Goal: Communication & Community: Answer question/provide support

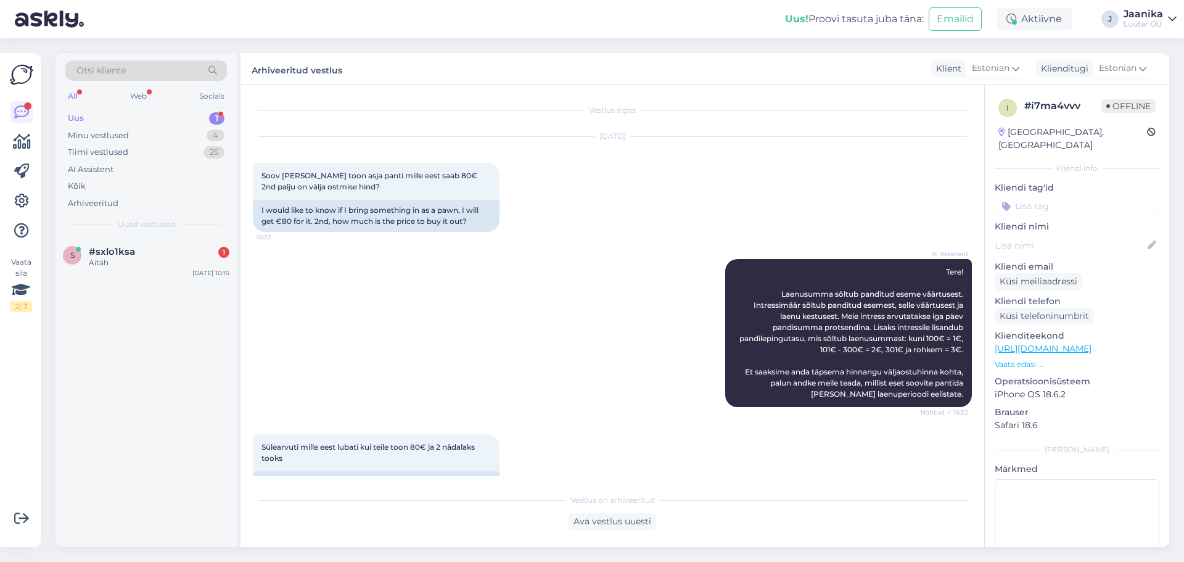
scroll to position [304, 0]
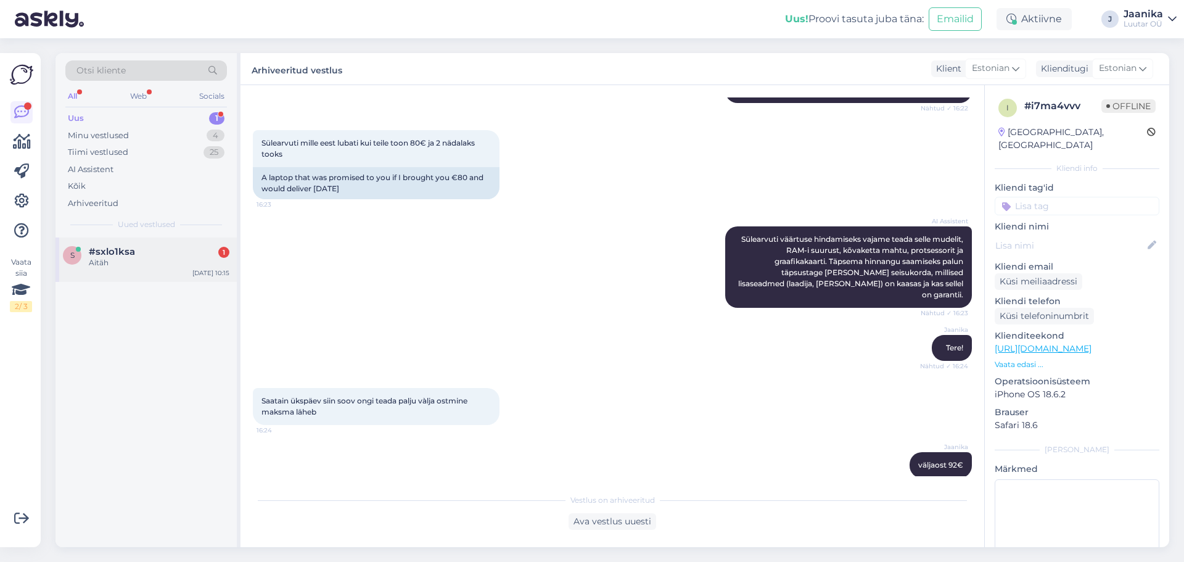
click at [130, 263] on div "Aitäh" at bounding box center [159, 262] width 141 height 11
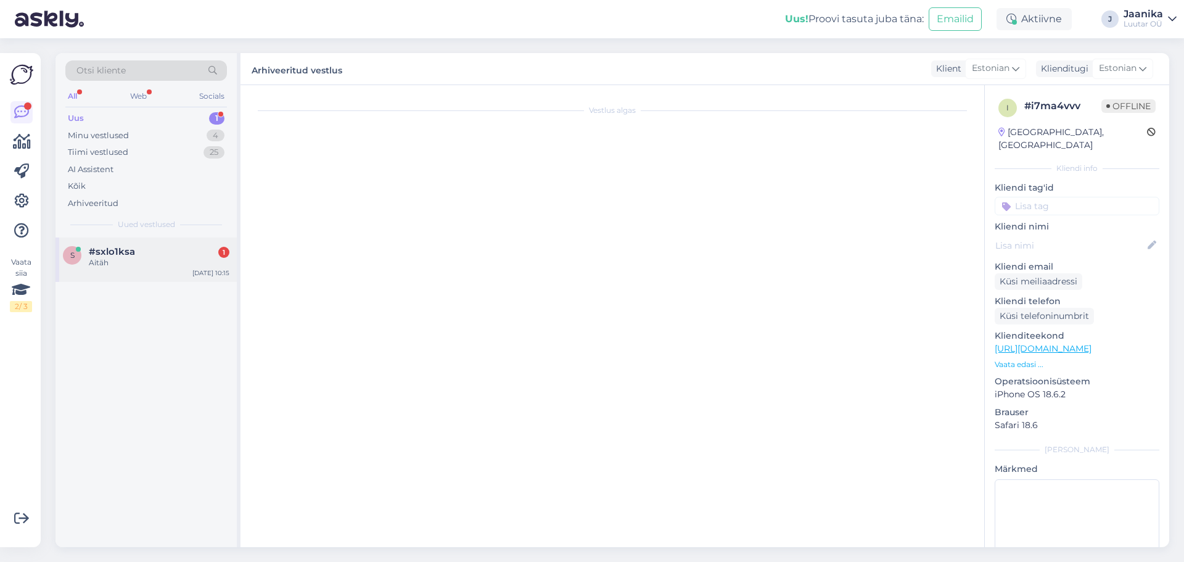
scroll to position [381, 0]
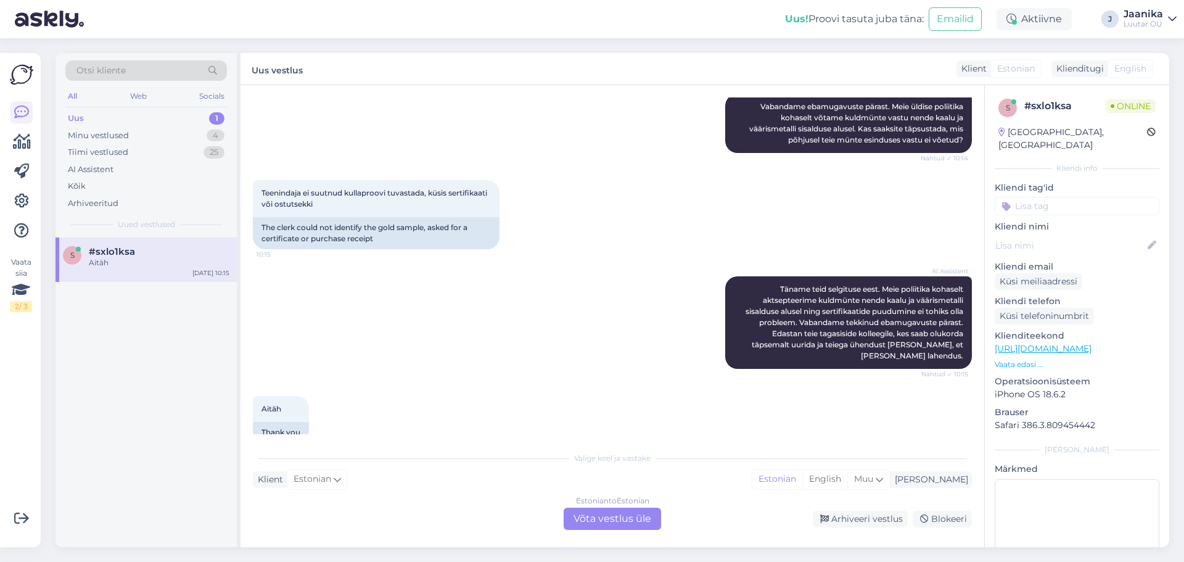
click at [590, 514] on div "Estonian to Estonian Võta vestlus üle" at bounding box center [612, 519] width 97 height 22
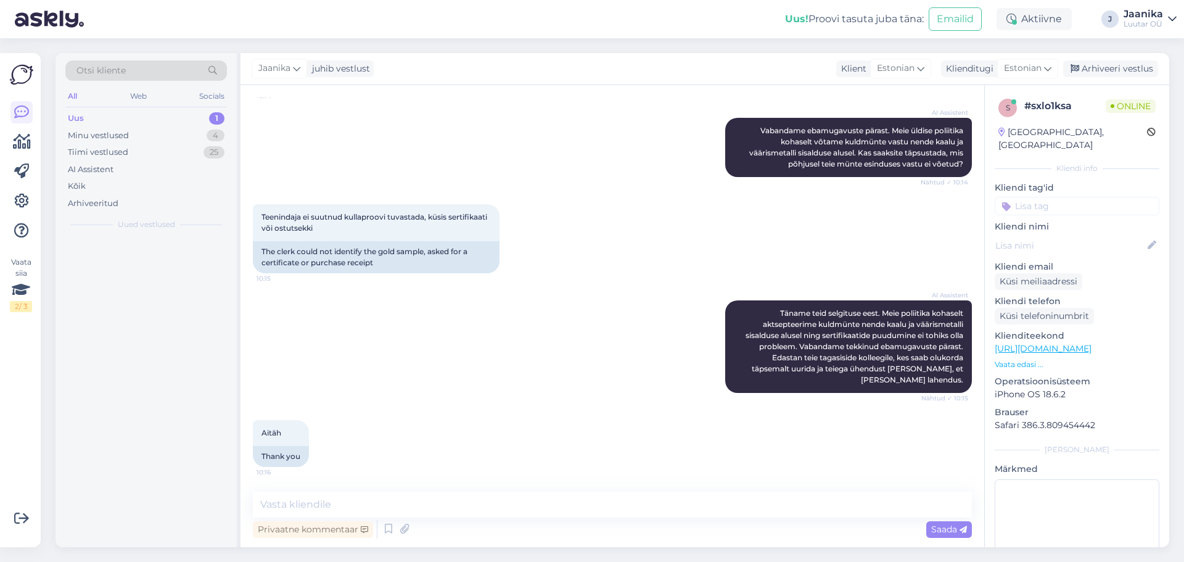
scroll to position [335, 0]
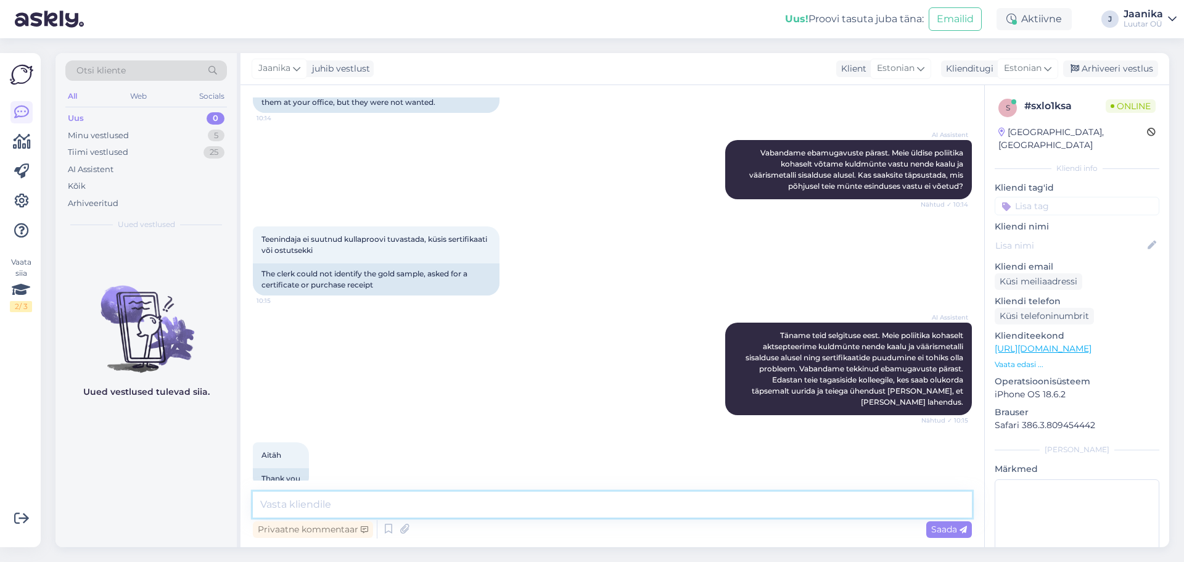
click at [437, 504] on textarea at bounding box center [612, 505] width 719 height 26
type textarea "Tere!"
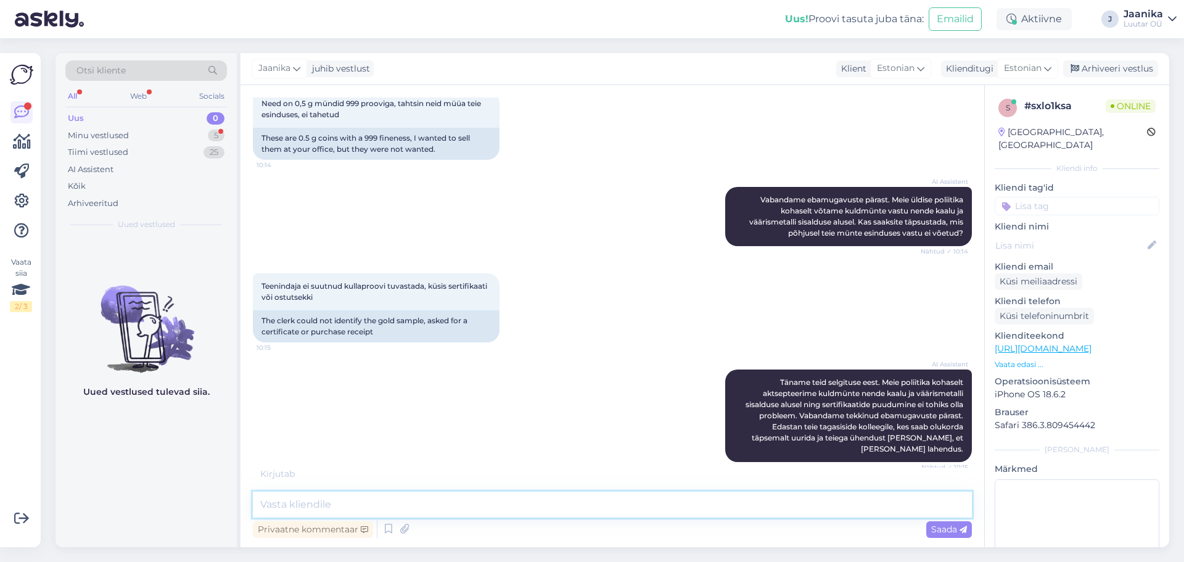
scroll to position [454, 0]
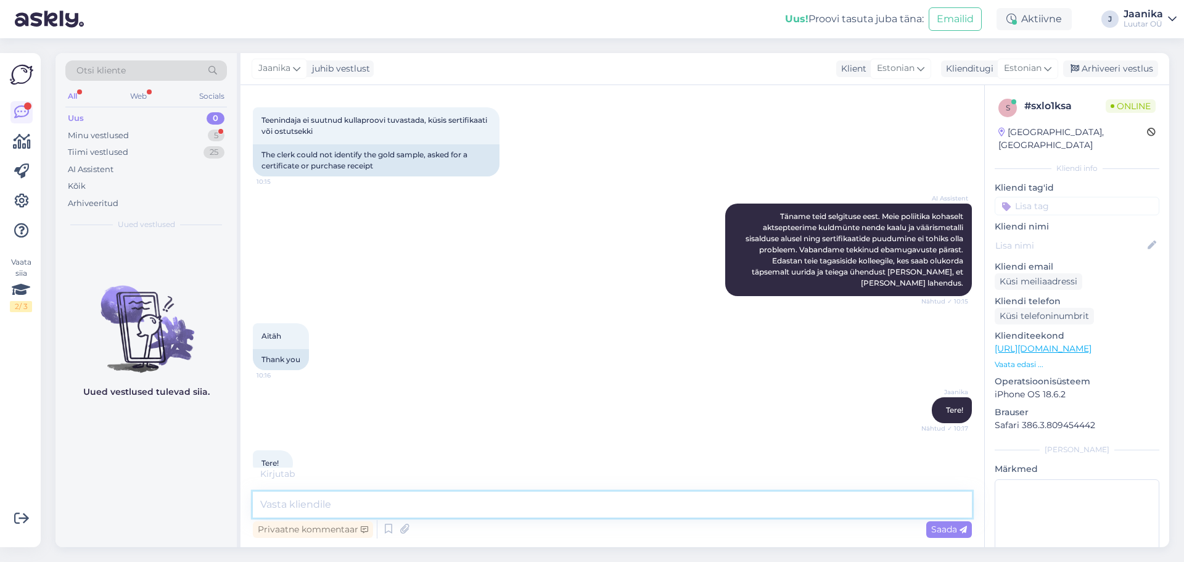
click at [334, 497] on textarea at bounding box center [612, 505] width 719 height 26
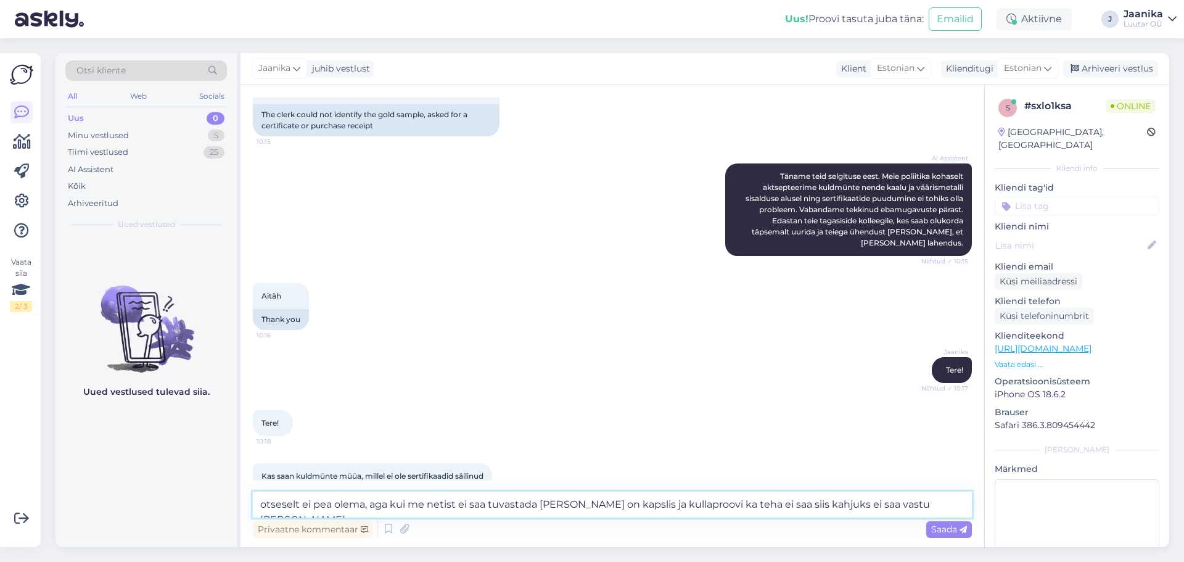
type textarea "otseselt ei pea olema, aga kui me netist ei saa tuvastada [PERSON_NAME] on kaps…"
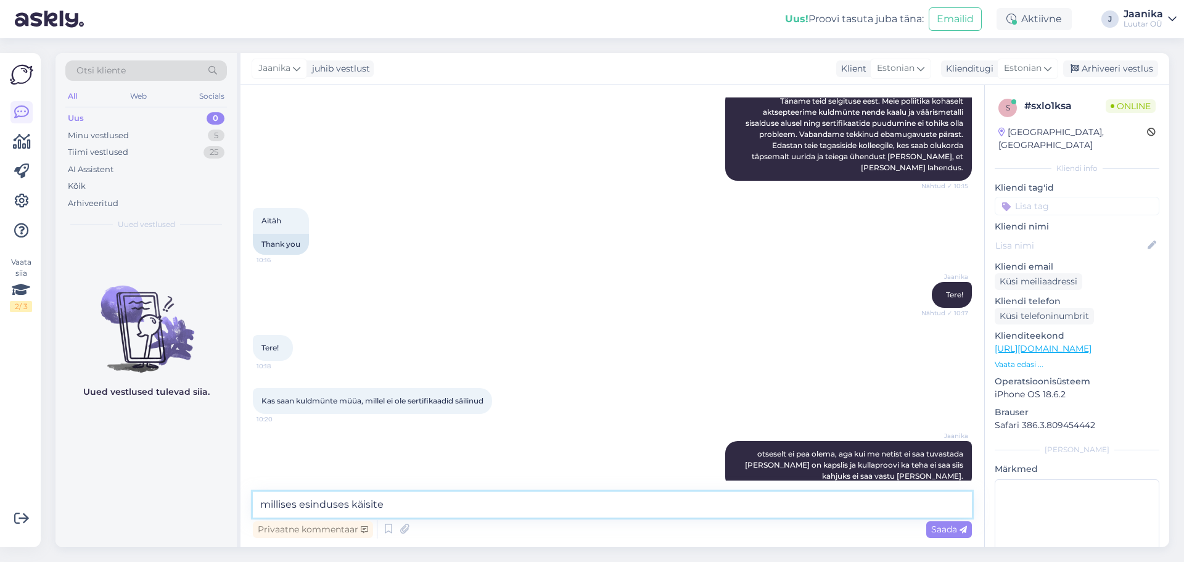
type textarea "millises esinduses käisite?"
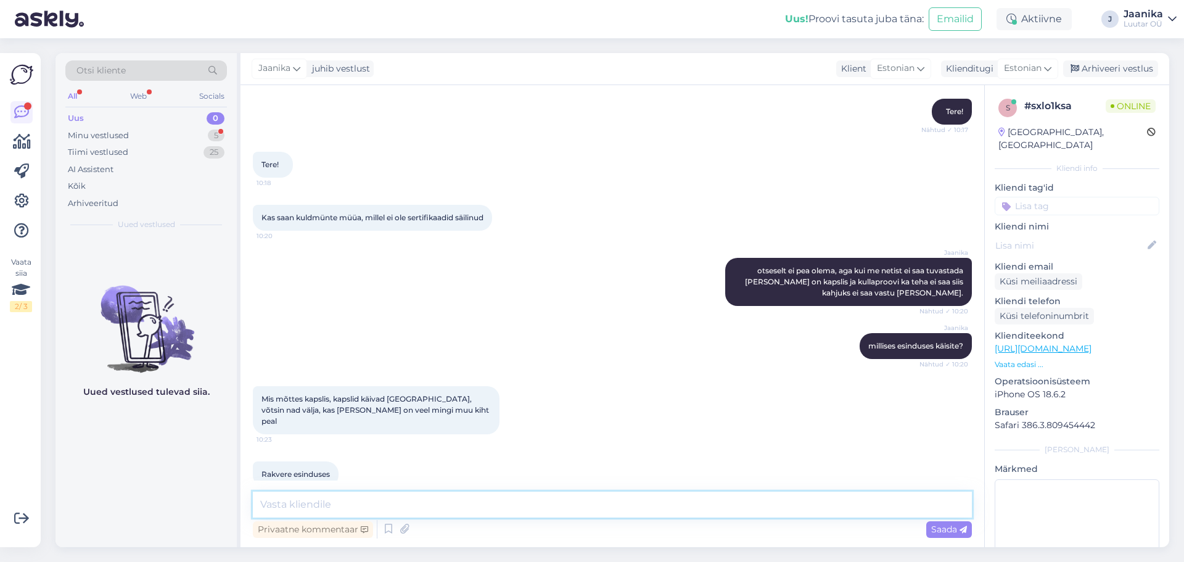
scroll to position [740, 0]
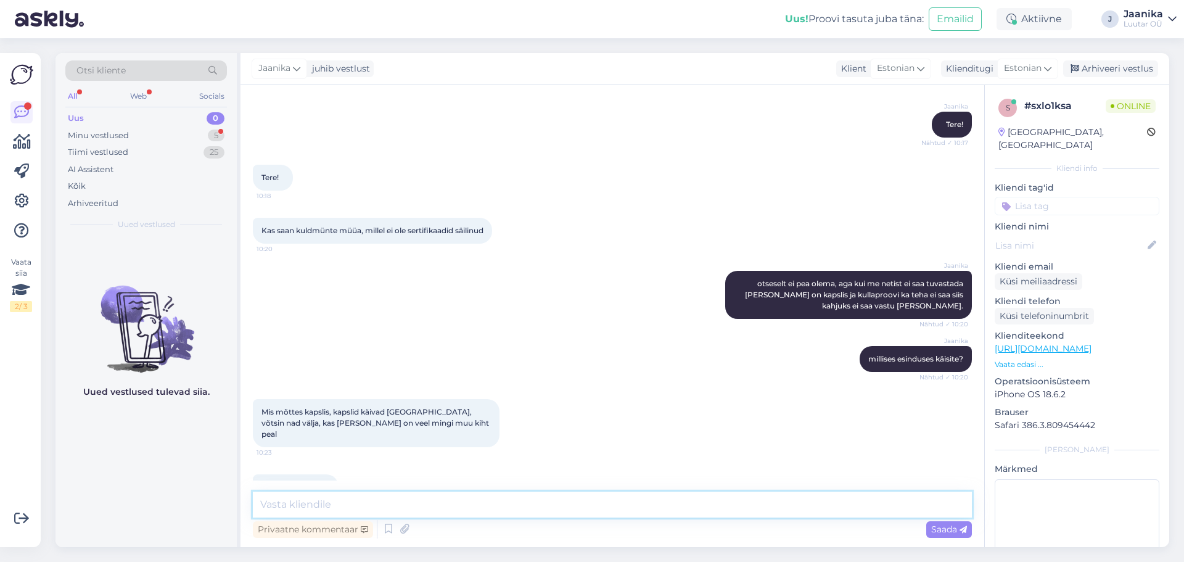
click at [341, 500] on textarea at bounding box center [612, 505] width 719 height 26
click at [367, 502] on textarea at bounding box center [612, 505] width 719 height 26
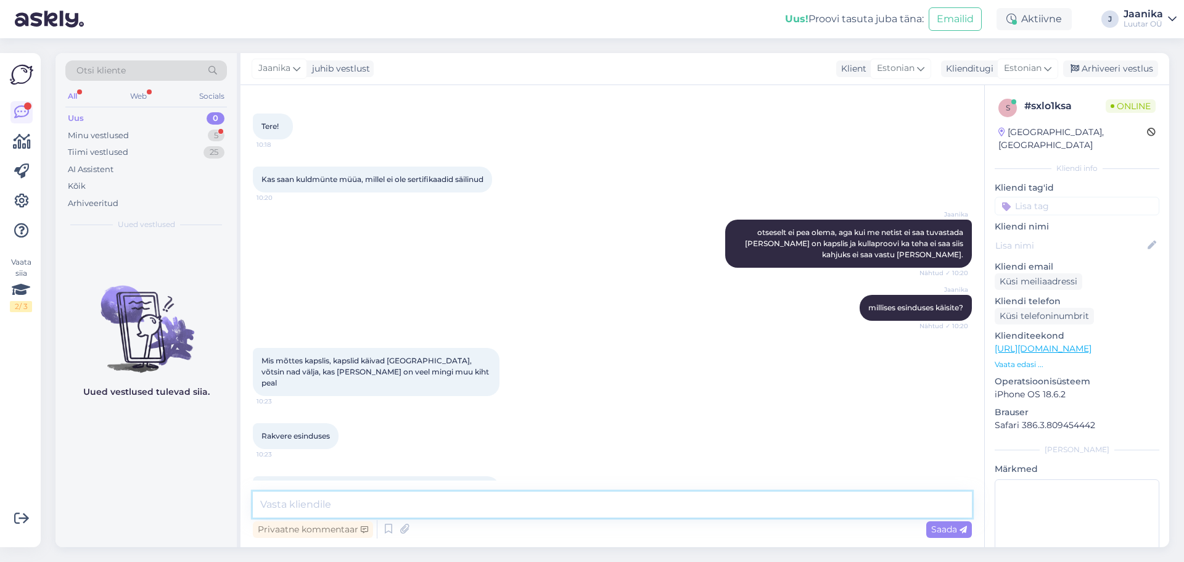
scroll to position [815, 0]
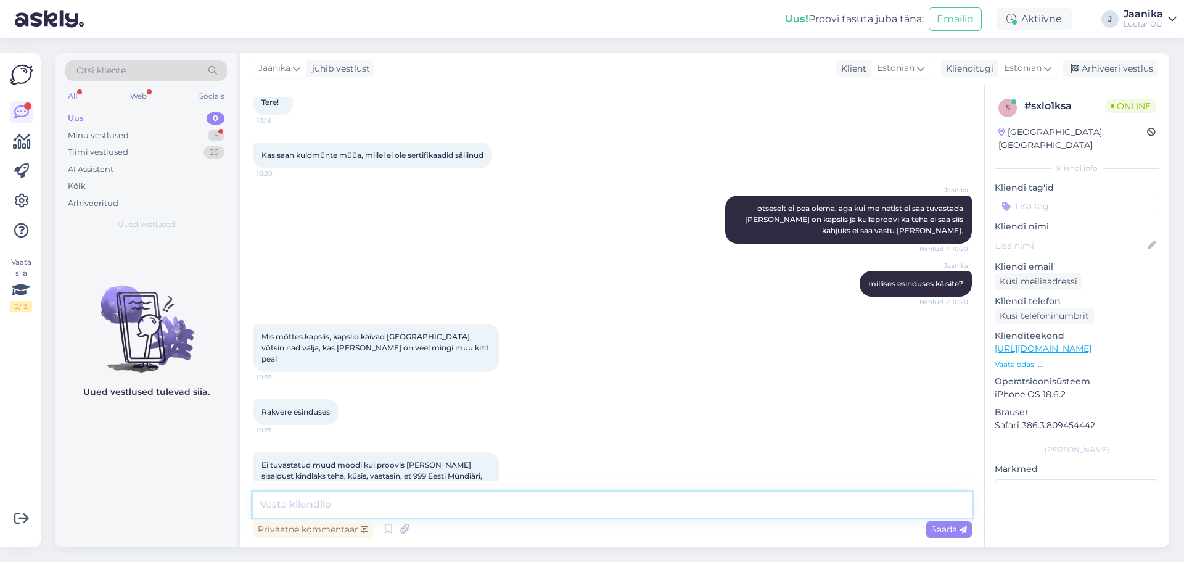
click at [332, 503] on textarea at bounding box center [612, 505] width 719 height 26
type textarea "kuna teenindaja ei leidnud vastet neile müntidele, siis pigem teenindaja ei võt…"
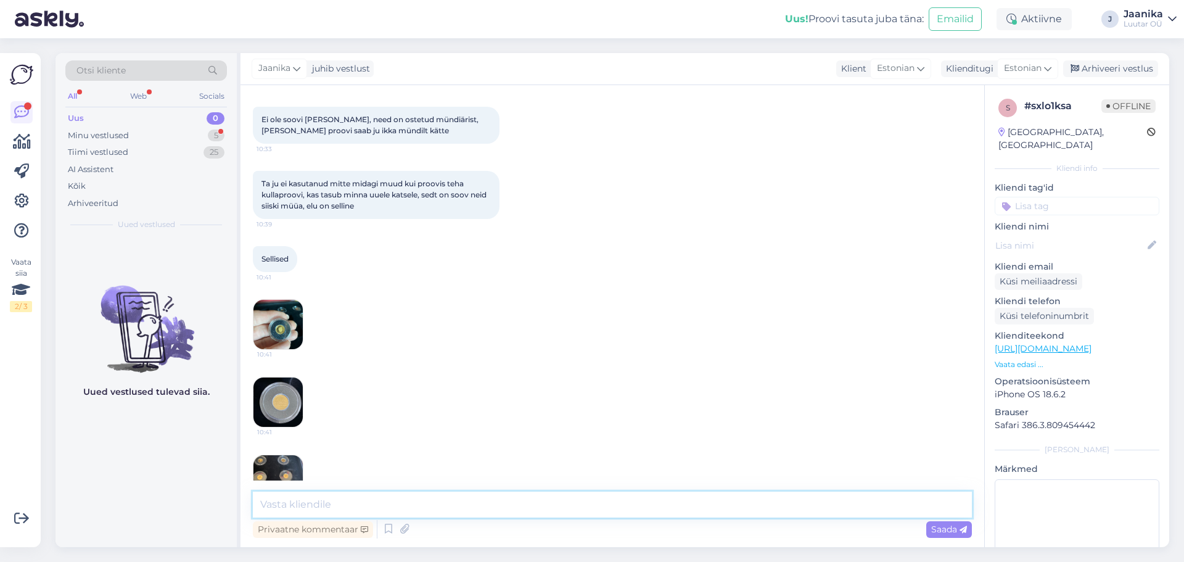
scroll to position [1304, 0]
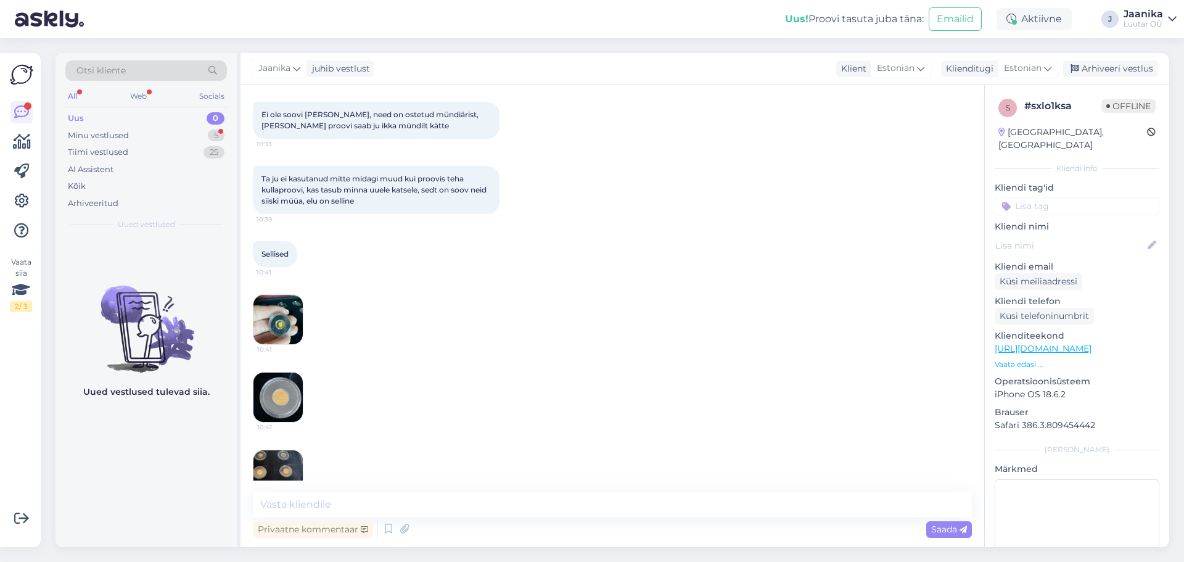
click at [286, 295] on img at bounding box center [277, 319] width 49 height 49
click at [257, 373] on img at bounding box center [277, 397] width 49 height 49
click at [291, 450] on img at bounding box center [277, 474] width 49 height 49
click at [464, 505] on textarea at bounding box center [612, 505] width 719 height 26
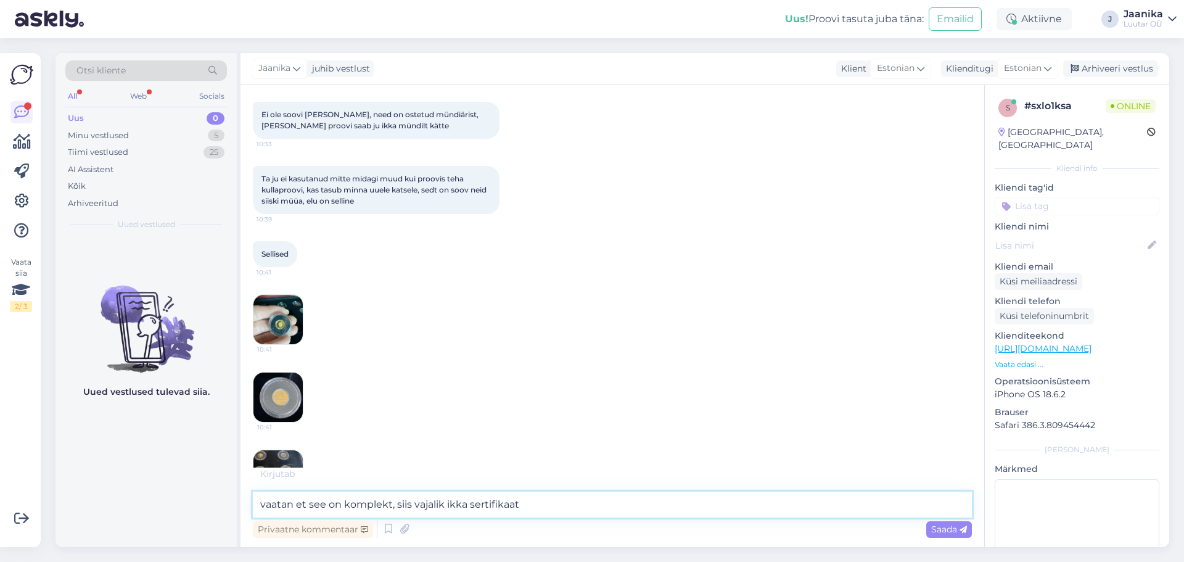
type textarea "vaatan et see on komplekt, siis vajalik ikka sertifikaat"
click at [286, 450] on img at bounding box center [277, 474] width 49 height 49
click at [524, 506] on textarea "vaatan et see on komplekt, siis vajalik ikka sertifikaat" at bounding box center [612, 505] width 719 height 26
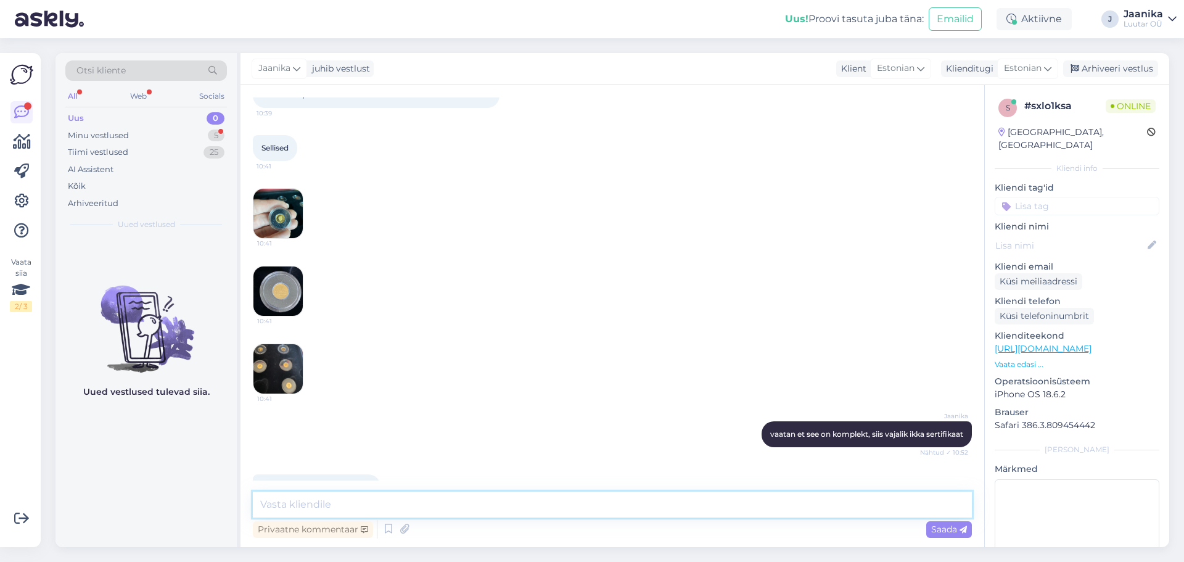
scroll to position [1464, 0]
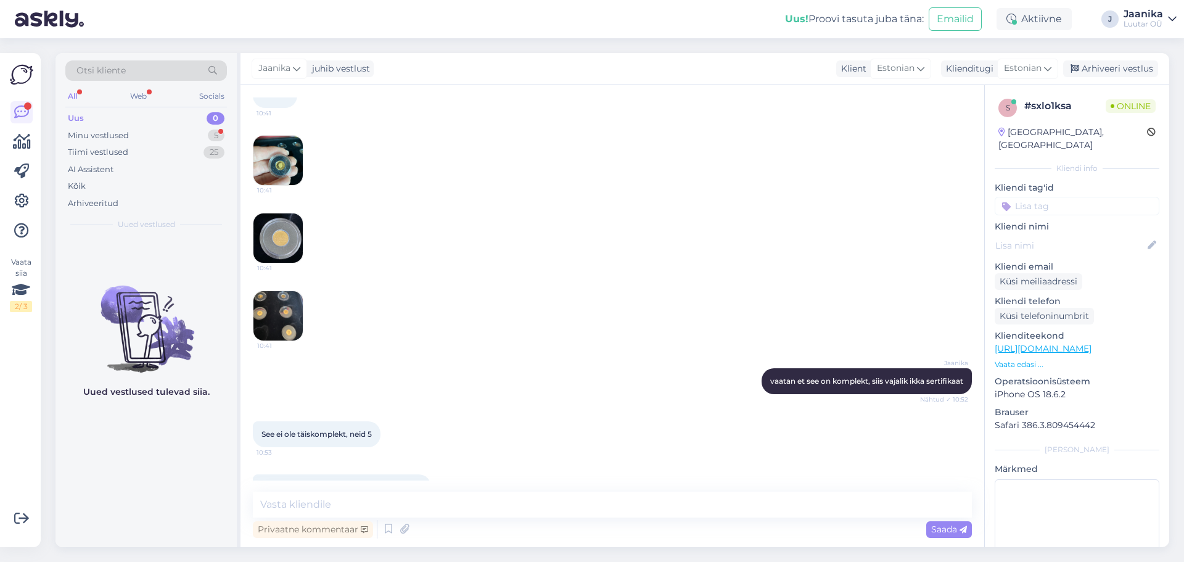
click at [280, 291] on img at bounding box center [277, 315] width 49 height 49
click at [282, 213] on img at bounding box center [277, 237] width 49 height 49
click at [280, 136] on img at bounding box center [277, 160] width 49 height 49
click at [282, 213] on img at bounding box center [277, 237] width 49 height 49
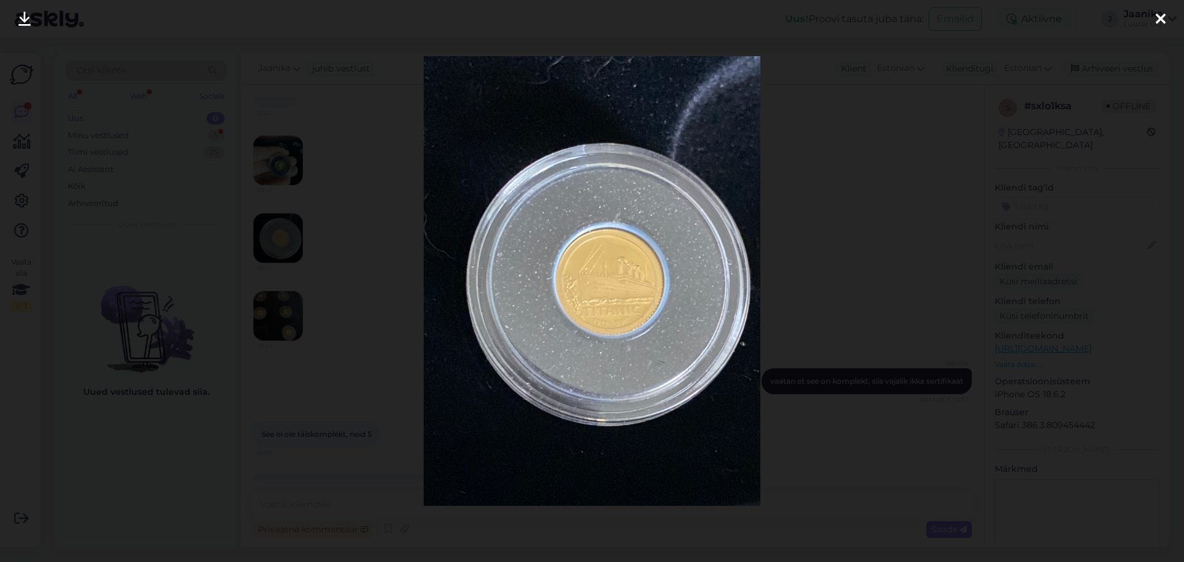
scroll to position [1517, 0]
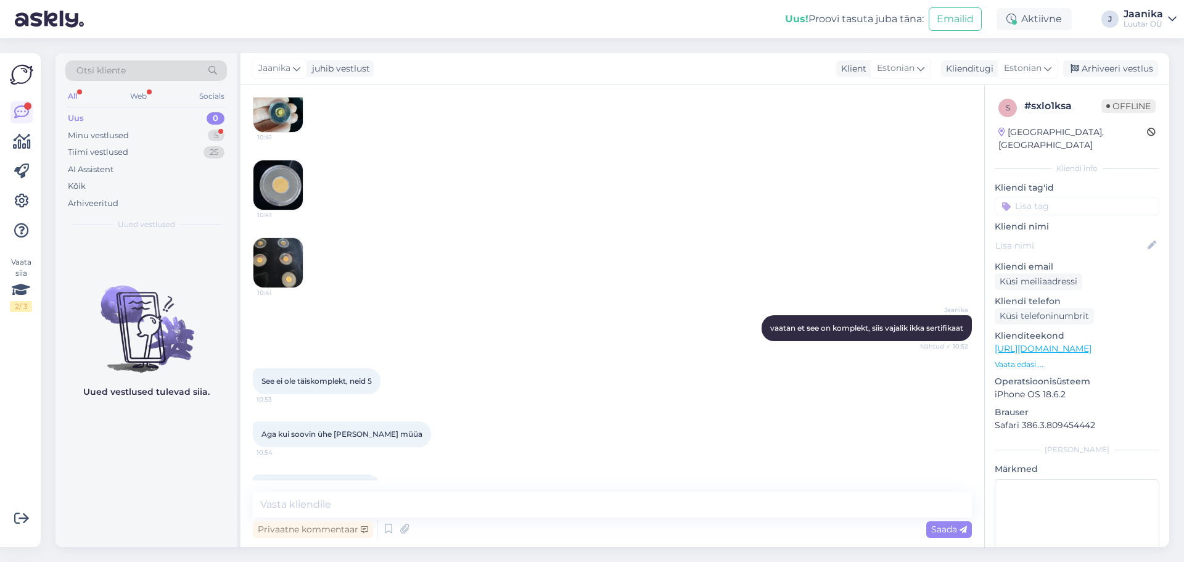
click at [279, 160] on img at bounding box center [277, 184] width 49 height 49
click at [284, 163] on img at bounding box center [277, 184] width 49 height 49
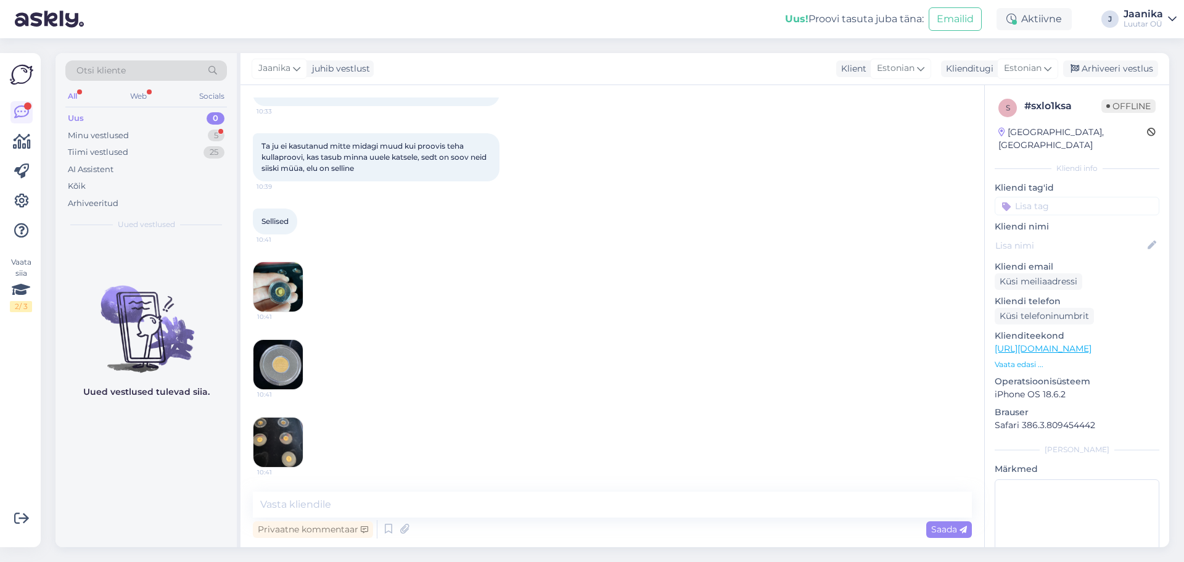
scroll to position [1332, 0]
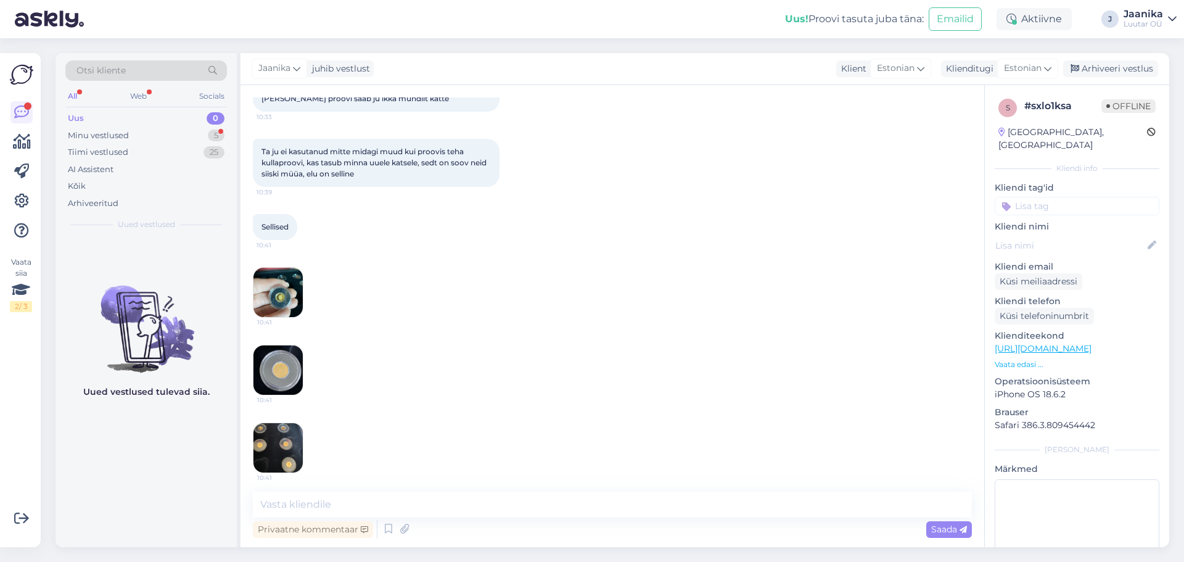
click at [278, 426] on img at bounding box center [277, 447] width 49 height 49
click at [286, 348] on img at bounding box center [277, 369] width 49 height 49
click at [274, 268] on img at bounding box center [277, 292] width 49 height 49
click at [286, 345] on img at bounding box center [277, 369] width 49 height 49
click at [276, 268] on img at bounding box center [277, 292] width 49 height 49
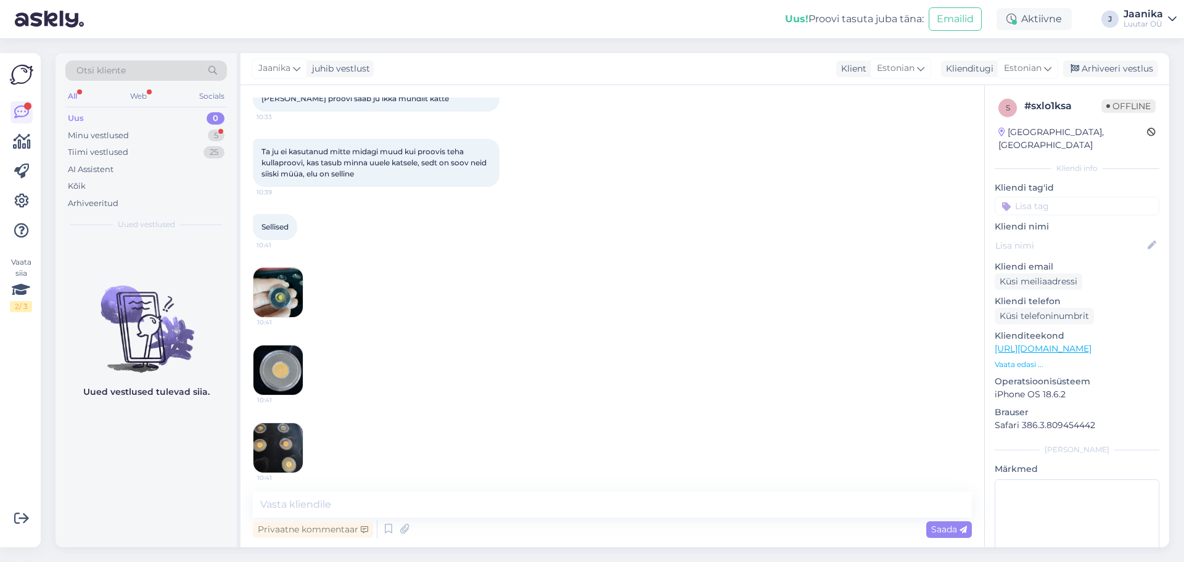
click at [297, 345] on img at bounding box center [277, 369] width 49 height 49
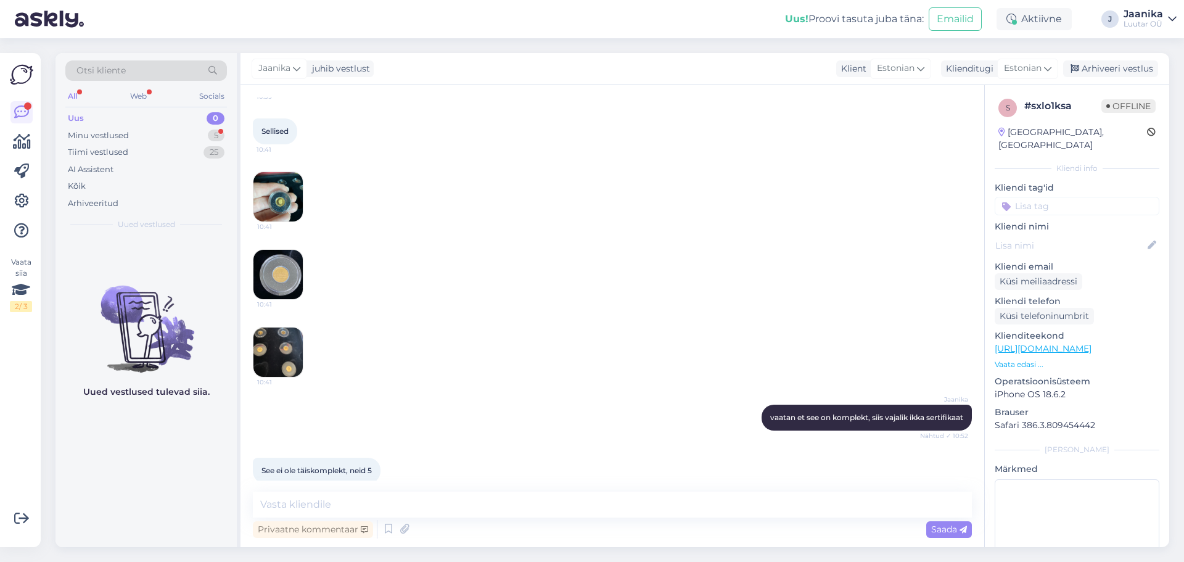
scroll to position [1517, 0]
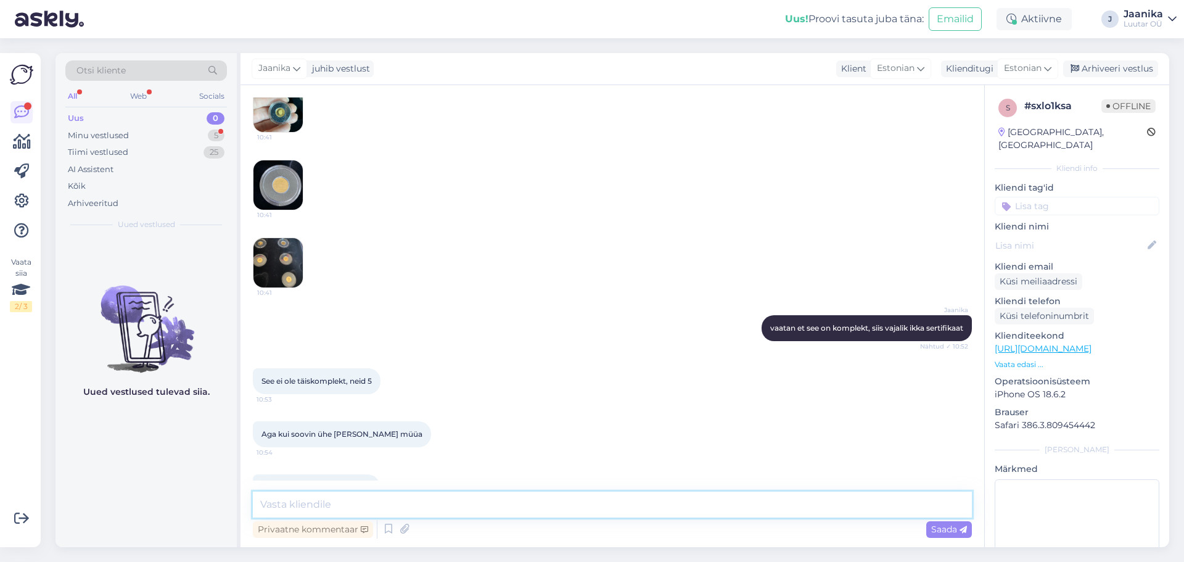
click at [345, 505] on textarea at bounding box center [612, 505] width 719 height 26
type textarea "me [PERSON_NAME] [PERSON_NAME] siiski."
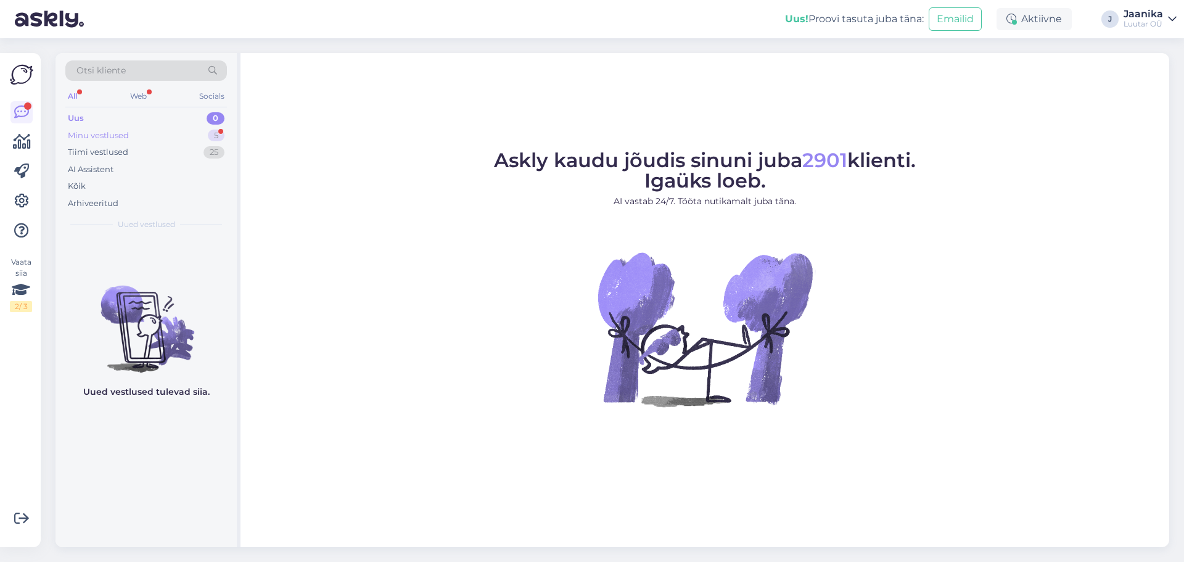
click at [118, 137] on div "Minu vestlused" at bounding box center [98, 136] width 61 height 12
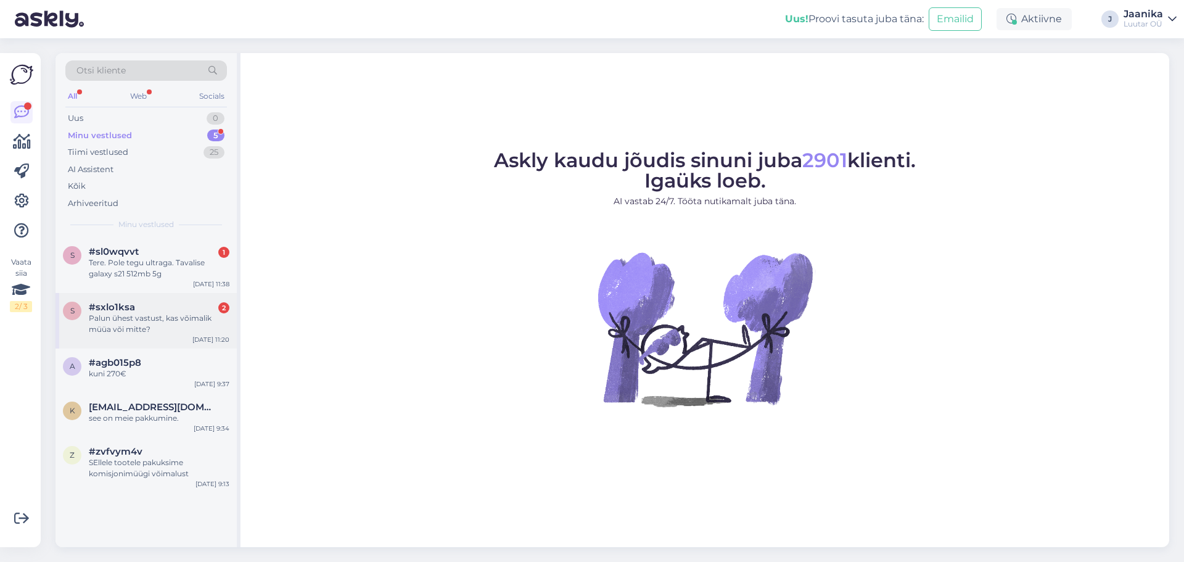
click at [136, 311] on div "#sxlo1ksa 2" at bounding box center [159, 307] width 141 height 11
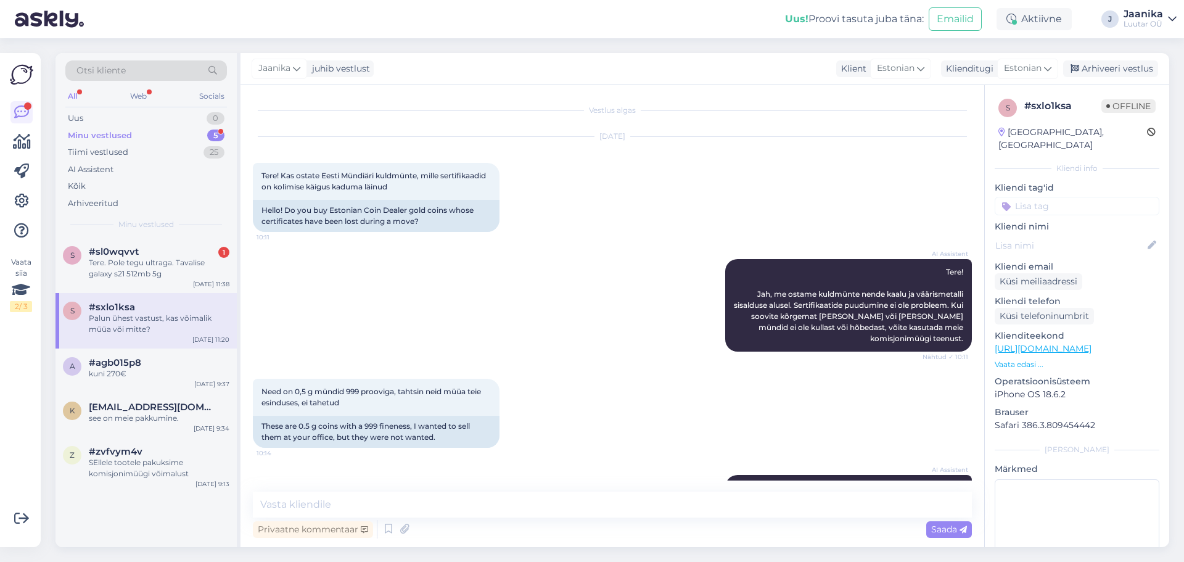
scroll to position [1676, 0]
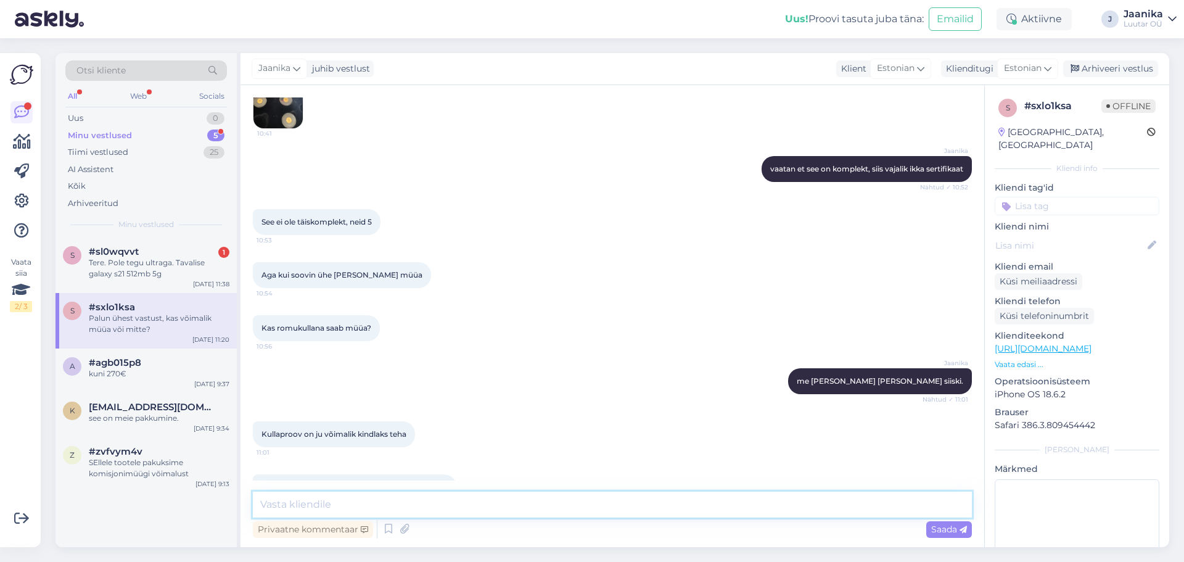
click at [360, 500] on textarea at bounding box center [612, 505] width 719 height 26
type textarea "ei me [PERSON_NAME] [PERSON_NAME]"
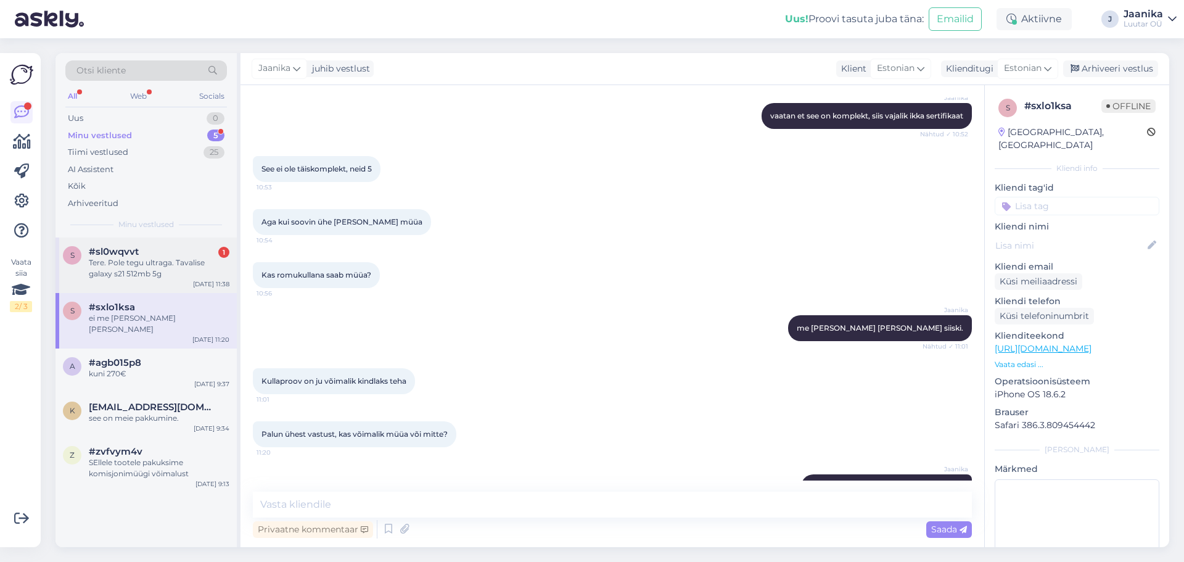
click at [121, 250] on span "#sl0wqvvt" at bounding box center [114, 251] width 50 height 11
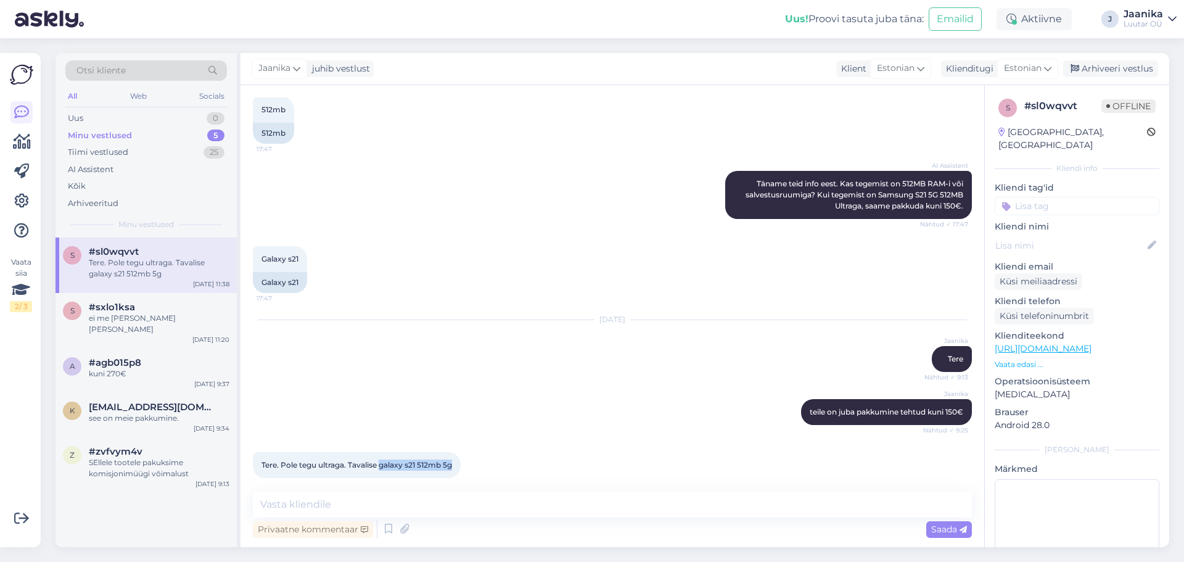
drag, startPoint x: 382, startPoint y: 453, endPoint x: 455, endPoint y: 455, distance: 73.4
click at [455, 455] on div "Tere. Pole tegu ultraga. Tavalise galaxy s21 512mb 5g 11:38" at bounding box center [357, 465] width 208 height 26
copy span "galaxy s21 512mb 5g"
click at [390, 498] on textarea at bounding box center [612, 505] width 719 height 26
type textarea "siis pole teil mudel õieti öeldud"
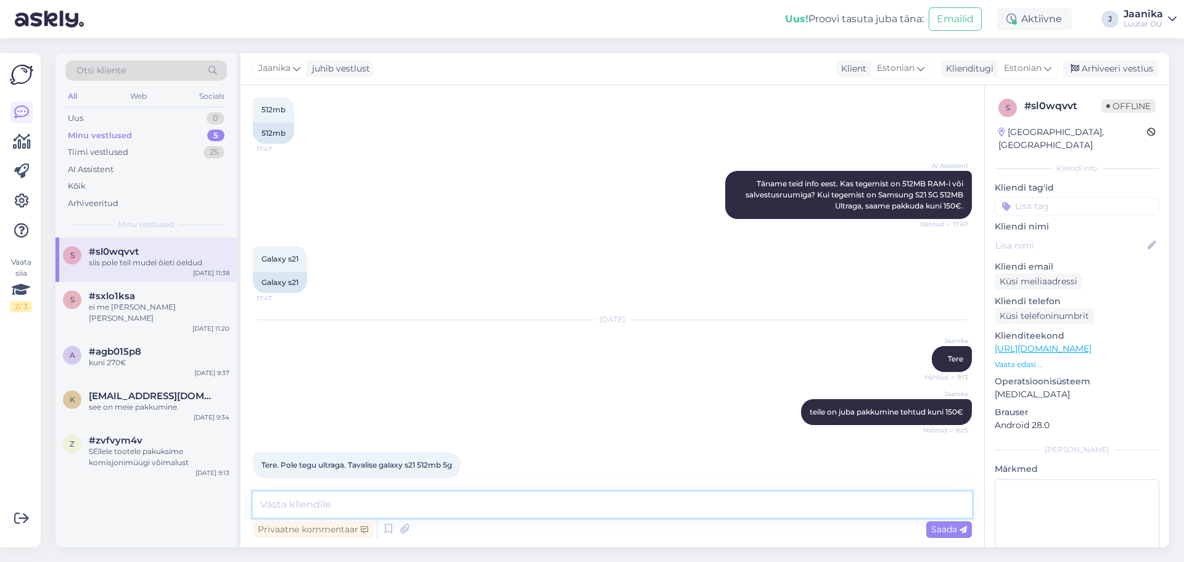
scroll to position [1029, 0]
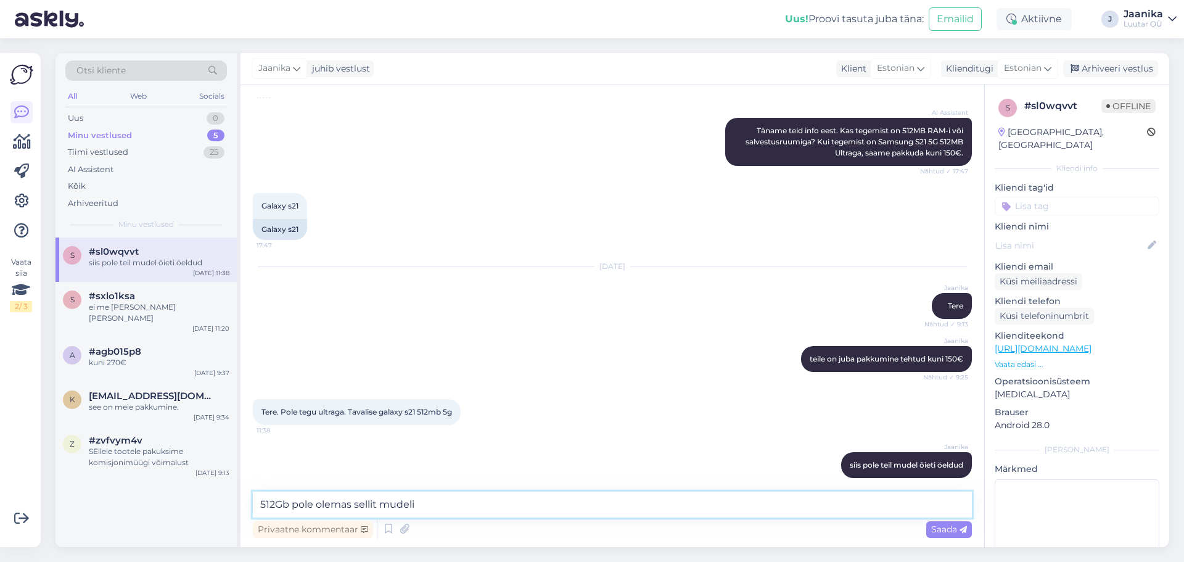
type textarea "512Gb pole olemas sellit mudelit"
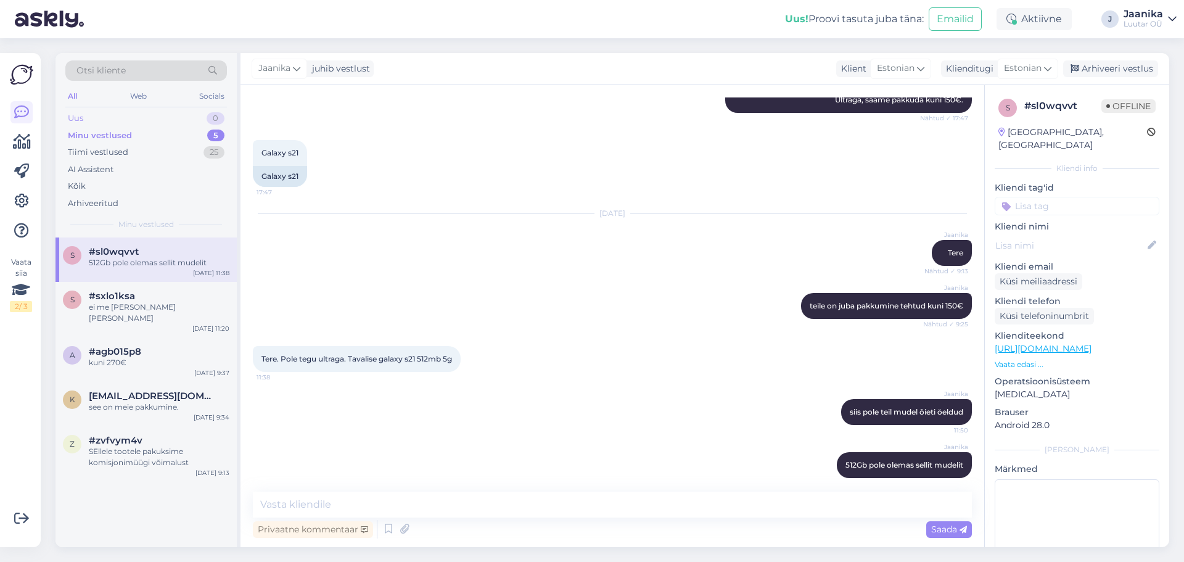
click at [96, 115] on div "Uus 0" at bounding box center [146, 118] width 162 height 17
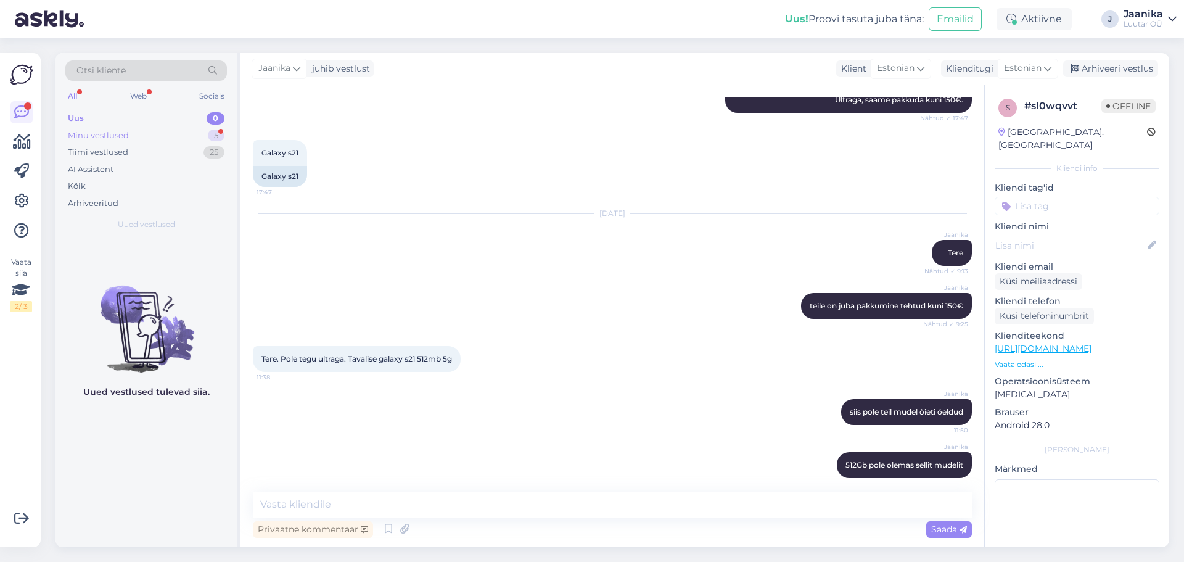
click at [116, 134] on div "Minu vestlused" at bounding box center [98, 136] width 61 height 12
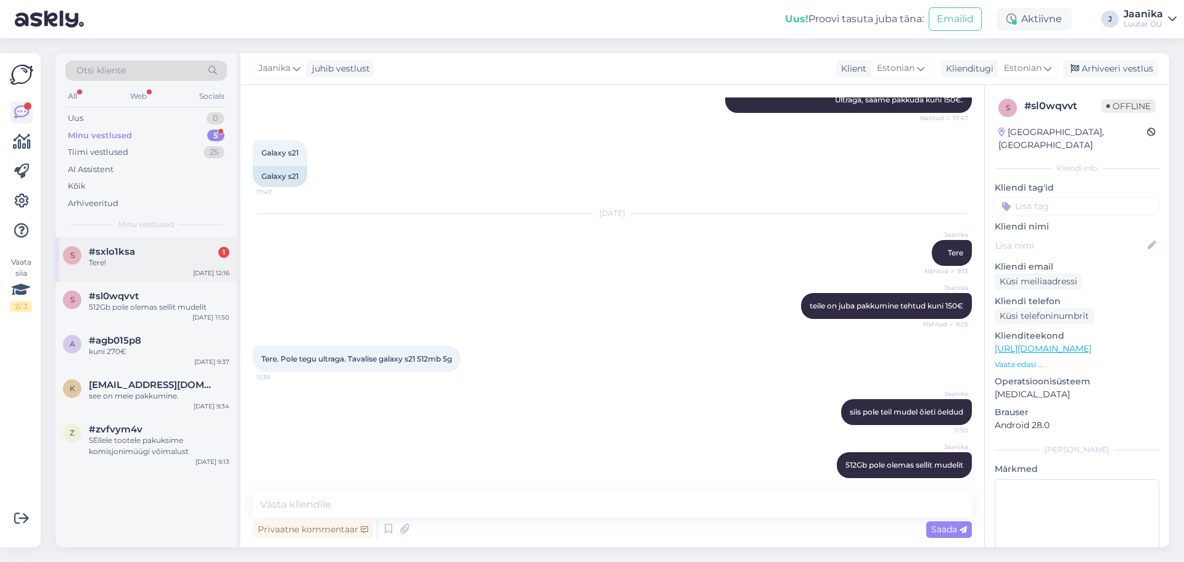
click at [117, 247] on span "#sxlo1ksa" at bounding box center [112, 251] width 46 height 11
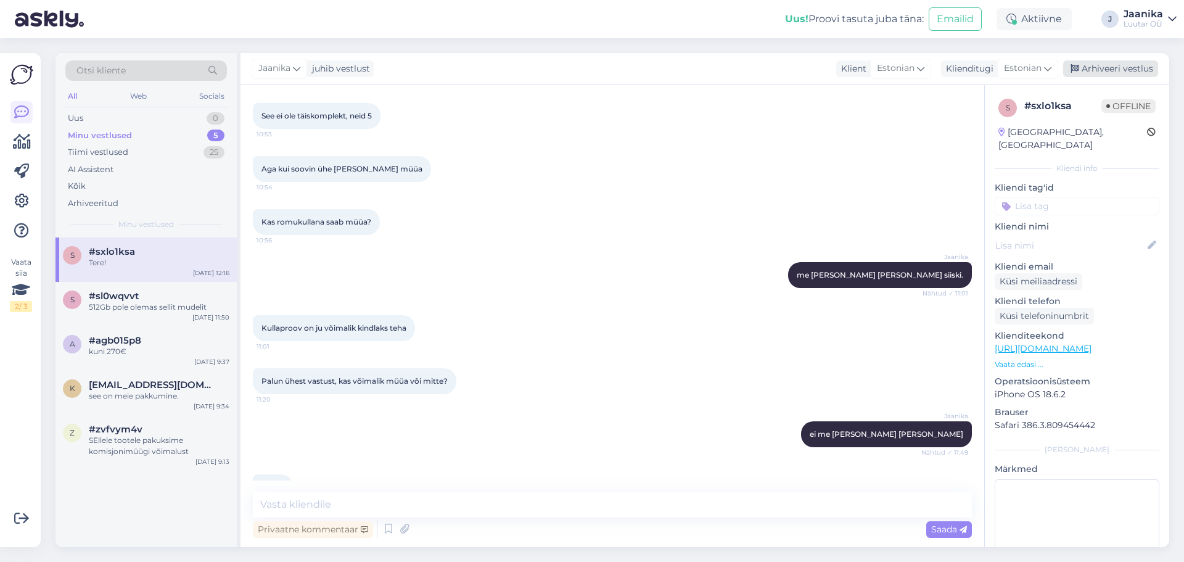
click at [1121, 68] on div "Arhiveeri vestlus" at bounding box center [1110, 68] width 95 height 17
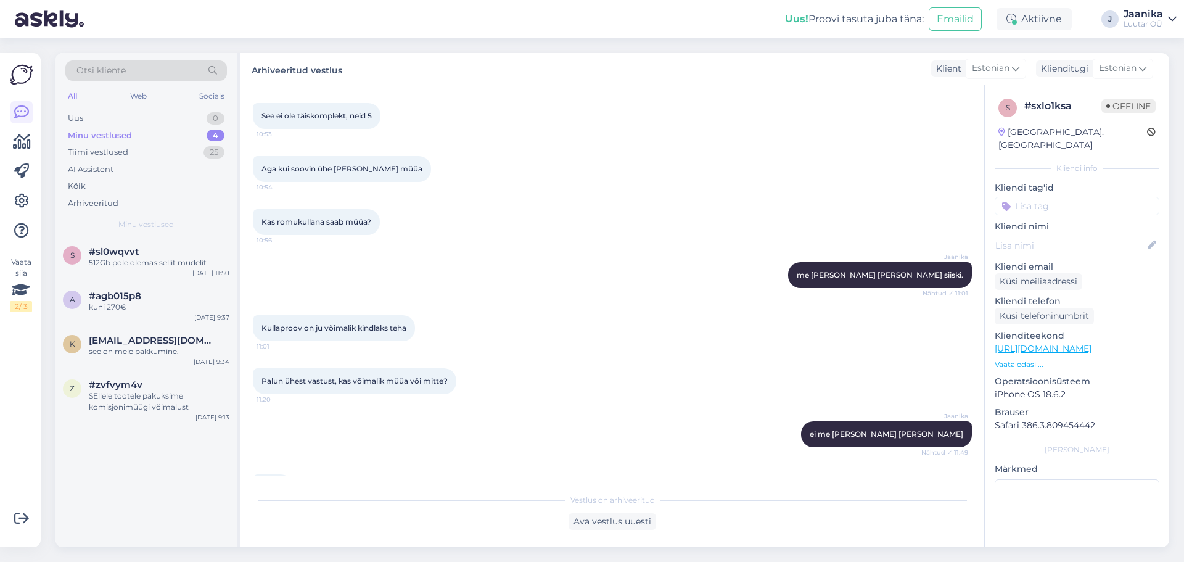
drag, startPoint x: 760, startPoint y: 199, endPoint x: 768, endPoint y: 197, distance: 7.6
click at [761, 199] on div "Kas romukullana saab müüa? 10:56" at bounding box center [612, 222] width 719 height 53
click at [160, 398] on div "SEllele tootele pakuksime komisjonimüügi võimalust" at bounding box center [159, 401] width 141 height 22
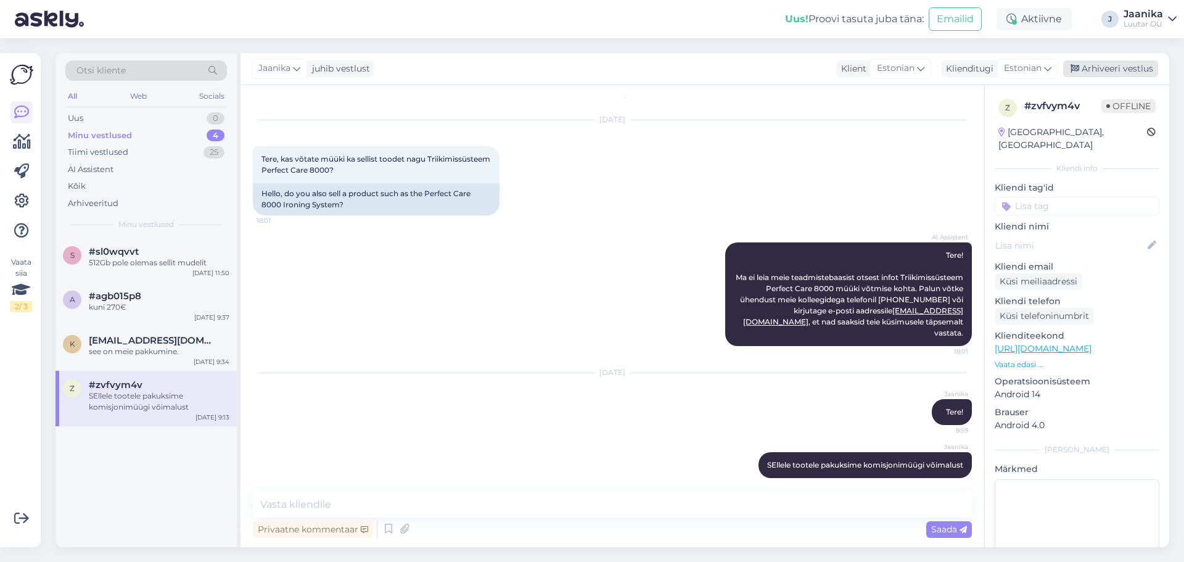
click at [1096, 65] on div "Arhiveeri vestlus" at bounding box center [1110, 68] width 95 height 17
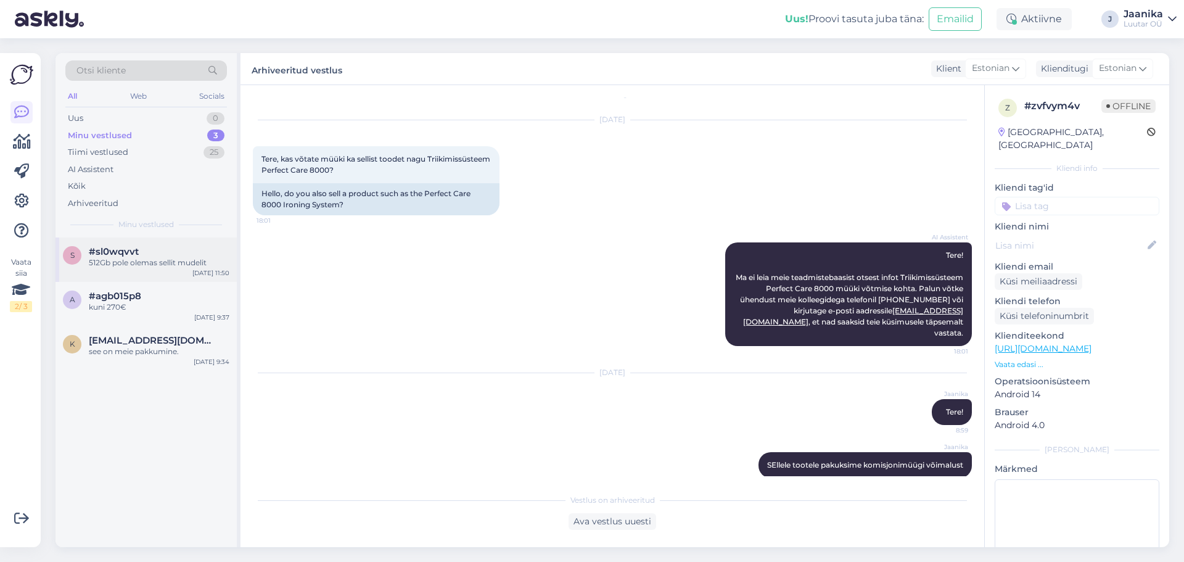
click at [116, 262] on div "512Gb pole olemas sellit mudelit" at bounding box center [159, 262] width 141 height 11
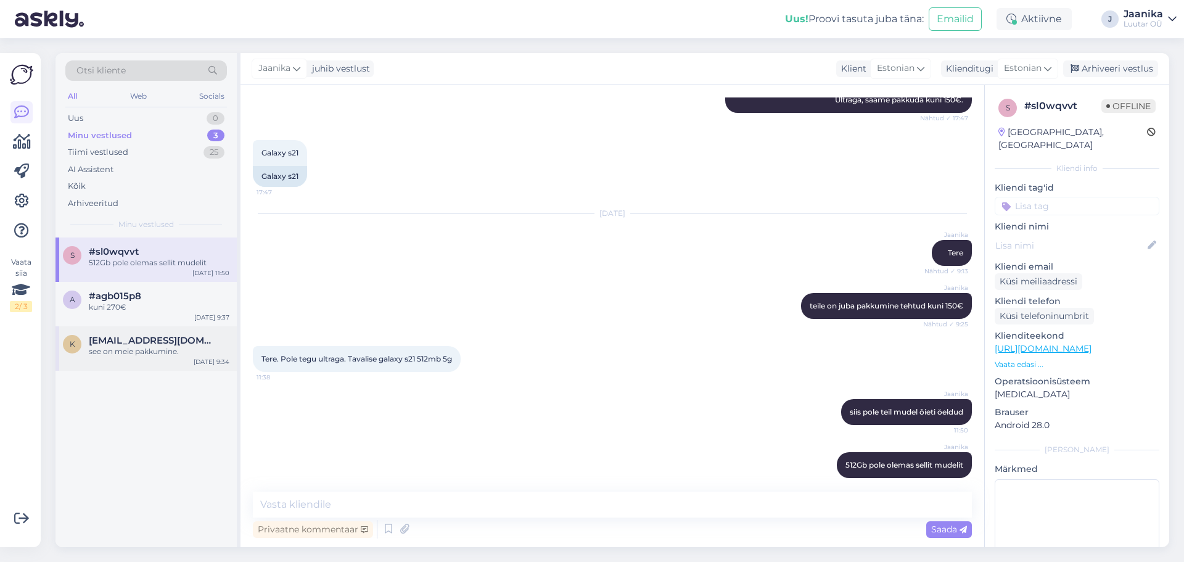
click at [117, 348] on div "see on meie pakkumine." at bounding box center [159, 351] width 141 height 11
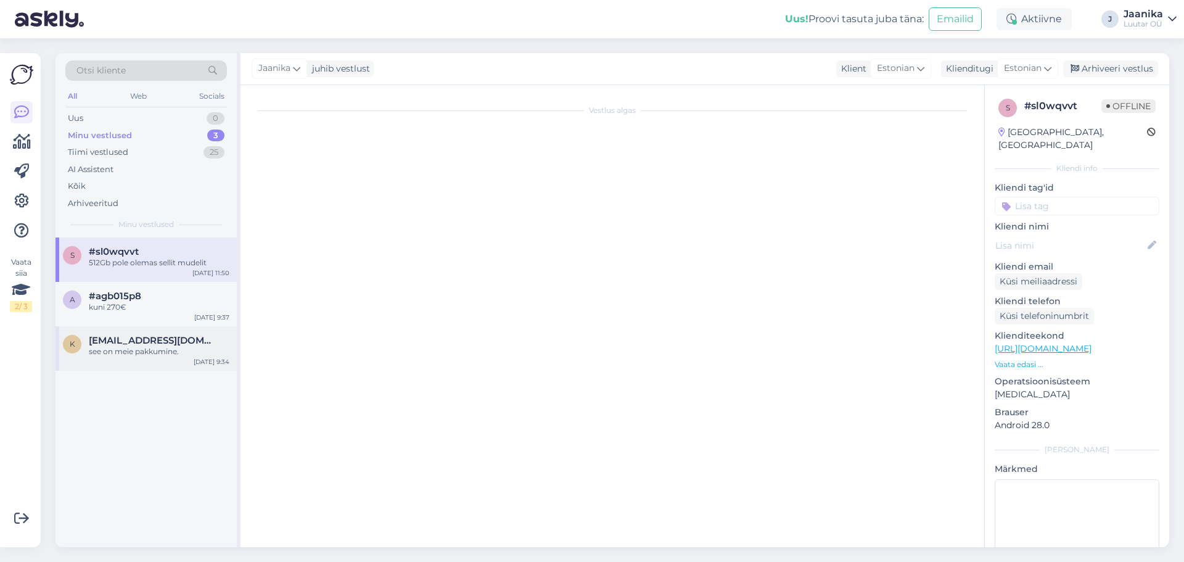
scroll to position [837, 0]
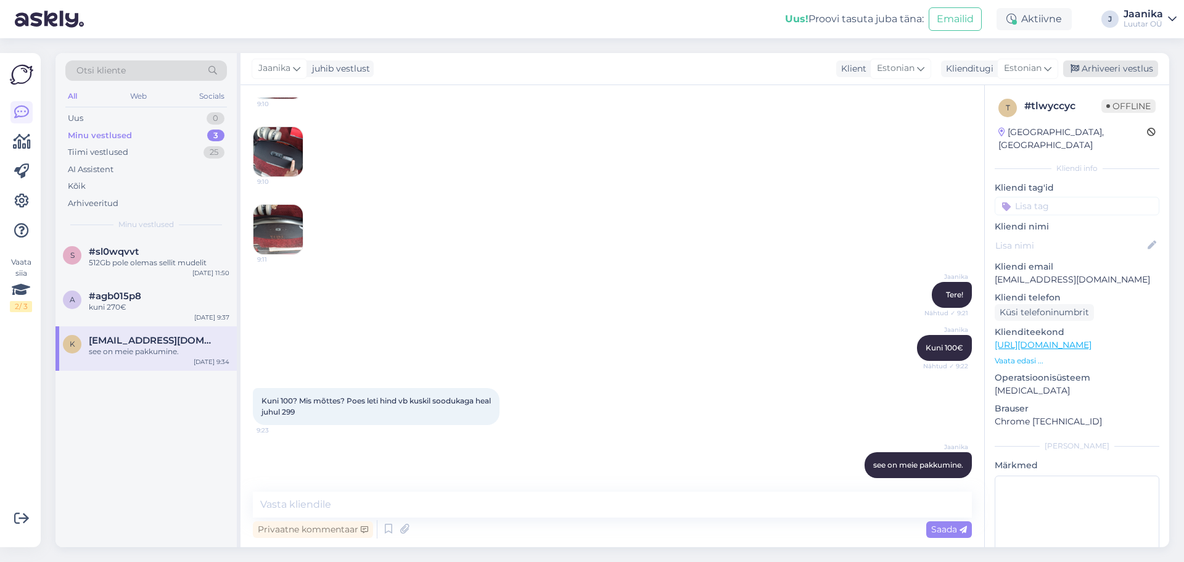
click at [1113, 62] on div "Arhiveeri vestlus" at bounding box center [1110, 68] width 95 height 17
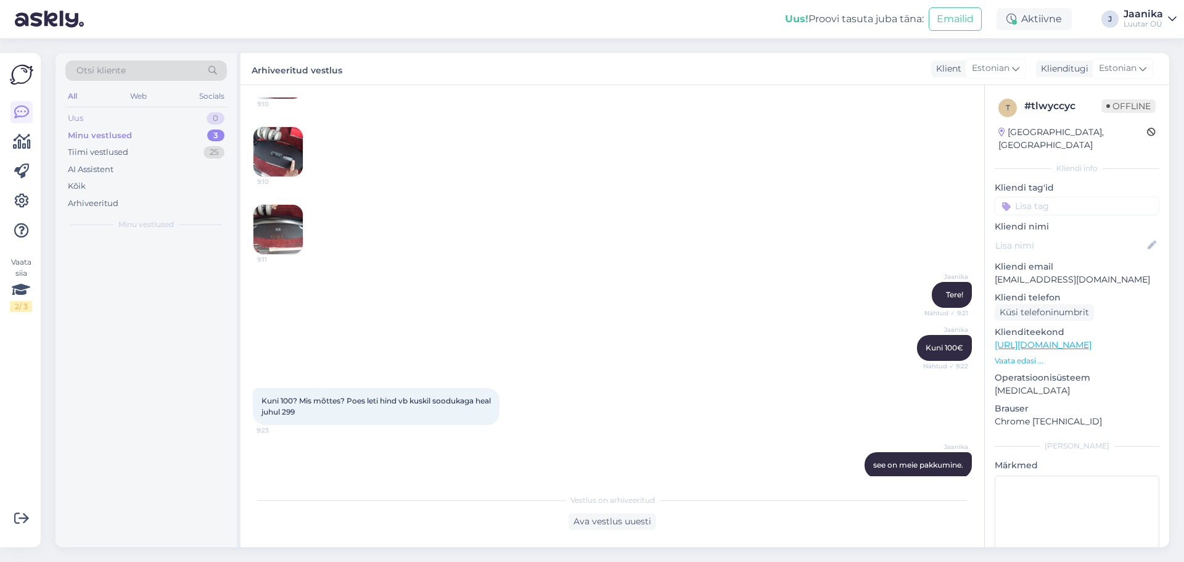
click at [97, 121] on div "Uus 0" at bounding box center [146, 118] width 162 height 17
click at [136, 249] on span "#agvhnxyl" at bounding box center [114, 251] width 50 height 11
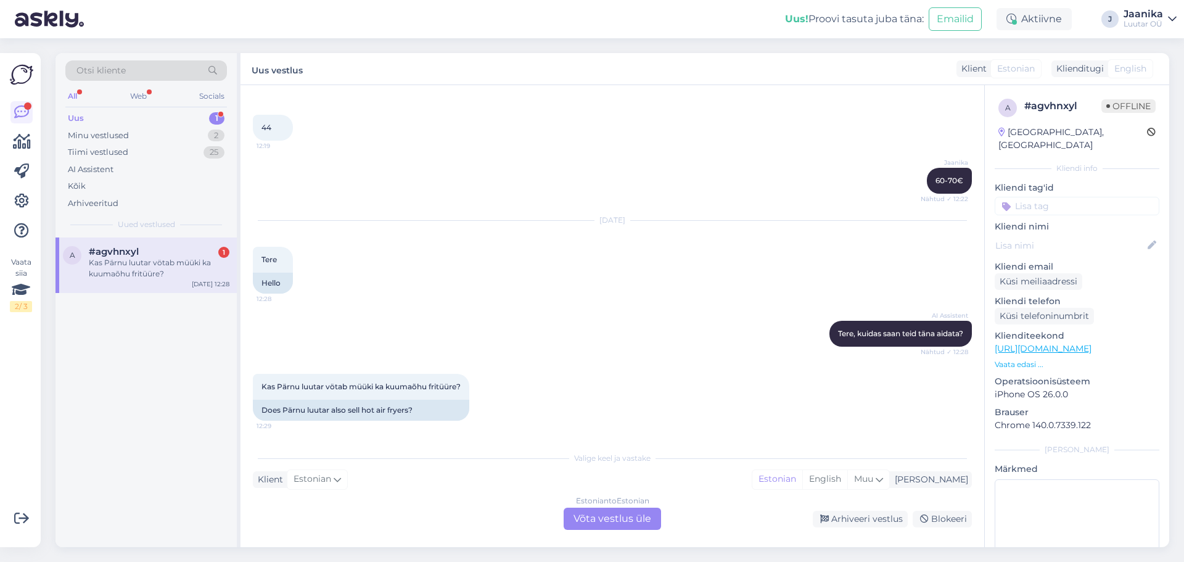
click at [621, 519] on div "Estonian to Estonian Võta vestlus üle" at bounding box center [612, 519] width 97 height 22
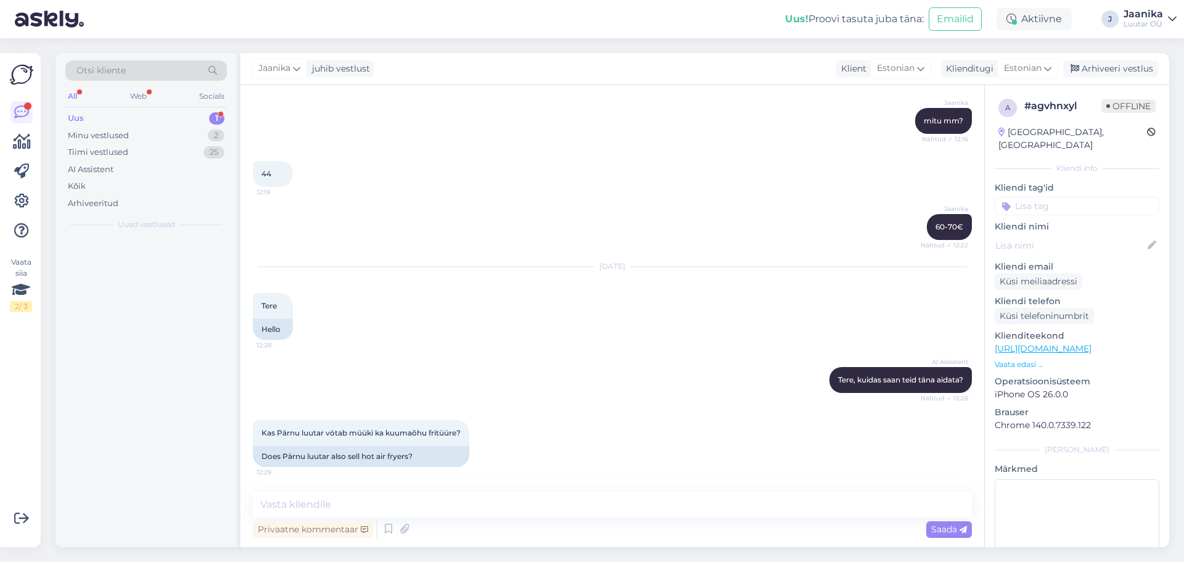
scroll to position [409, 0]
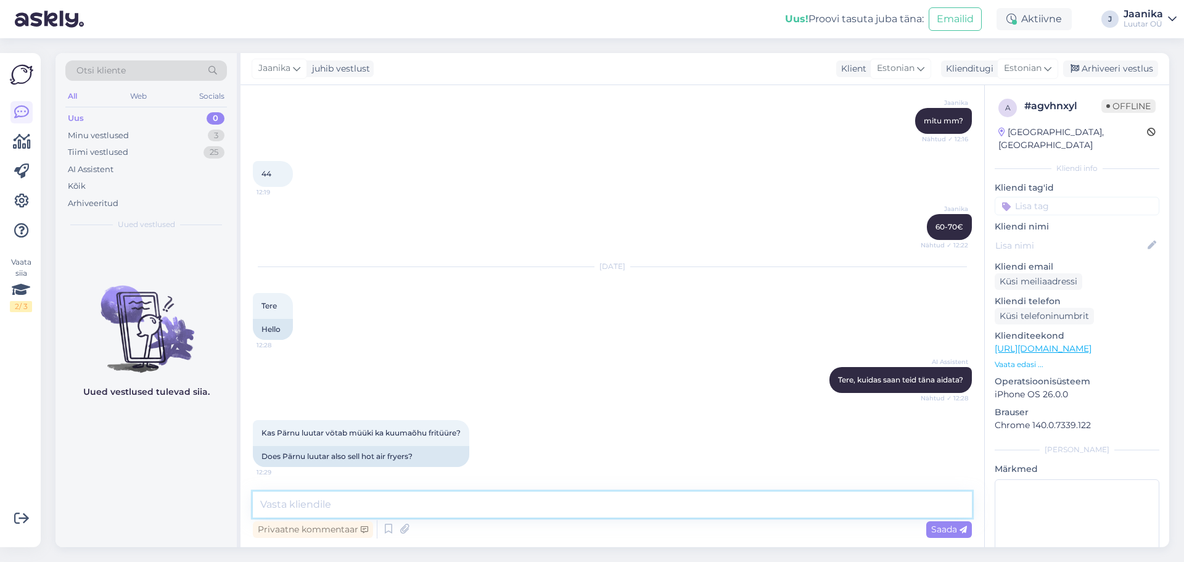
click at [512, 508] on textarea at bounding box center [612, 505] width 719 height 26
type textarea "Tere!"
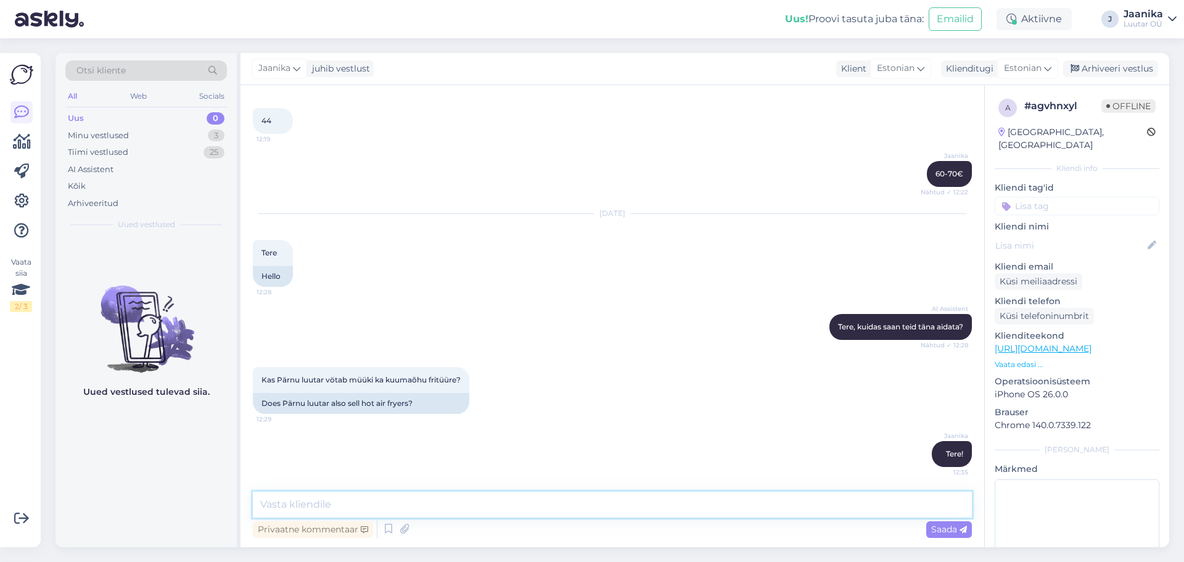
click at [423, 501] on textarea at bounding box center [612, 505] width 719 height 26
type textarea "kas kasutatud?"
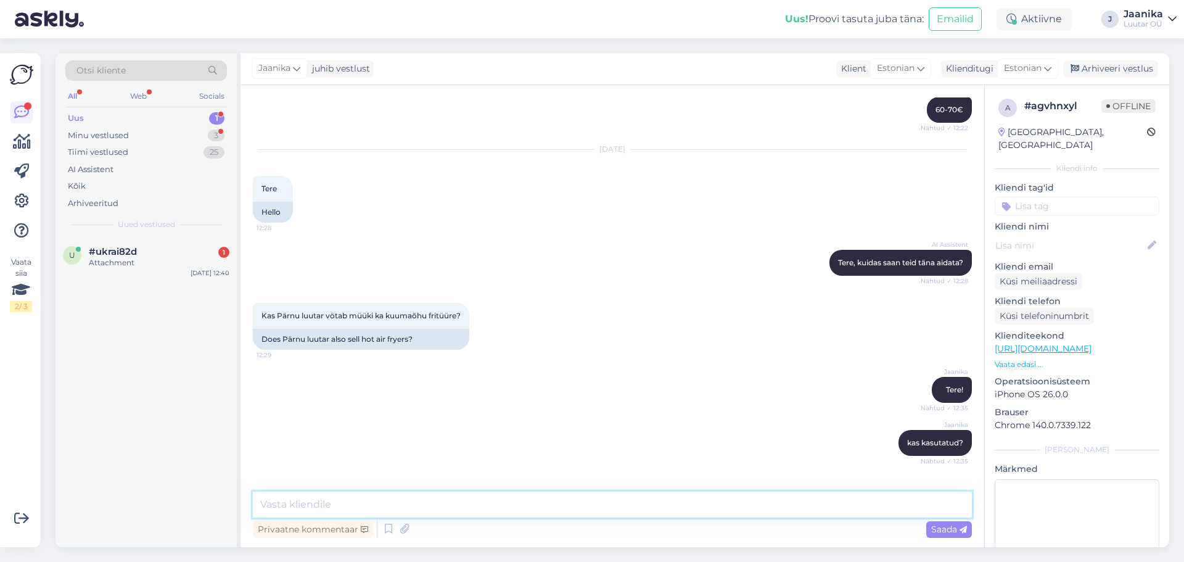
scroll to position [699, 0]
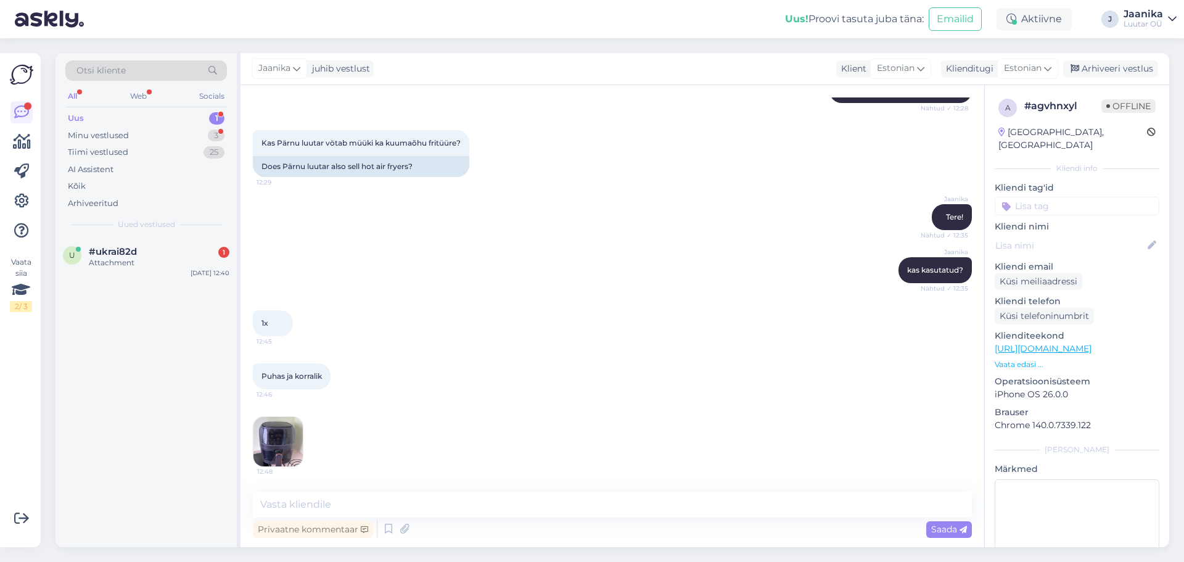
click at [280, 444] on img at bounding box center [277, 441] width 49 height 49
click at [292, 431] on img at bounding box center [277, 441] width 49 height 49
click at [374, 505] on textarea at bounding box center [612, 505] width 719 height 26
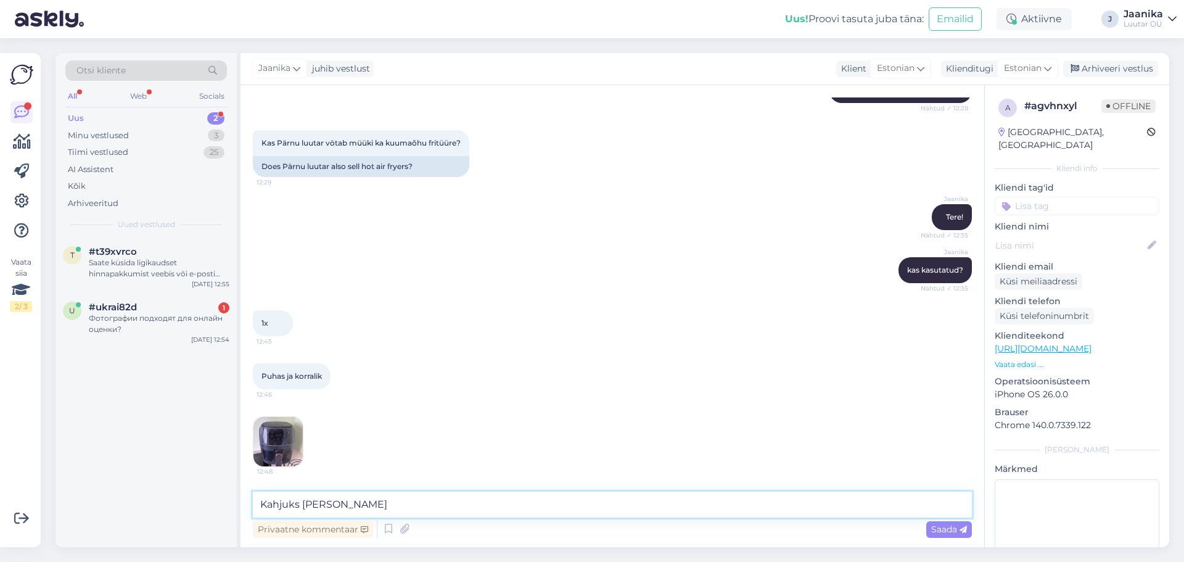
type textarea "Kahjuks [PERSON_NAME]."
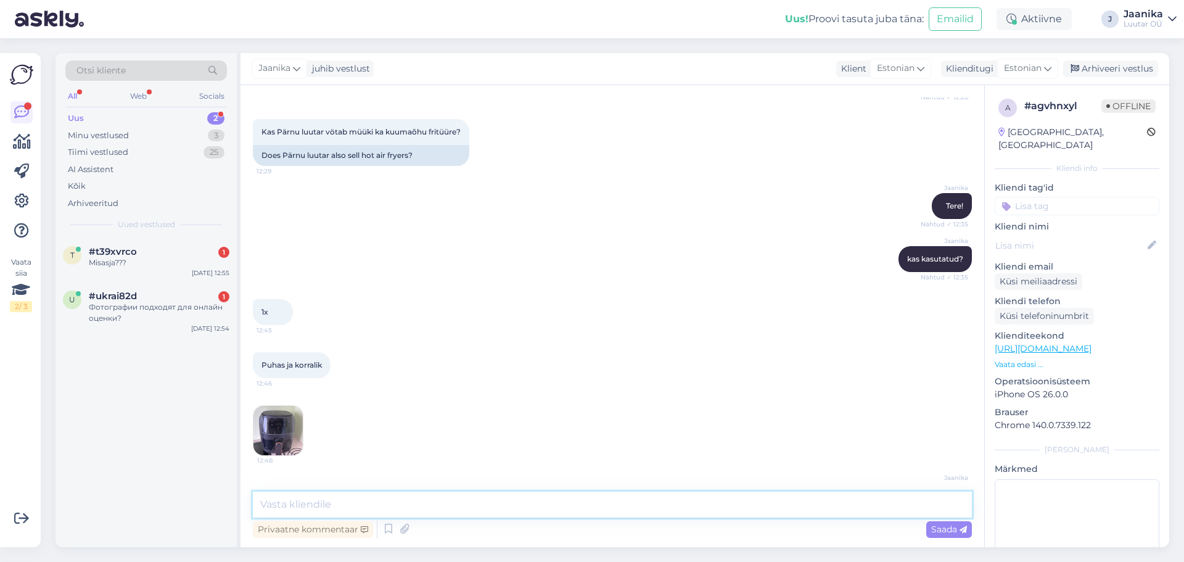
scroll to position [752, 0]
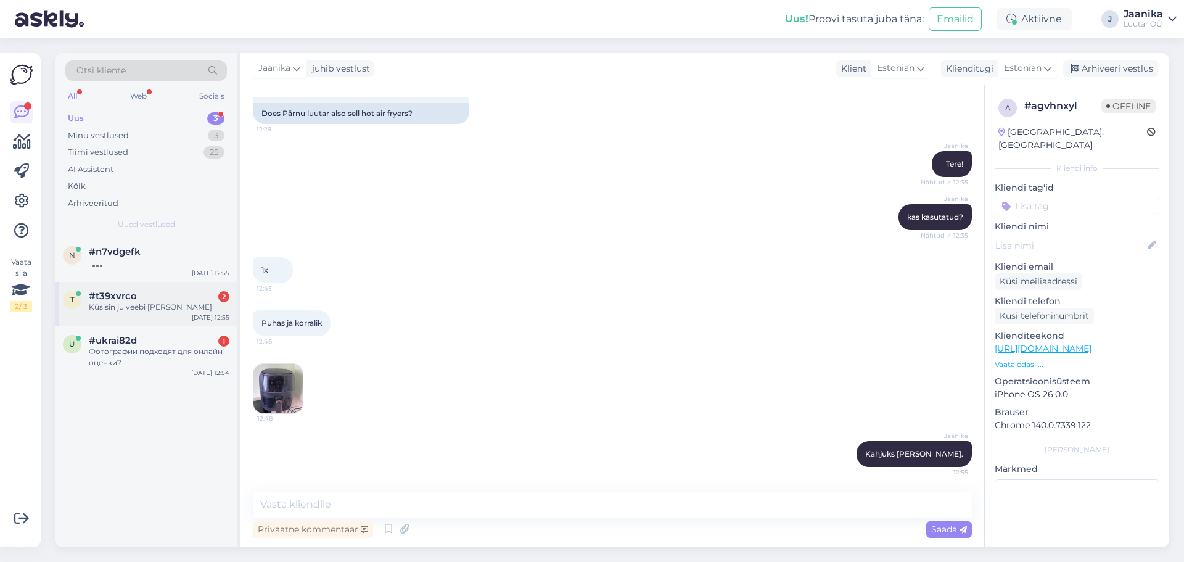
click at [100, 297] on span "#t39xvrco" at bounding box center [113, 296] width 48 height 11
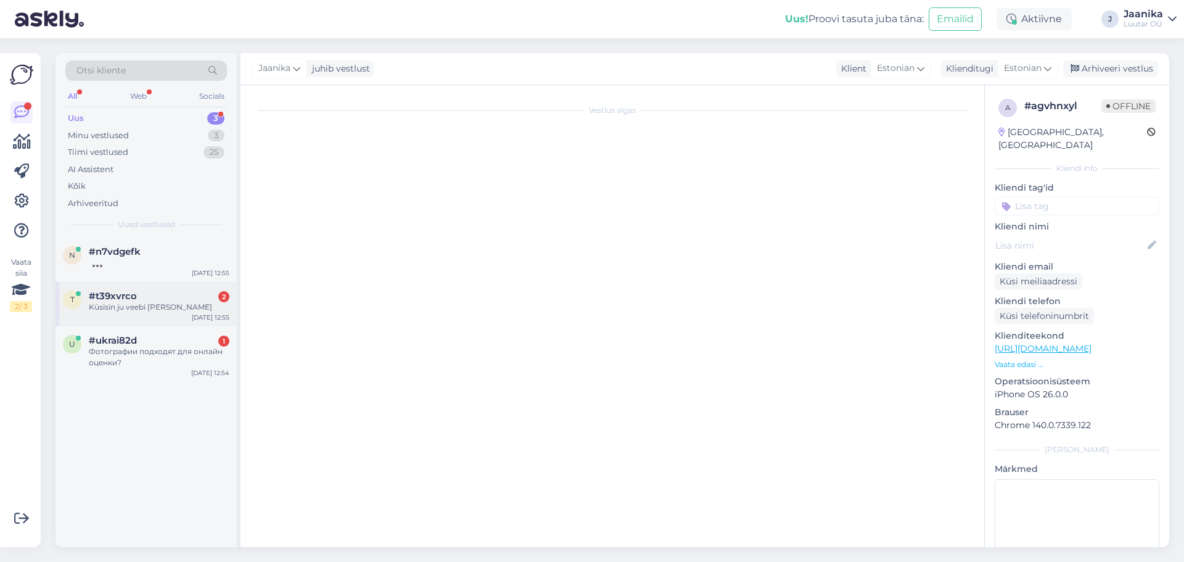
scroll to position [553, 0]
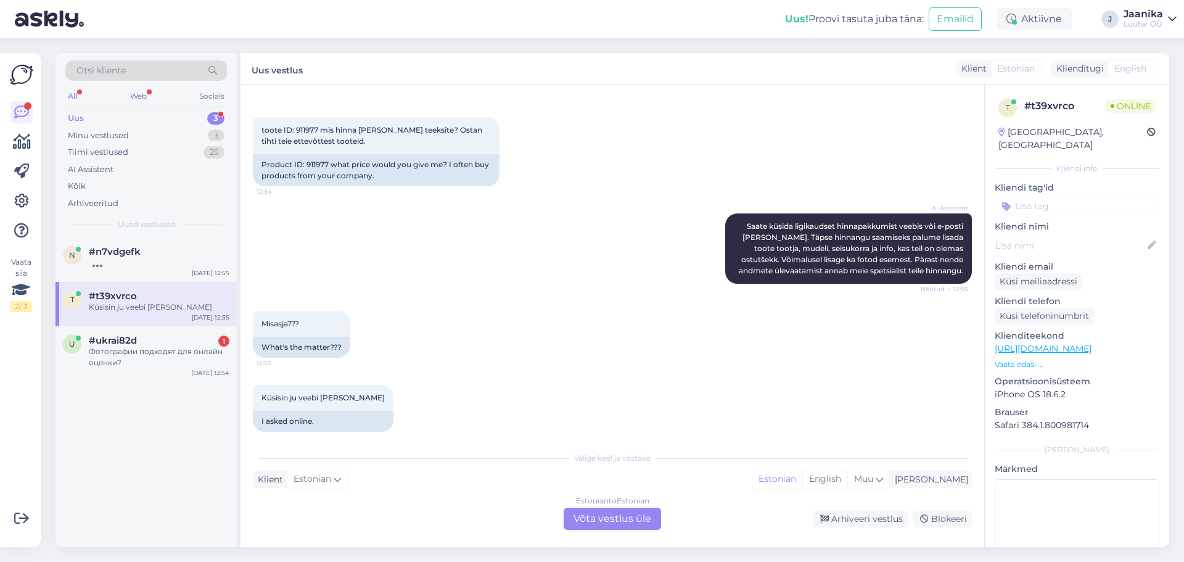
click at [601, 515] on div "Estonian to Estonian Võta vestlus üle" at bounding box center [612, 519] width 97 height 22
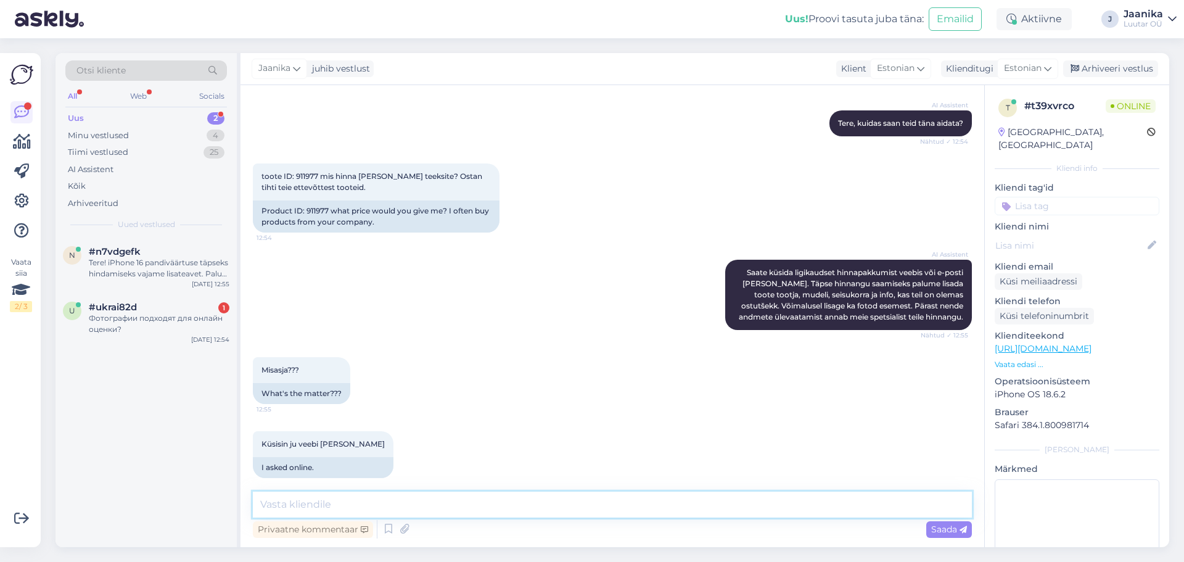
click at [477, 505] on textarea at bounding box center [612, 505] width 719 height 26
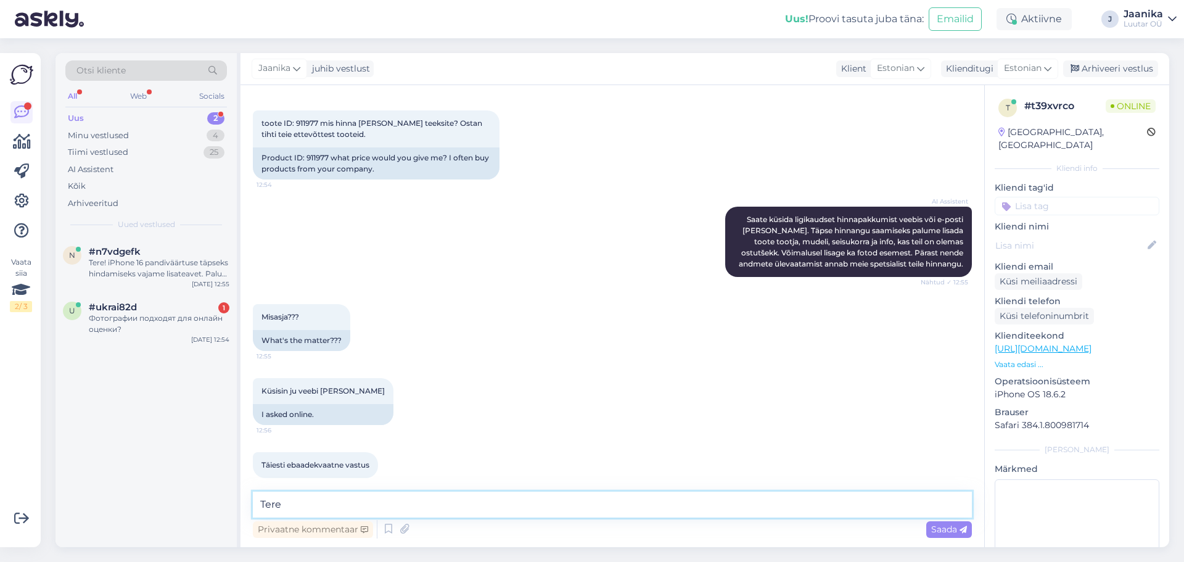
type textarea "Tere!"
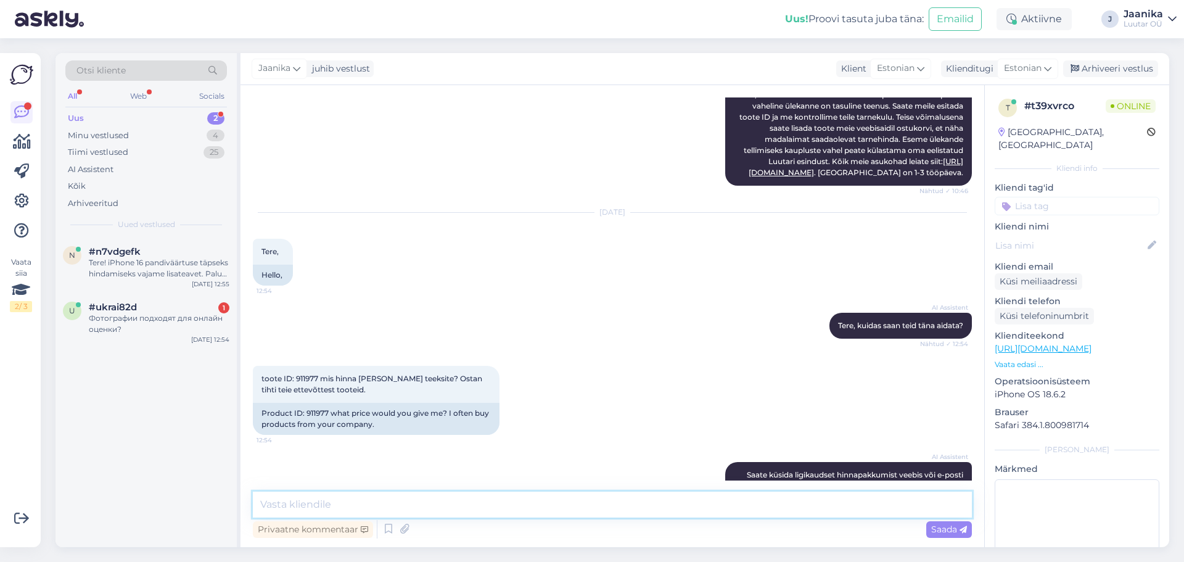
scroll to position [366, 0]
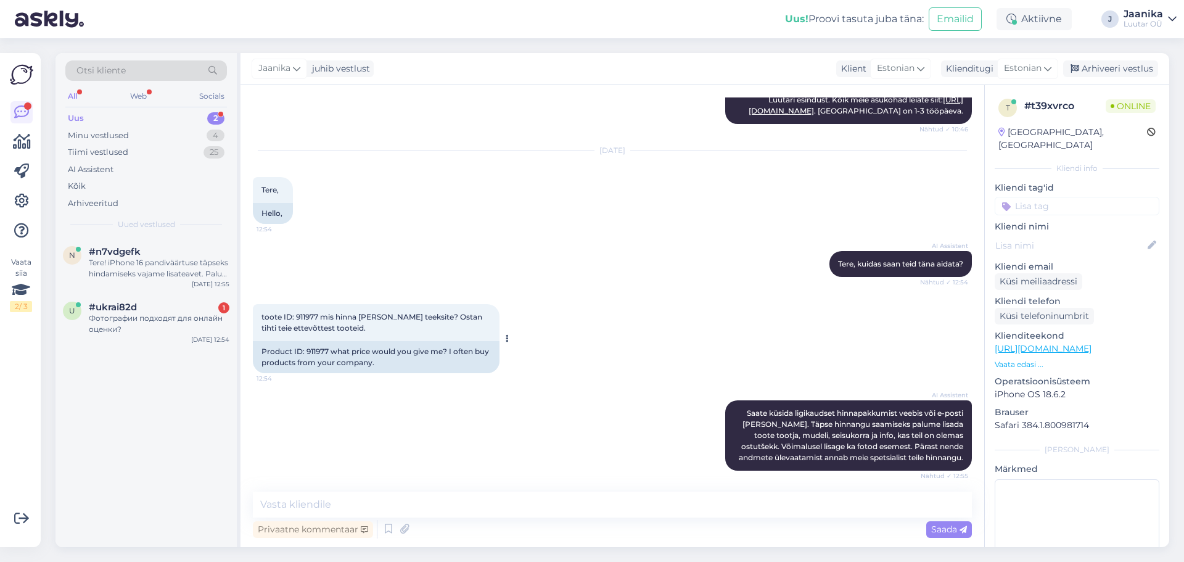
click at [316, 312] on span "toote ID: 911977 mis hinna [PERSON_NAME] teeksite? Ostan tihti teie ettevõttest…" at bounding box center [373, 322] width 223 height 20
copy span "911977"
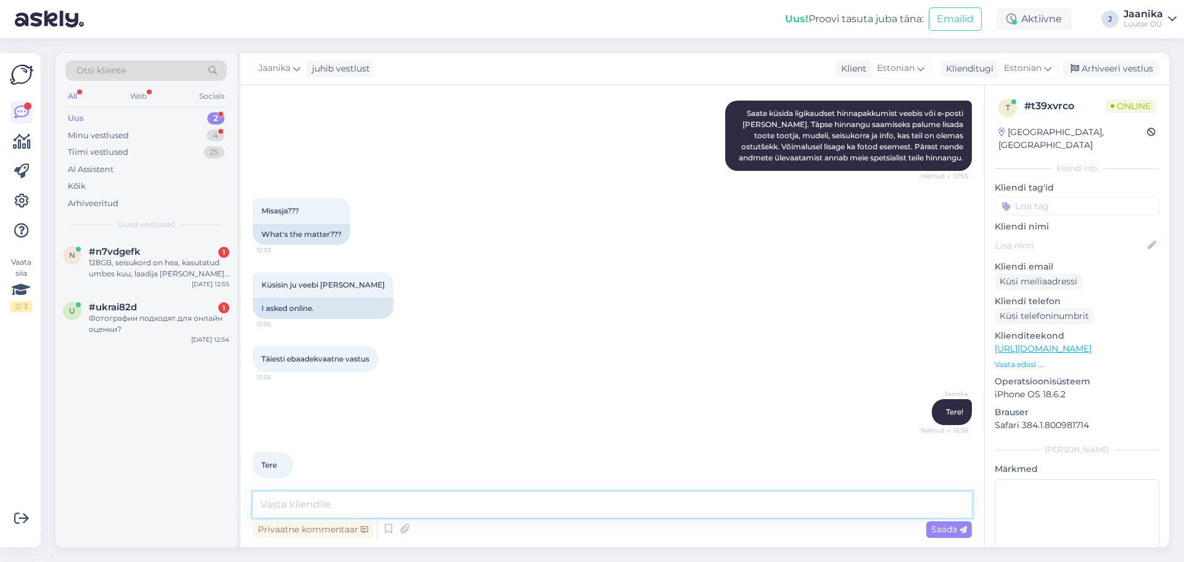
click at [411, 508] on textarea at bounding box center [612, 505] width 719 height 26
type textarea "uurin kohe teie jaoks"
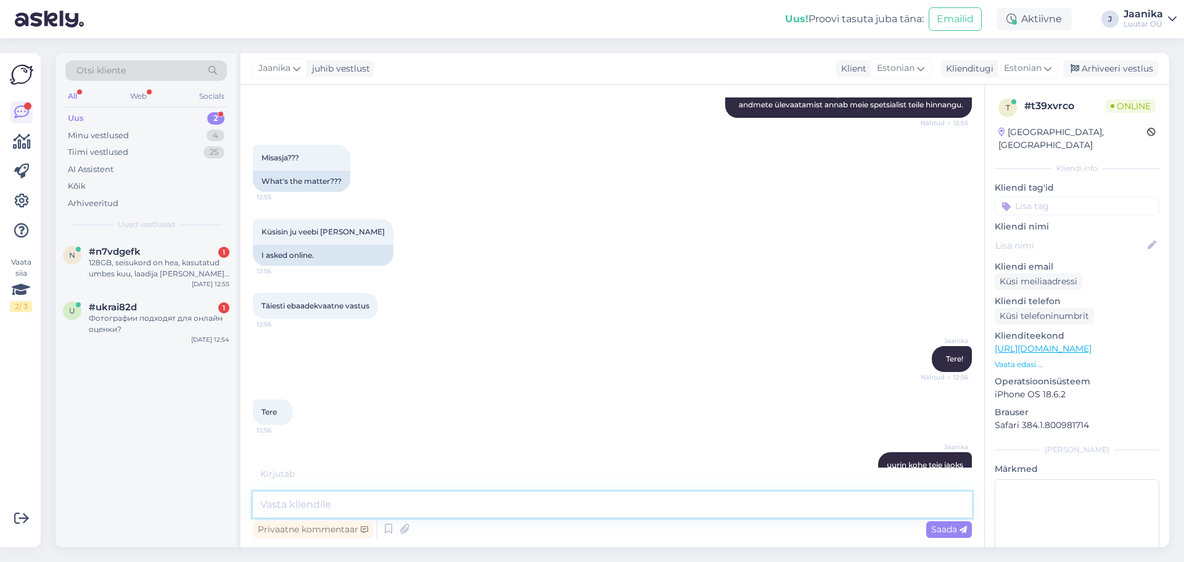
scroll to position [772, 0]
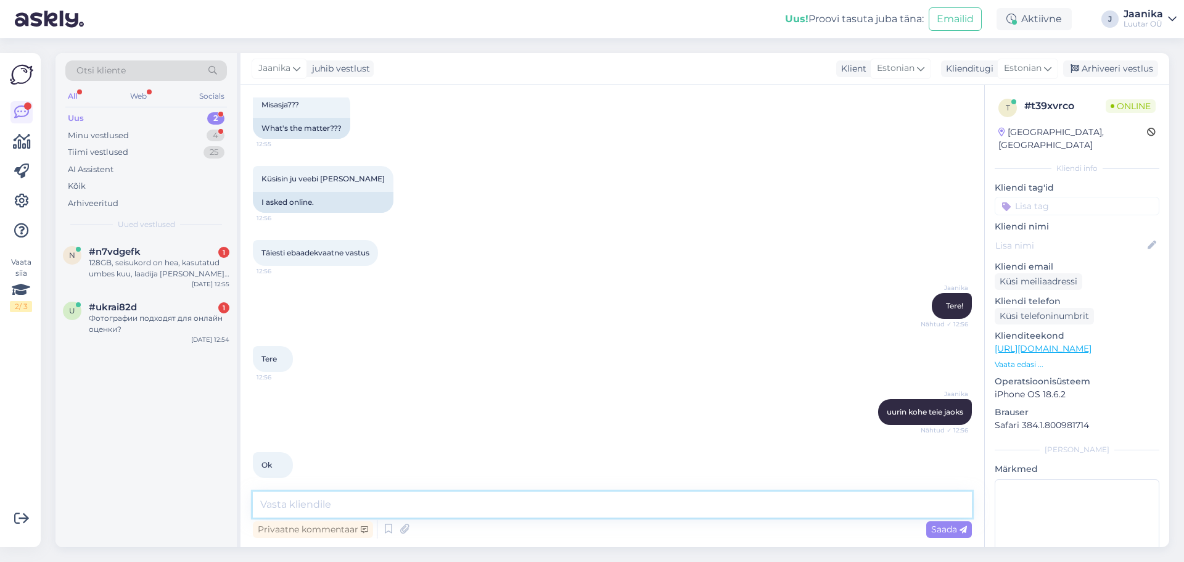
click at [319, 508] on textarea at bounding box center [612, 505] width 719 height 26
type textarea "925€"
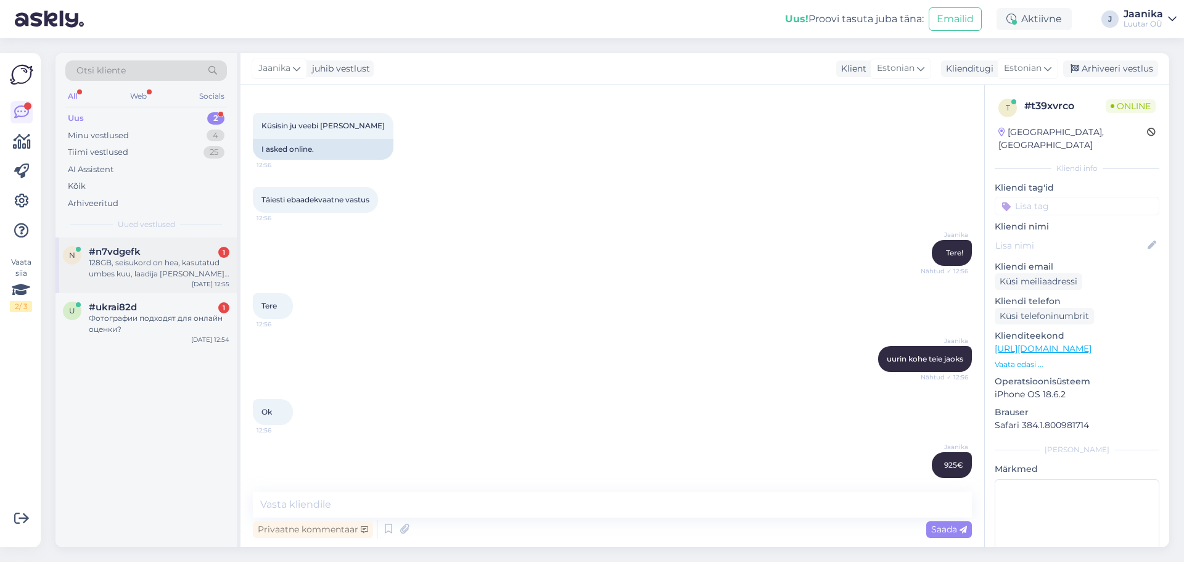
click at [123, 273] on div "128GB, seisukord on hea, kasutatud umbes kuu, laadija [PERSON_NAME] on alles, g…" at bounding box center [159, 268] width 141 height 22
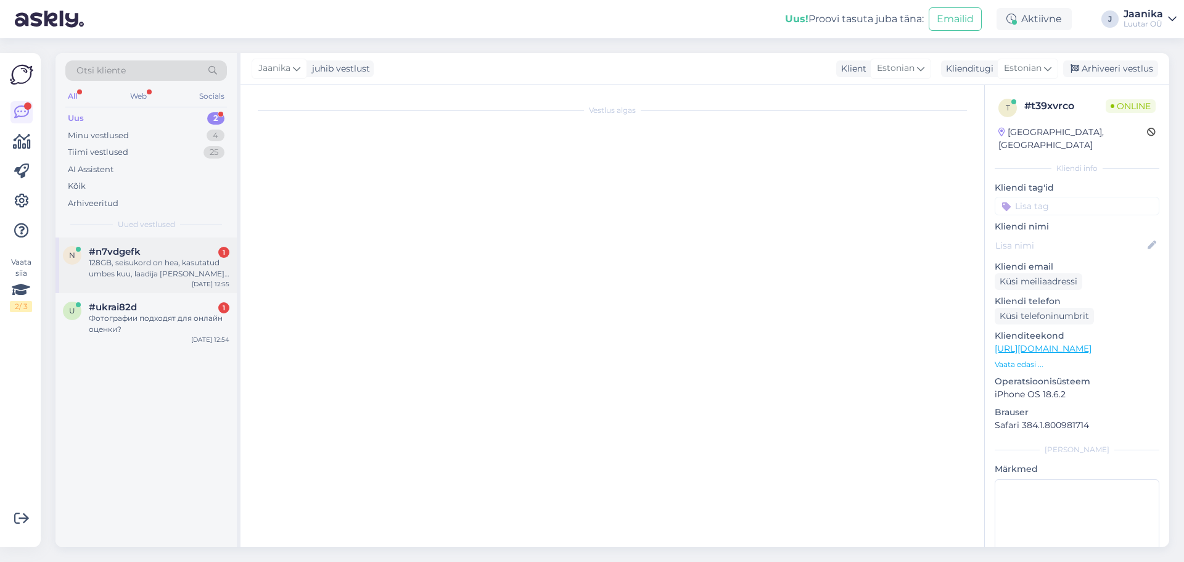
scroll to position [27, 0]
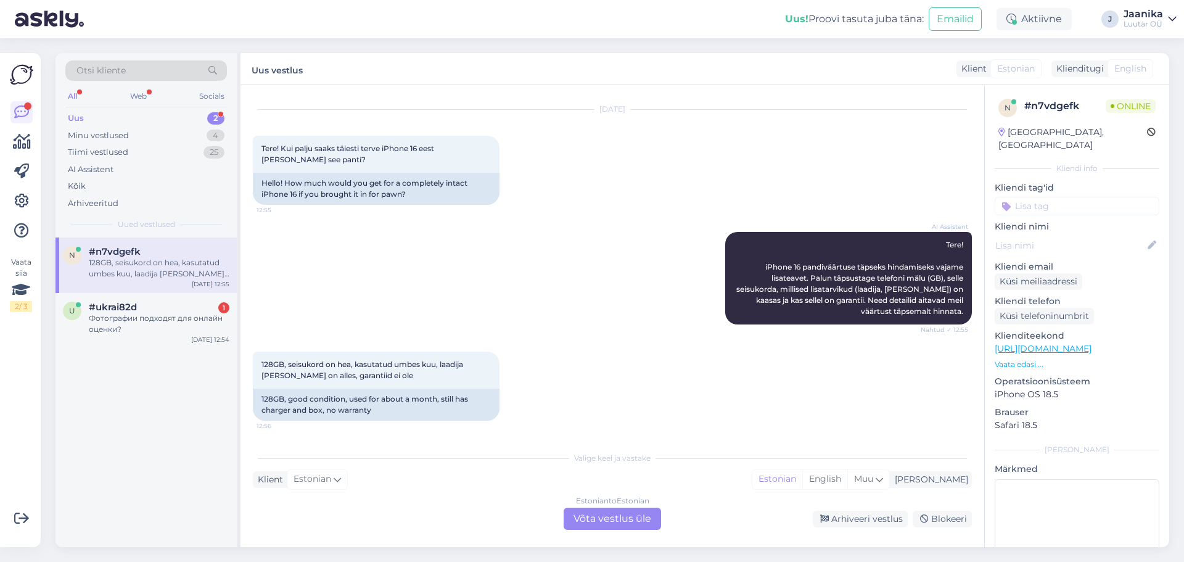
click at [595, 514] on div "Estonian to Estonian Võta vestlus üle" at bounding box center [612, 519] width 97 height 22
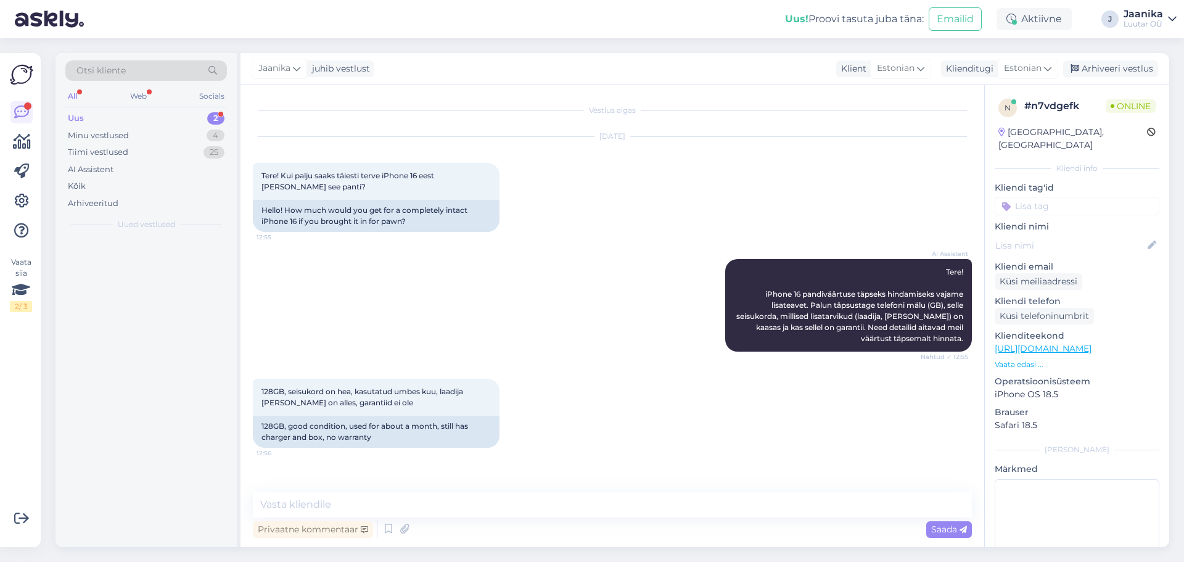
scroll to position [0, 0]
click at [489, 503] on textarea at bounding box center [612, 505] width 719 height 26
type textarea "Tere!"
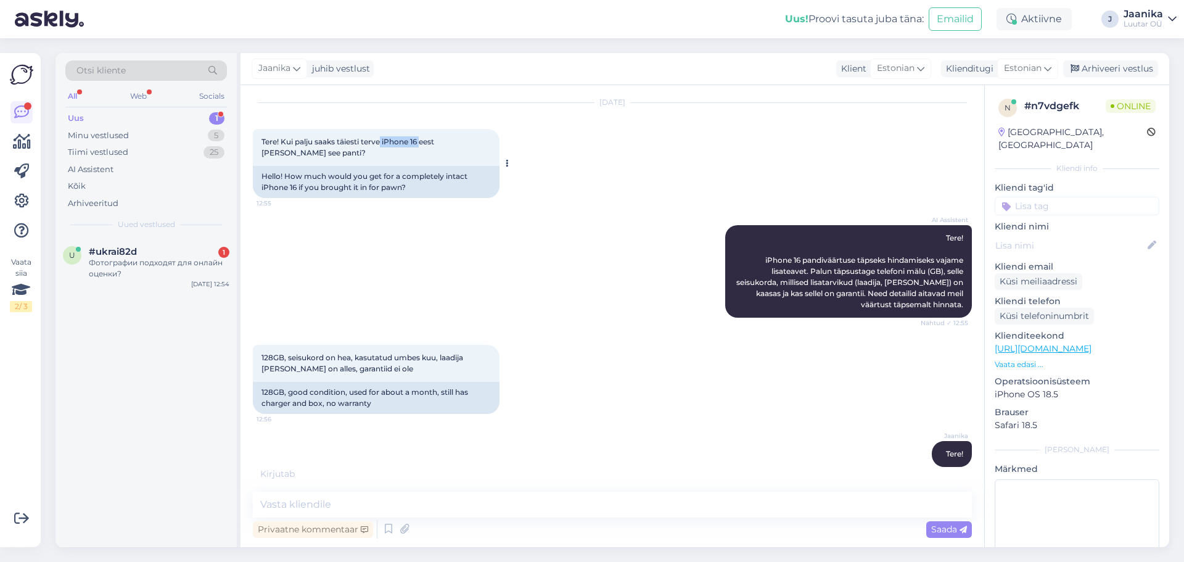
drag, startPoint x: 384, startPoint y: 139, endPoint x: 422, endPoint y: 140, distance: 38.9
click at [422, 140] on span "Tere! Kui palju saaks täiesti terve iPhone 16 eest [PERSON_NAME] see panti?" at bounding box center [349, 147] width 175 height 20
copy span "iPhone 16"
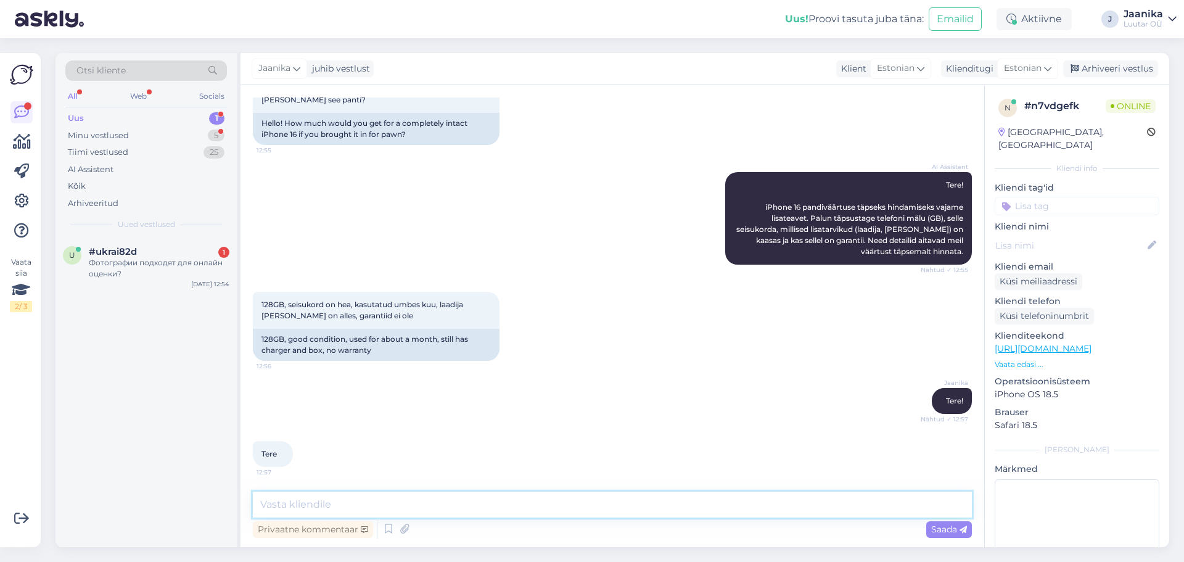
click at [397, 498] on textarea at bounding box center [612, 505] width 719 height 26
type textarea "BH palju on?"
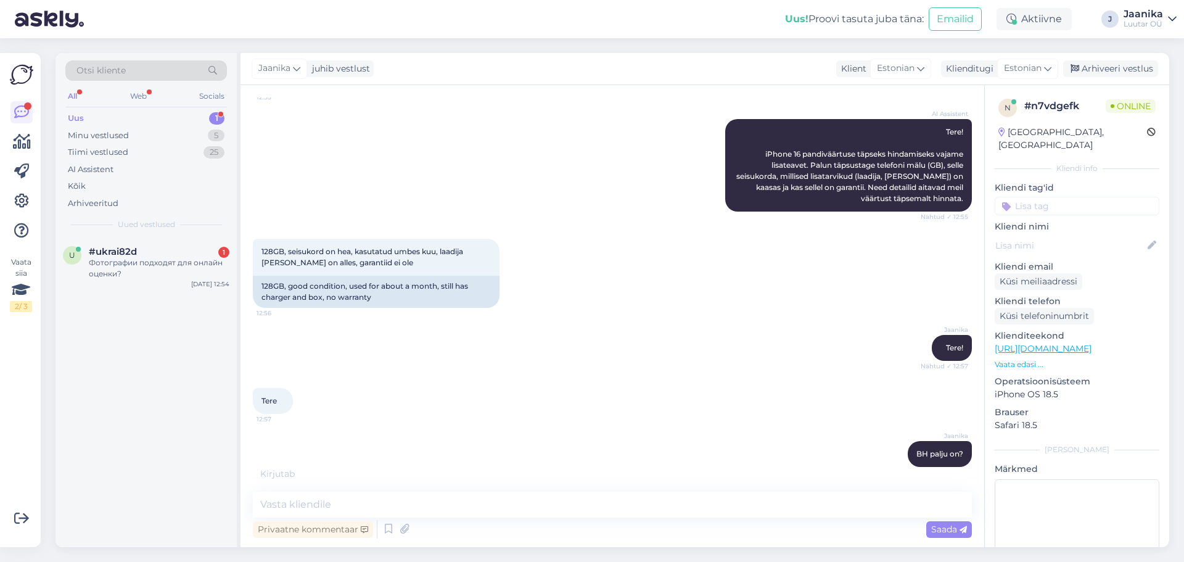
scroll to position [193, 0]
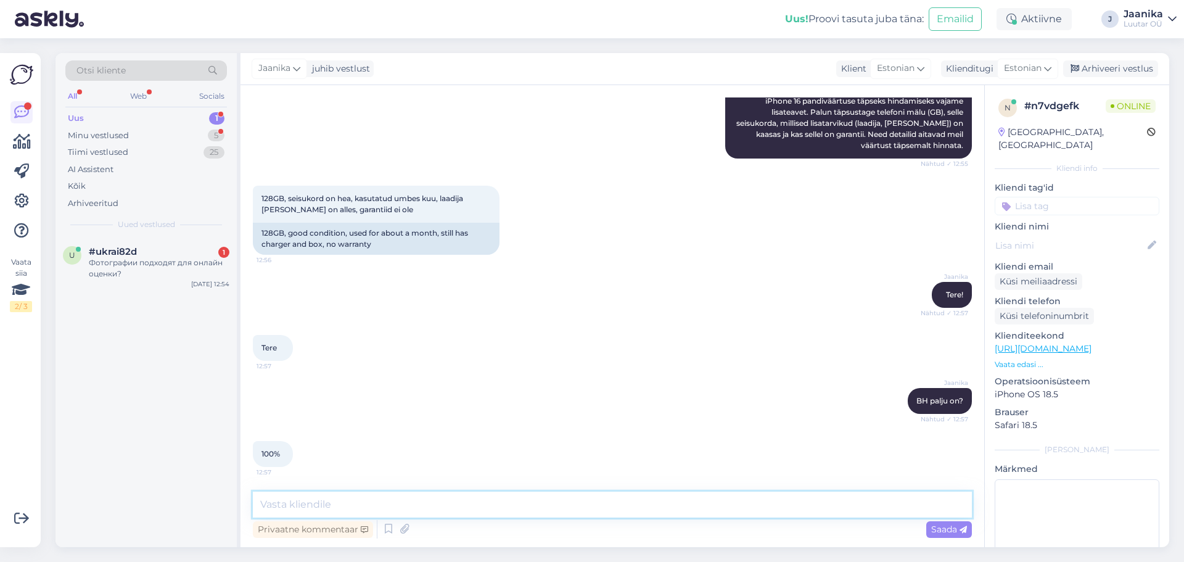
click at [474, 507] on textarea at bounding box center [612, 505] width 719 height 26
type textarea "kuni 300€"
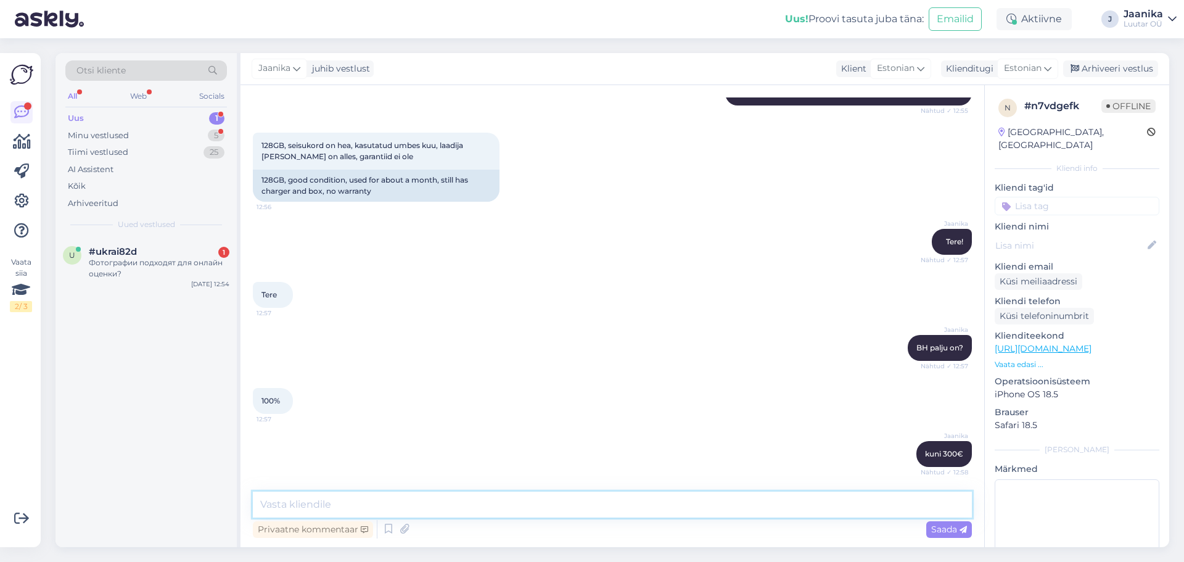
scroll to position [299, 0]
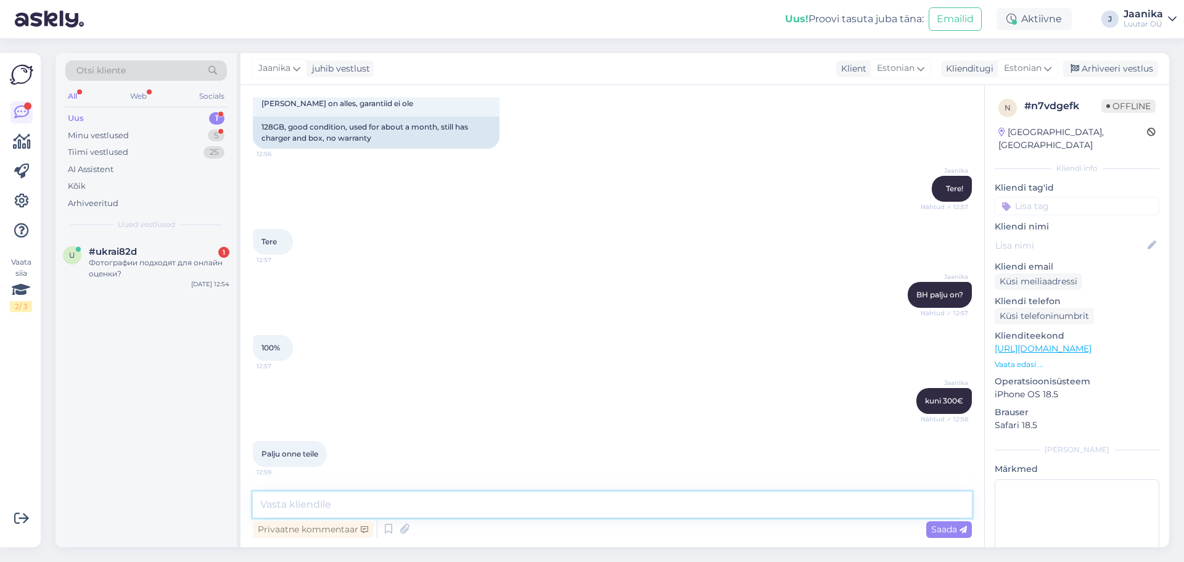
click at [485, 505] on textarea at bounding box center [612, 505] width 719 height 26
type textarea "Õnne [PERSON_NAME]"
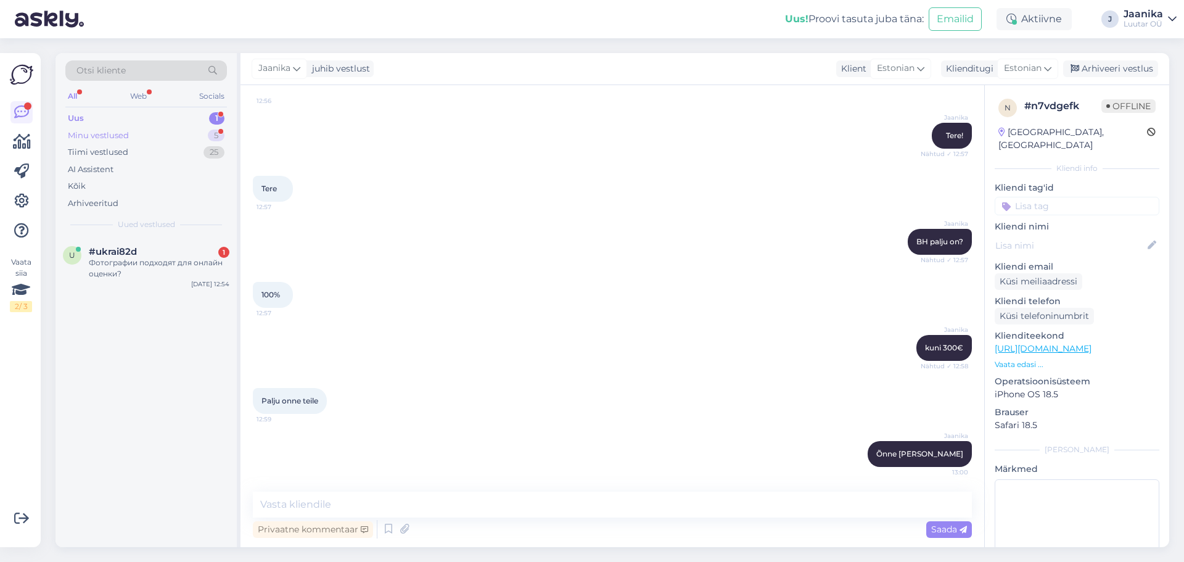
click at [107, 139] on div "Minu vestlused" at bounding box center [98, 136] width 61 height 12
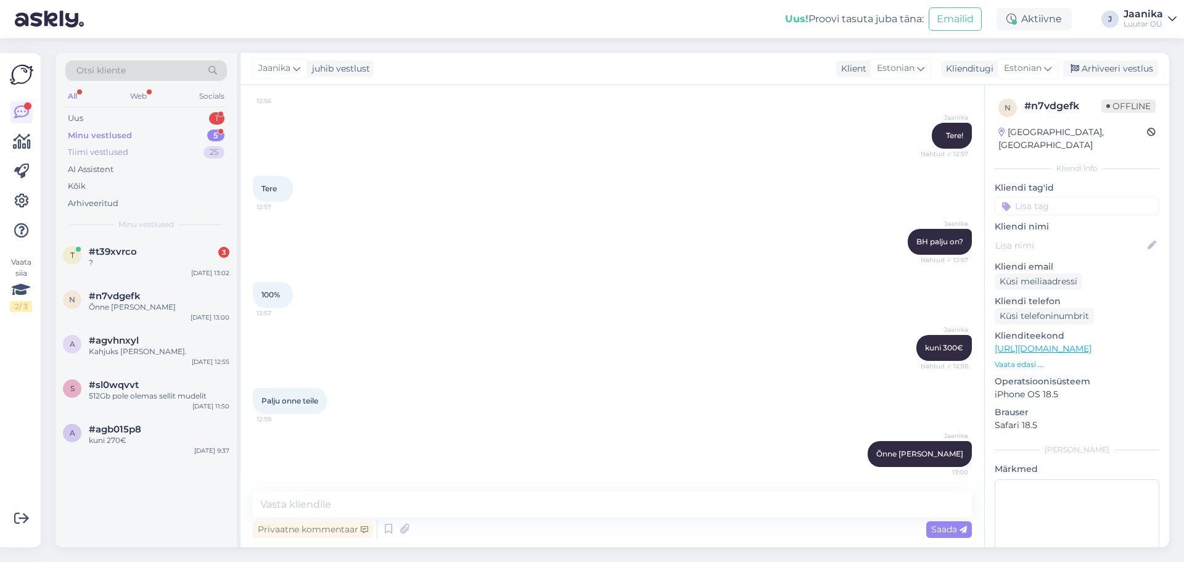
click at [101, 153] on div "Tiimi vestlused" at bounding box center [98, 152] width 60 height 12
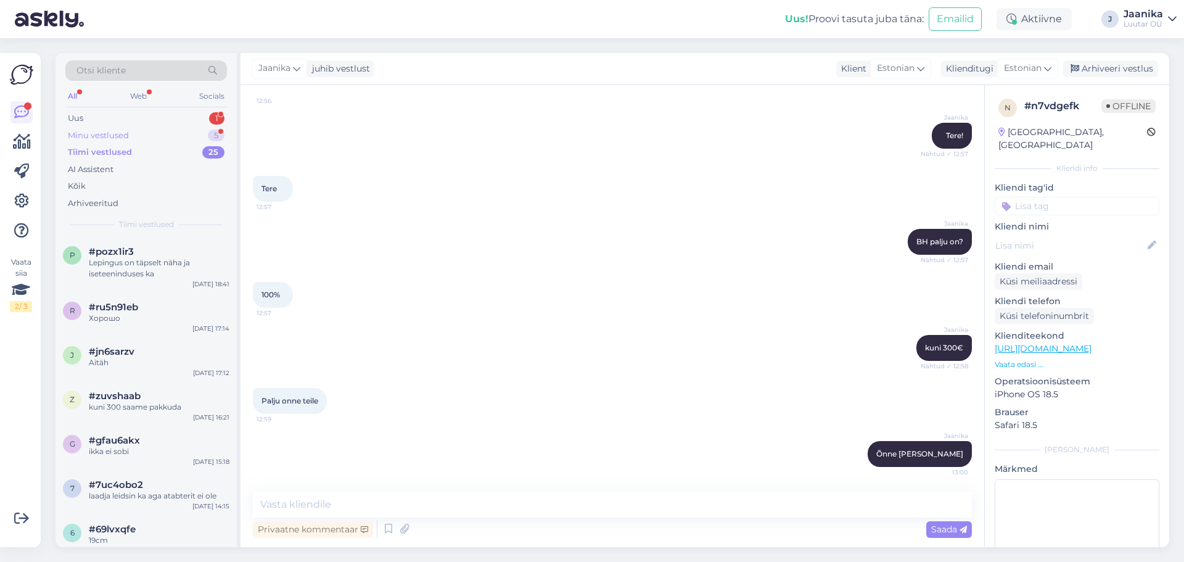
click at [103, 139] on div "Minu vestlused" at bounding box center [98, 136] width 61 height 12
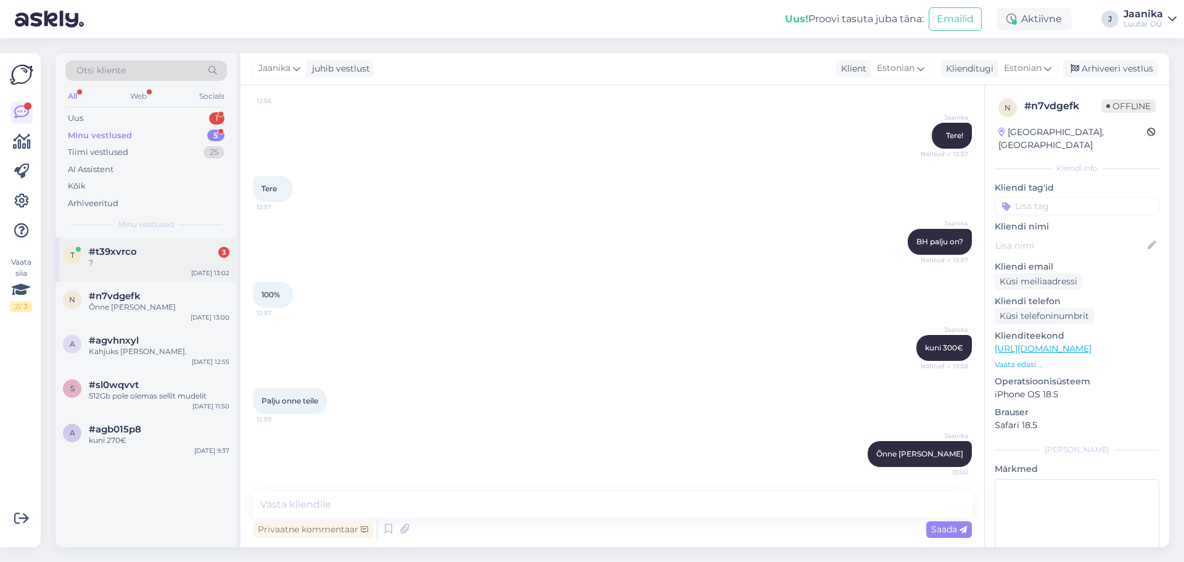
click at [117, 266] on div "?" at bounding box center [159, 262] width 141 height 11
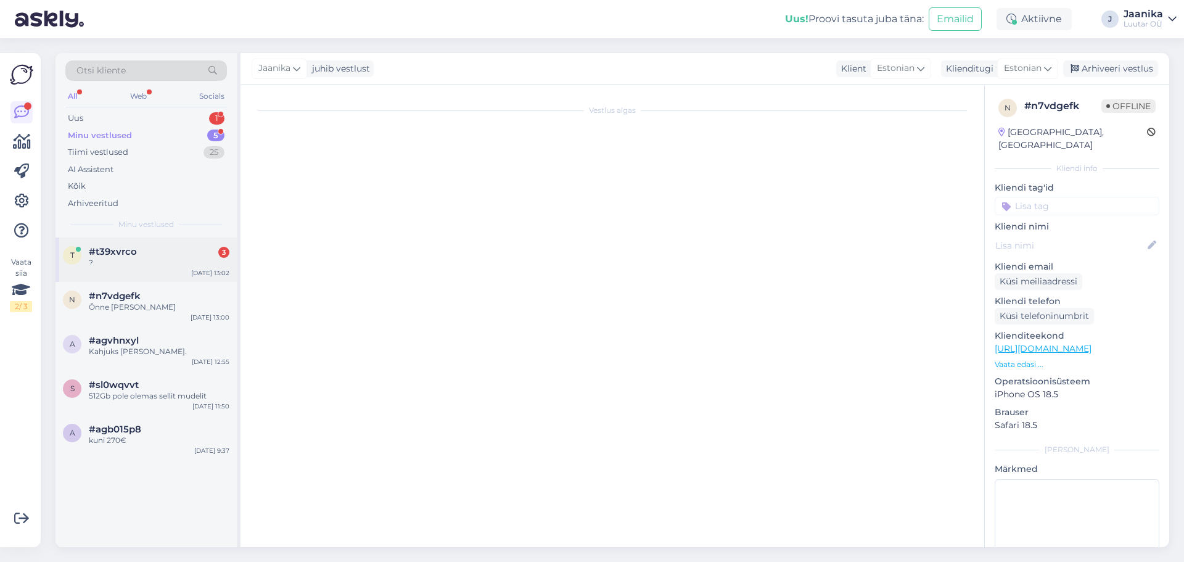
scroll to position [984, 0]
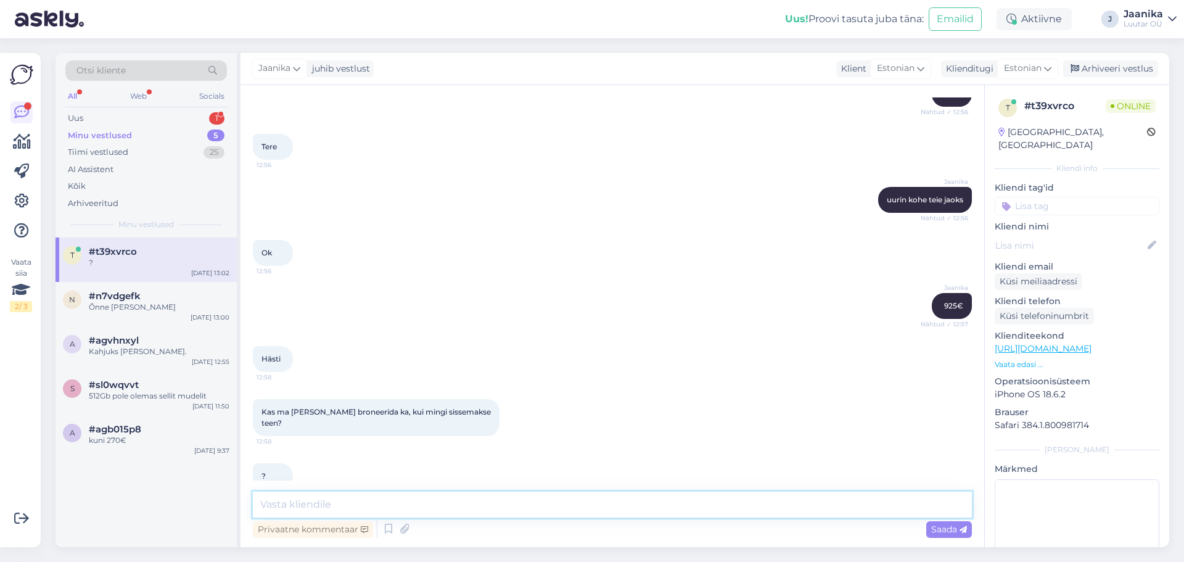
click at [390, 507] on textarea at bounding box center [612, 505] width 719 height 26
type textarea "kahjuks nii ei saa."
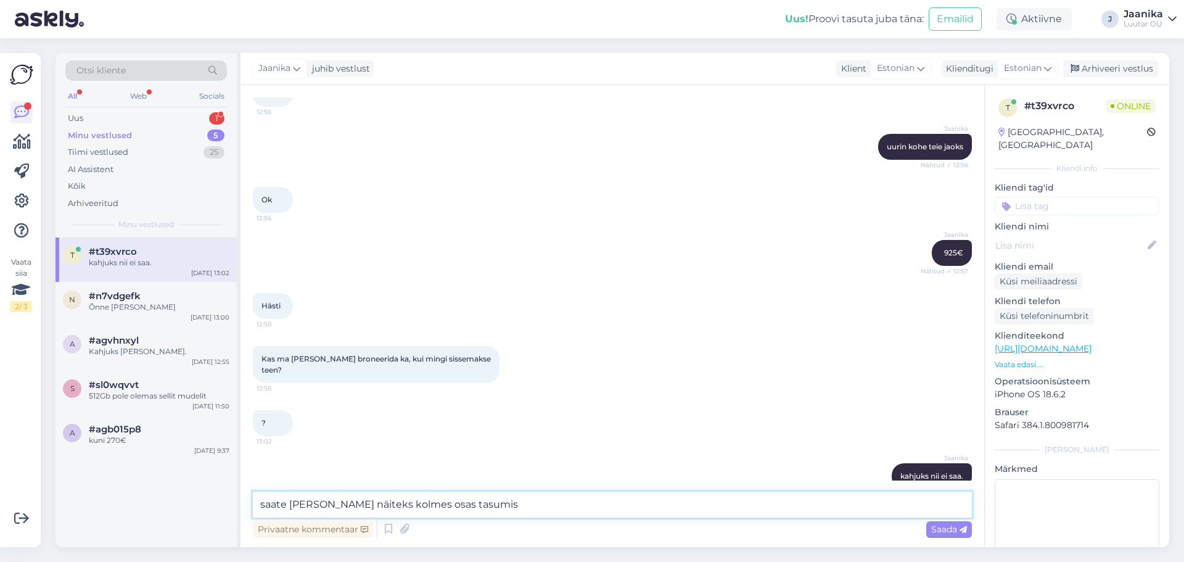
type textarea "saate [PERSON_NAME] näiteks kolmes osas tasumise"
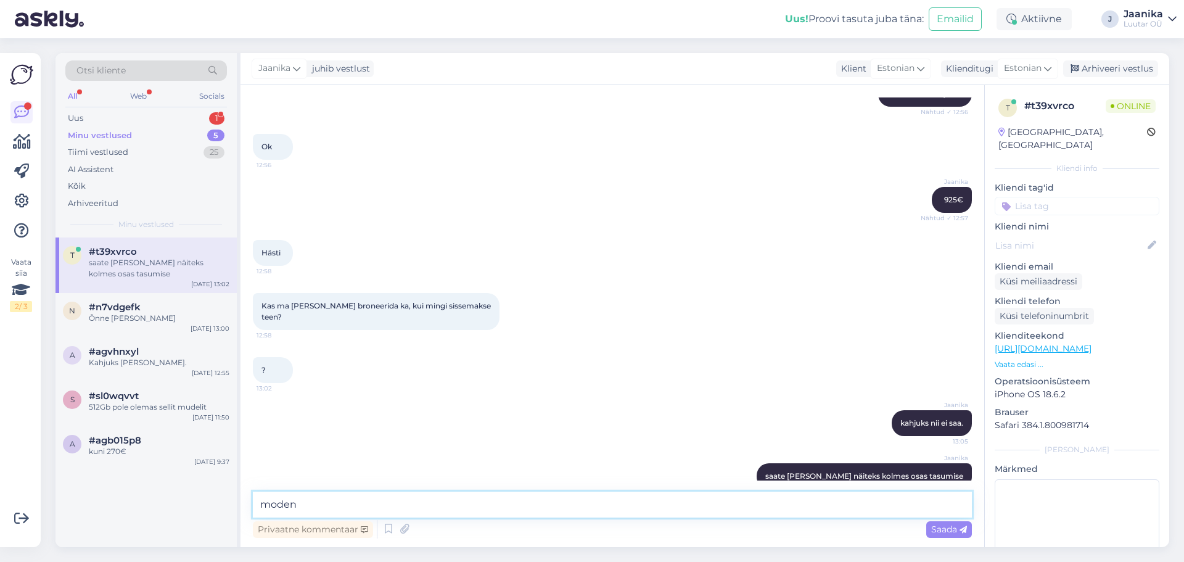
type textarea "[GEOGRAPHIC_DATA]"
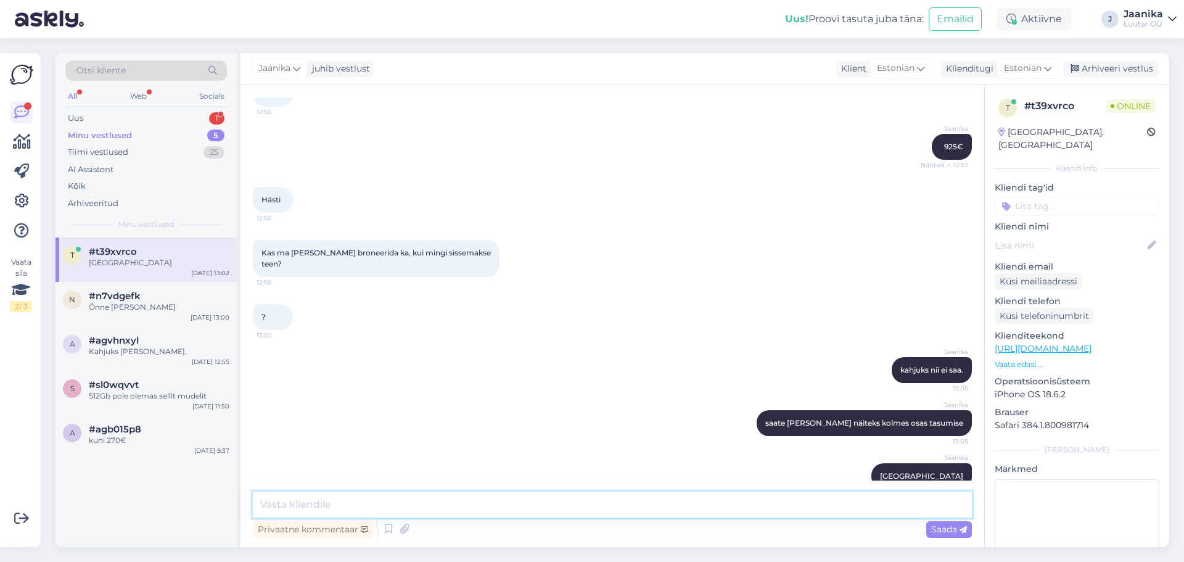
click at [648, 511] on textarea at bounding box center [612, 505] width 719 height 26
type textarea "esto"
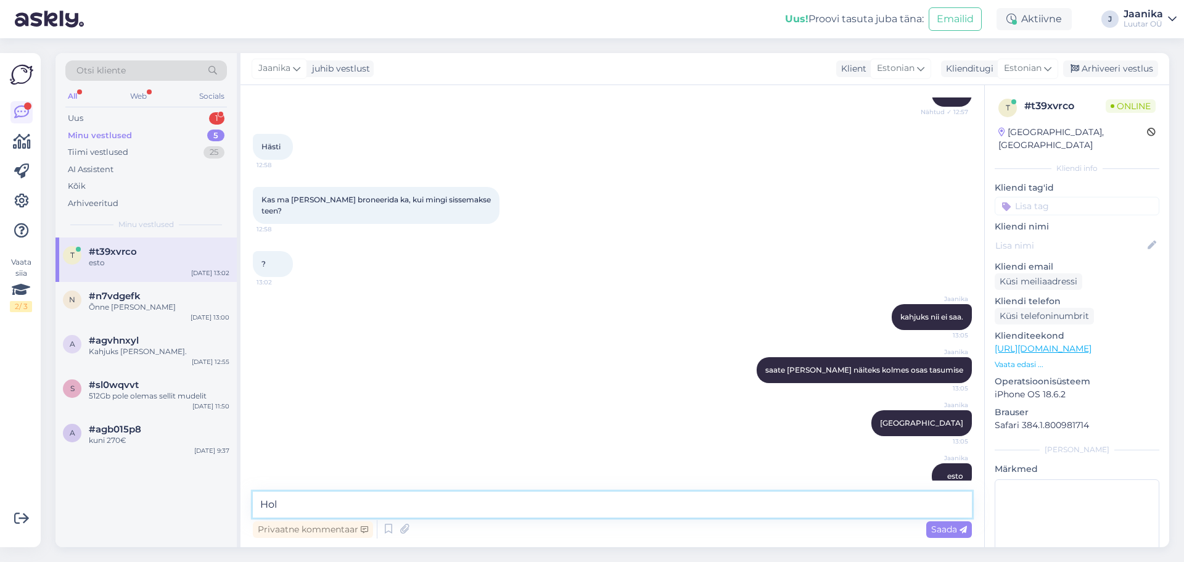
type textarea "[PERSON_NAME]"
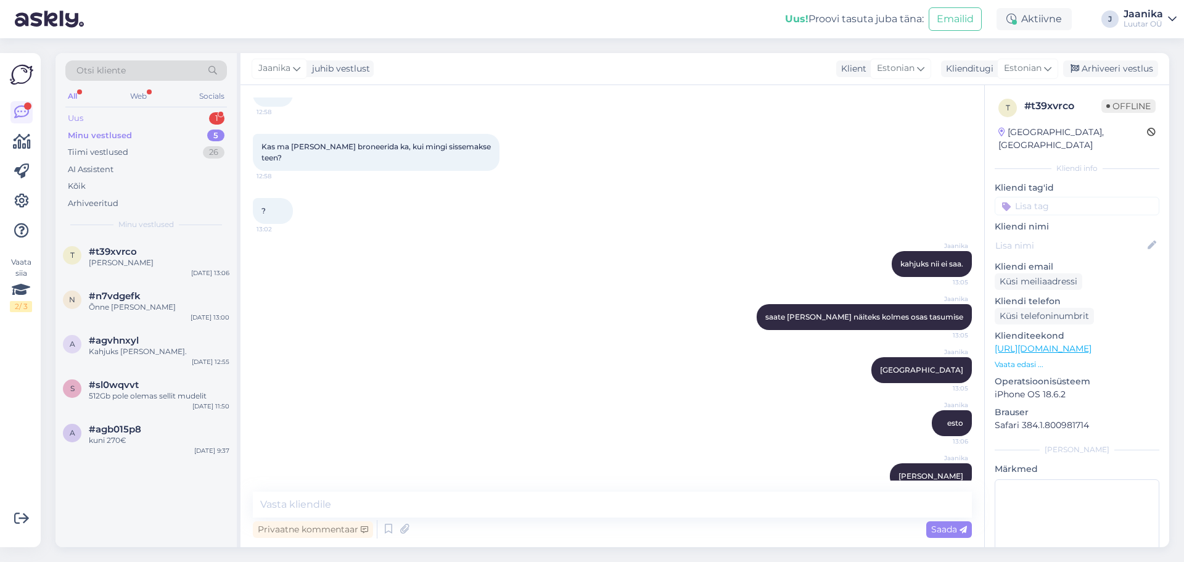
click at [100, 116] on div "Uus 1" at bounding box center [146, 118] width 162 height 17
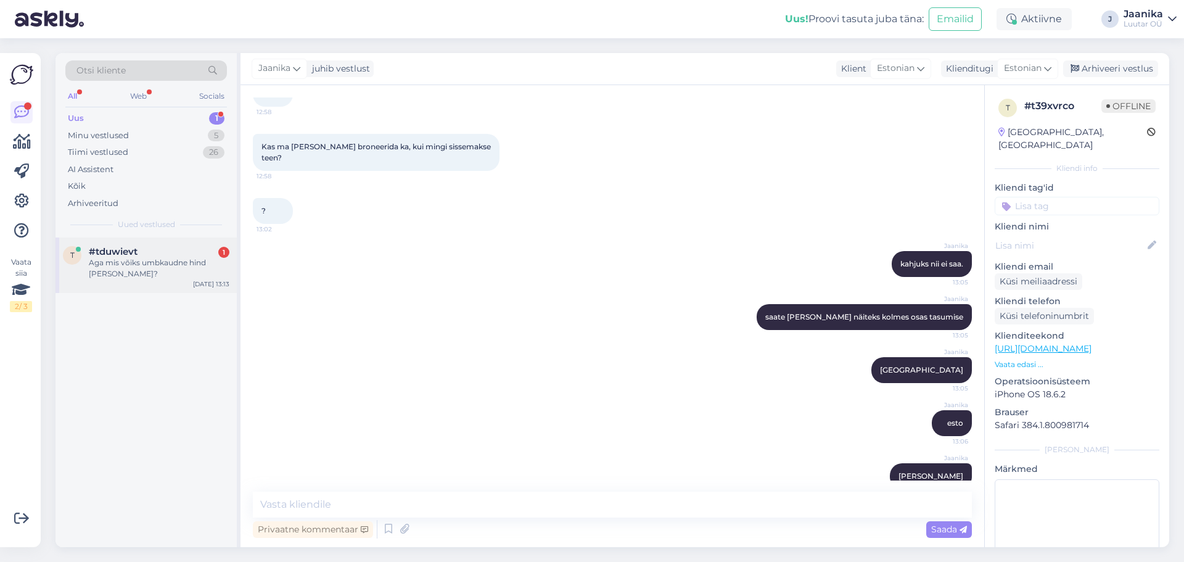
click at [112, 255] on span "#tduwievt" at bounding box center [113, 251] width 49 height 11
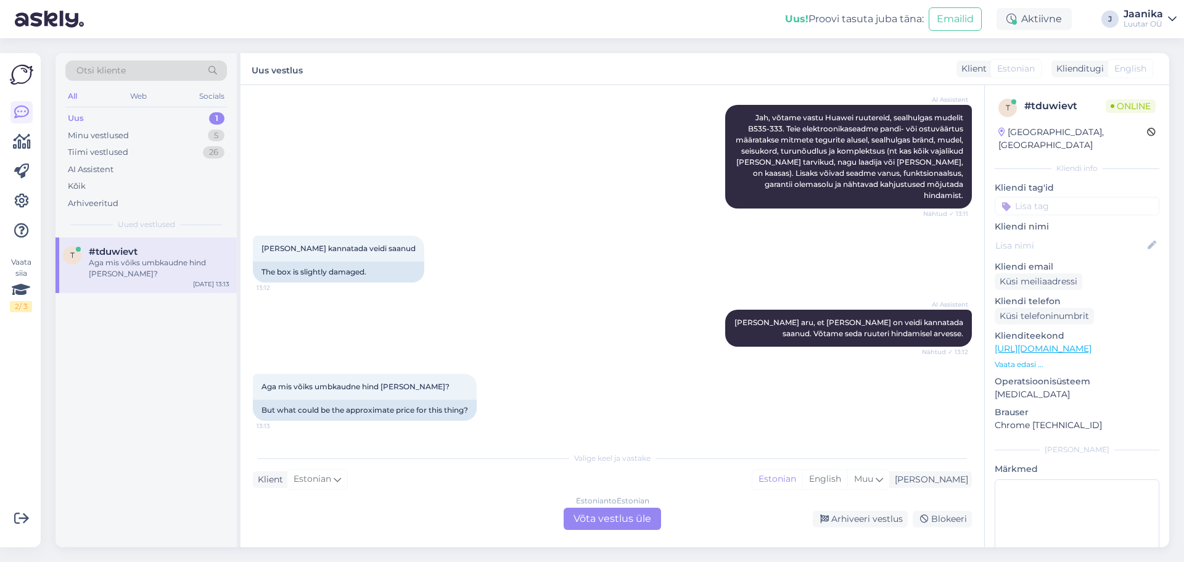
scroll to position [1008, 0]
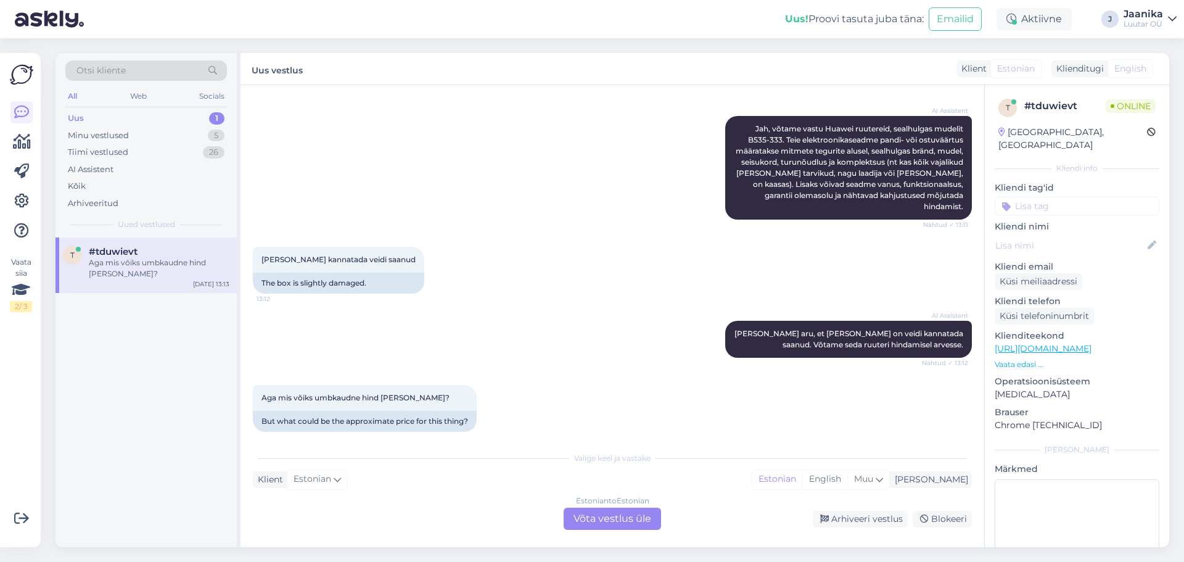
click at [648, 517] on div "Estonian to Estonian Võta vestlus üle" at bounding box center [612, 519] width 97 height 22
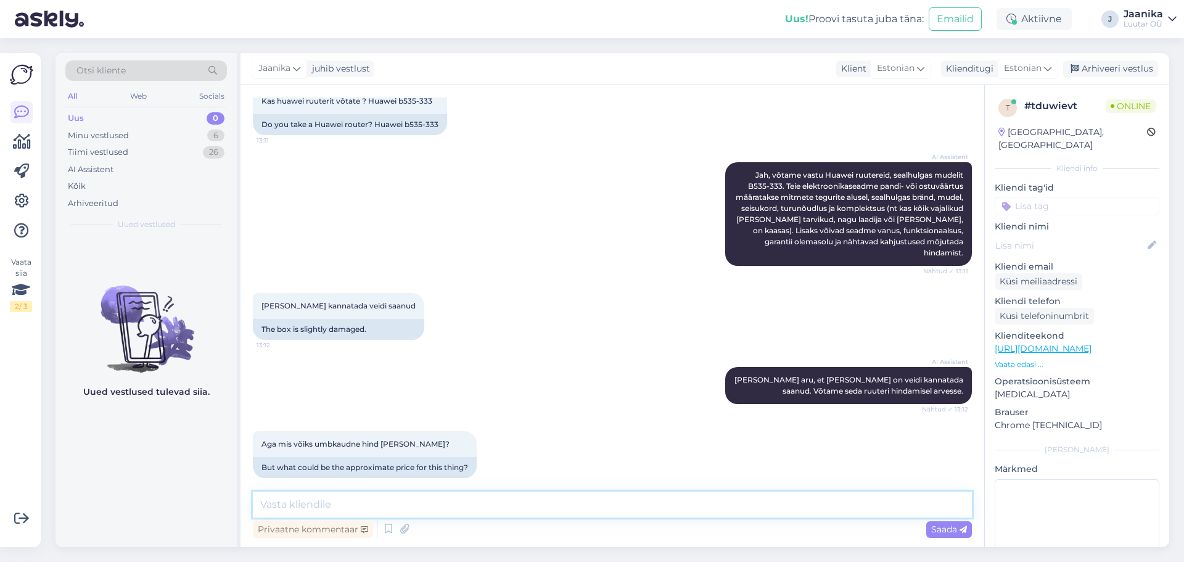
click at [419, 506] on textarea at bounding box center [612, 505] width 719 height 26
type textarea "Tere!"
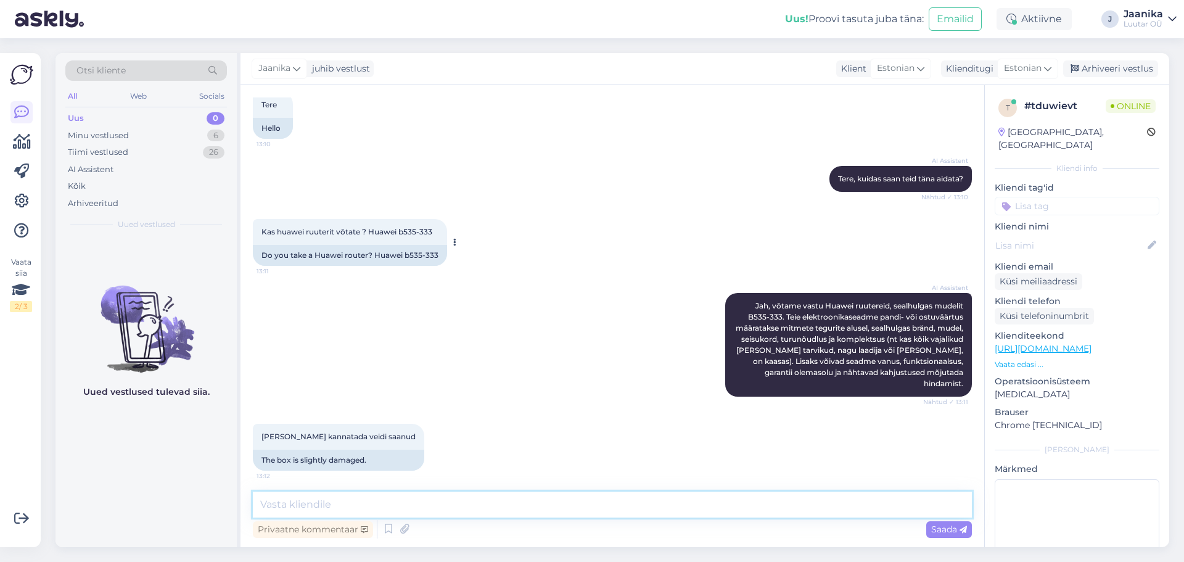
scroll to position [830, 0]
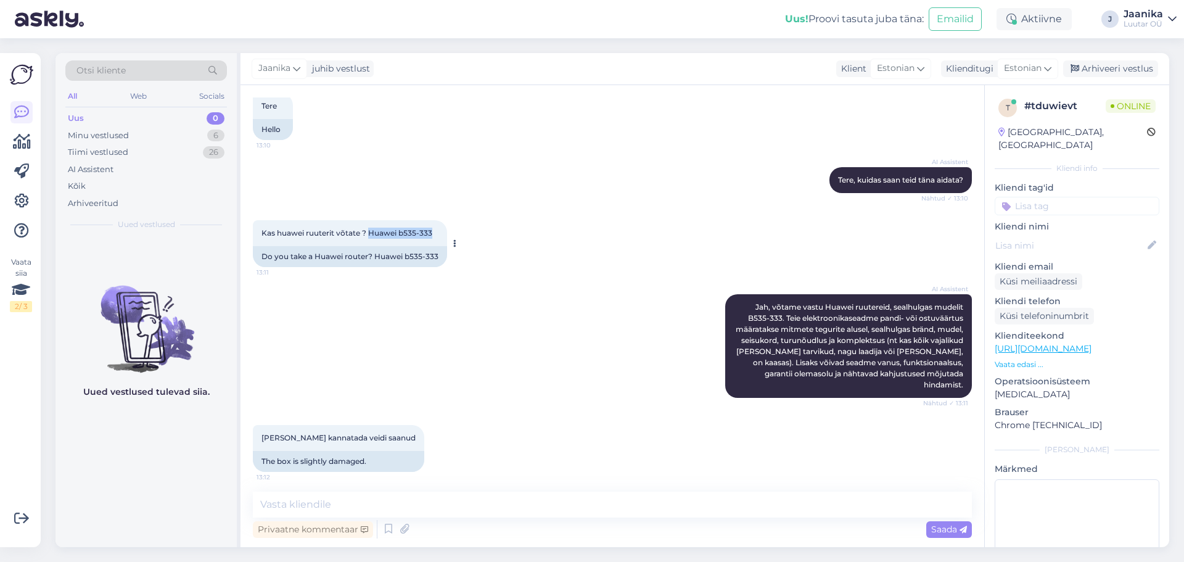
drag, startPoint x: 368, startPoint y: 228, endPoint x: 434, endPoint y: 233, distance: 65.6
click at [434, 233] on div "Kas huawei ruuterit võtate ? Huawei b535-333 13:11" at bounding box center [350, 233] width 194 height 26
copy span "Huawei b535-333"
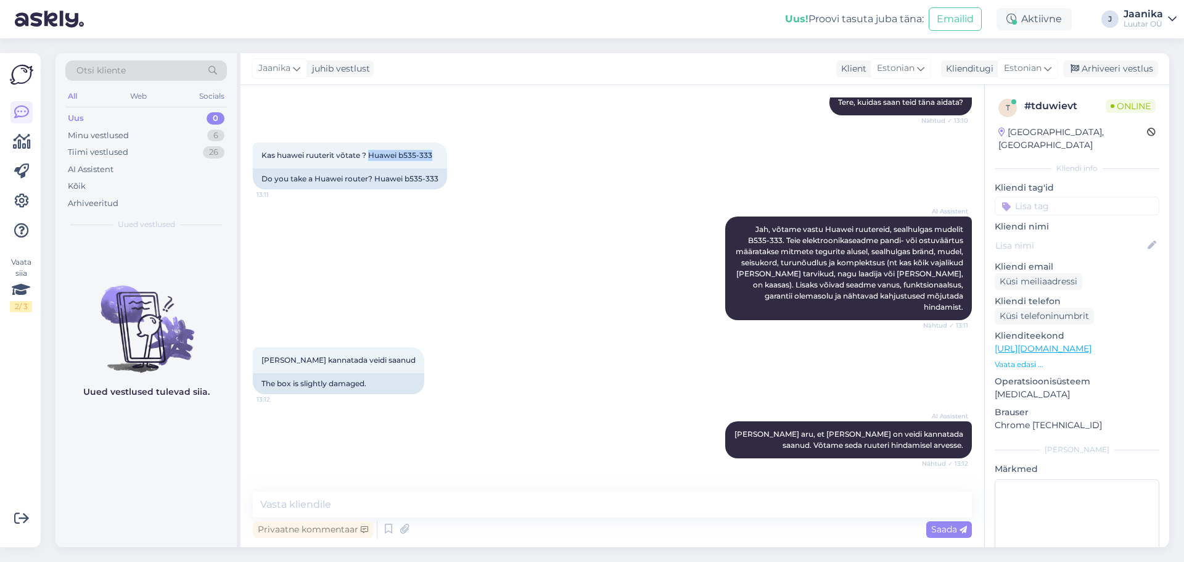
scroll to position [1015, 0]
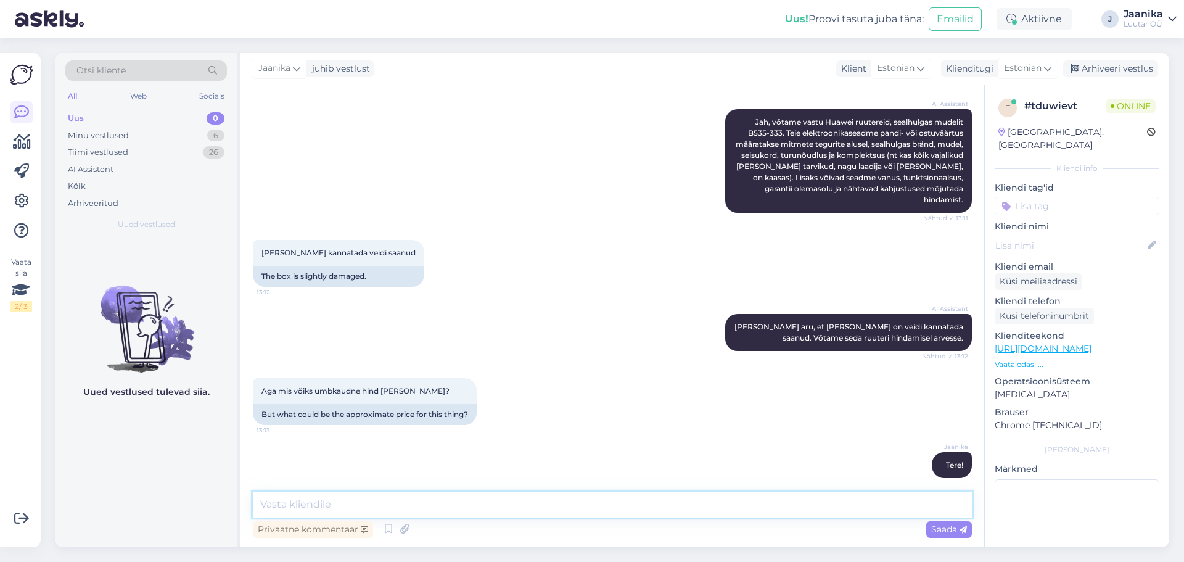
click at [399, 504] on textarea at bounding box center [612, 505] width 719 height 26
type textarea "kuni 80€"
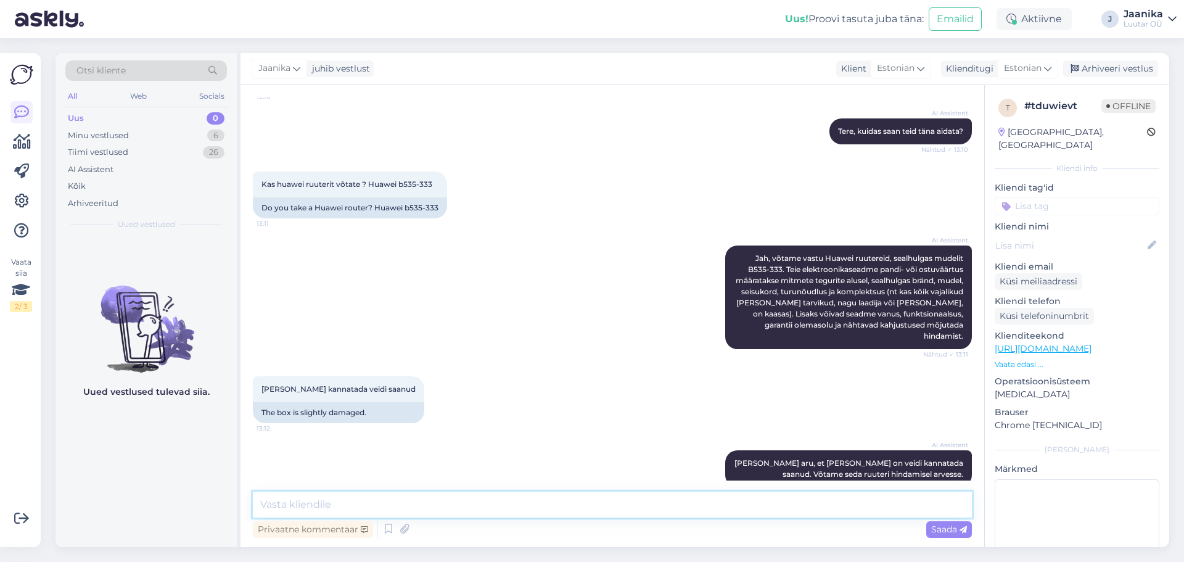
scroll to position [1068, 0]
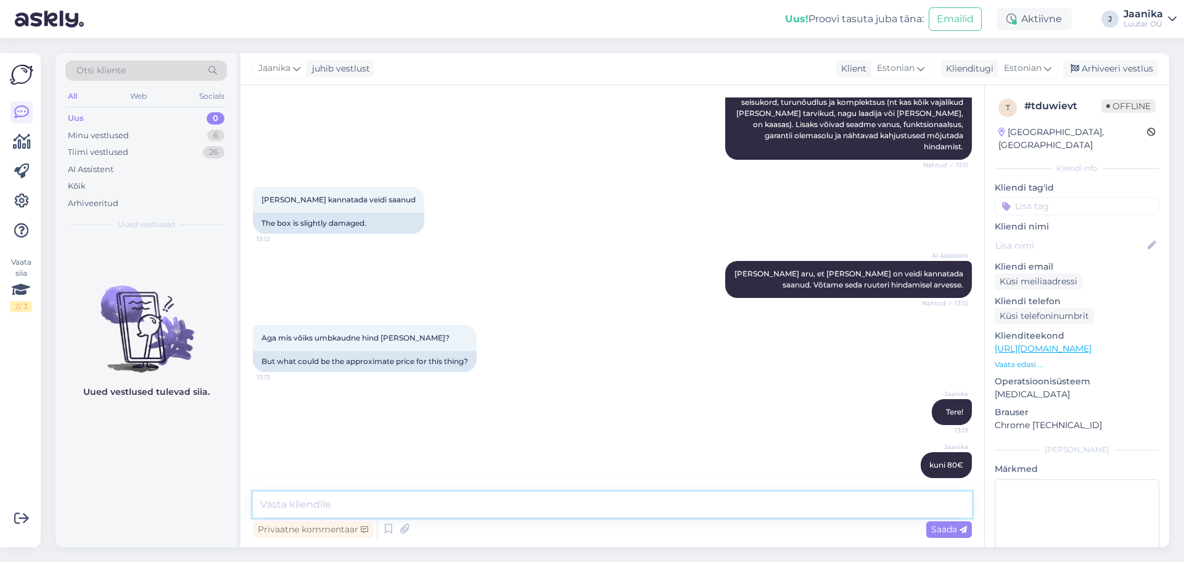
click at [454, 510] on textarea at bounding box center [612, 505] width 719 height 26
type textarea "kas 5G või 4G?"
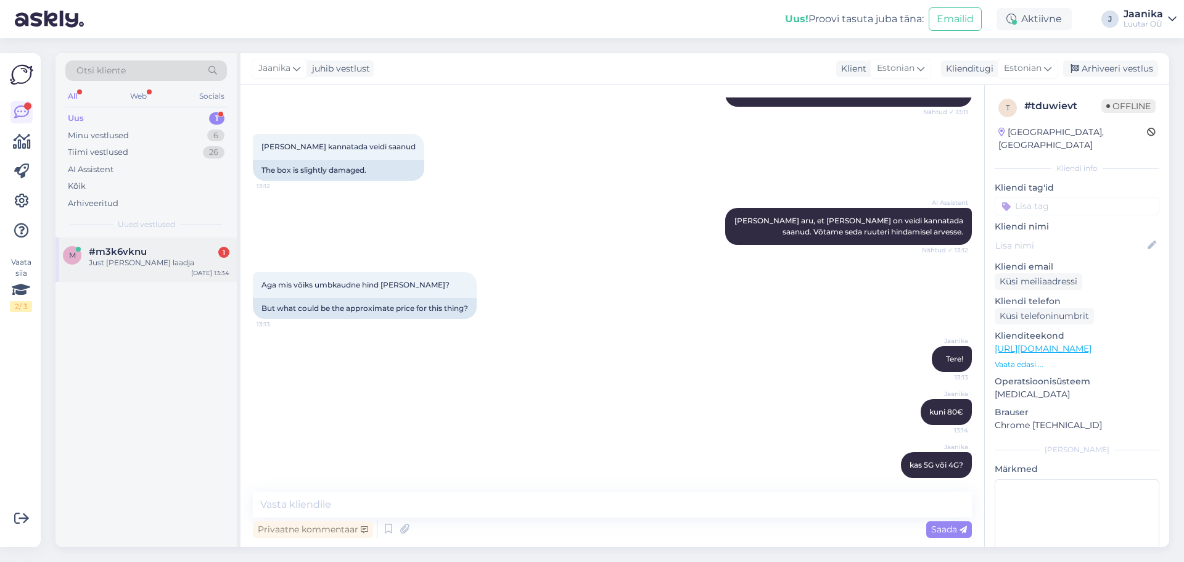
click at [105, 248] on span "#m3k6vknu" at bounding box center [118, 251] width 58 height 11
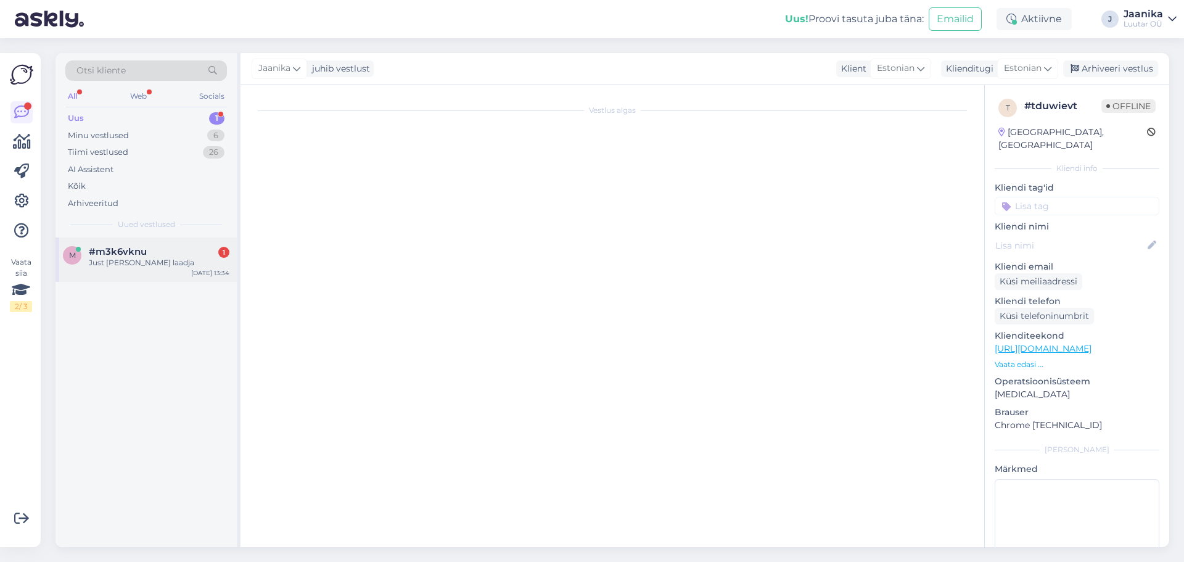
scroll to position [165, 0]
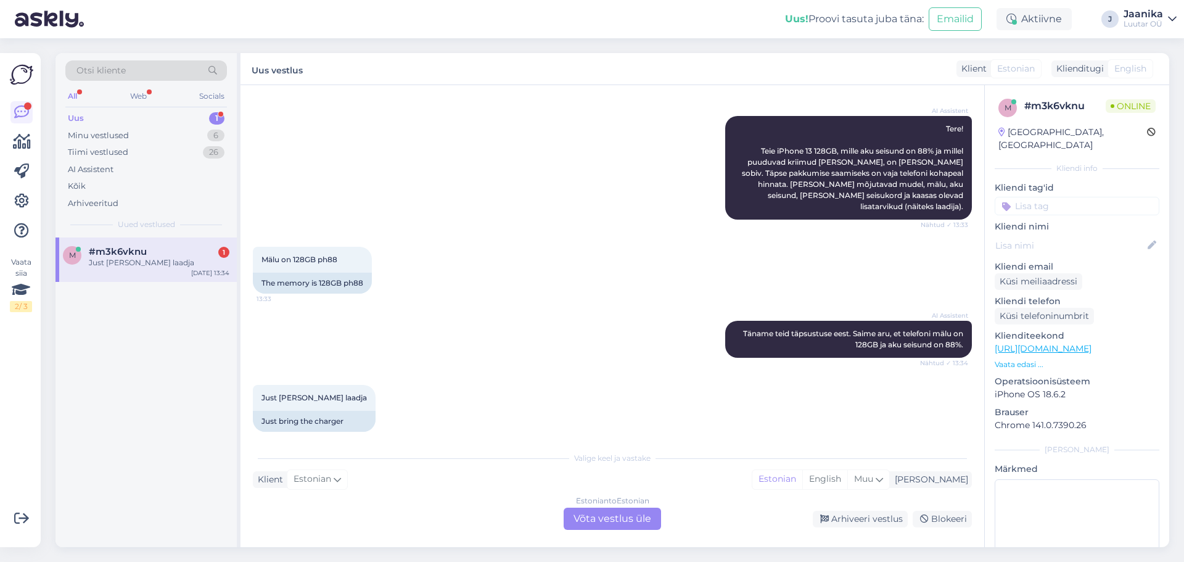
click at [588, 517] on div "Estonian to Estonian Võta vestlus üle" at bounding box center [612, 519] width 97 height 22
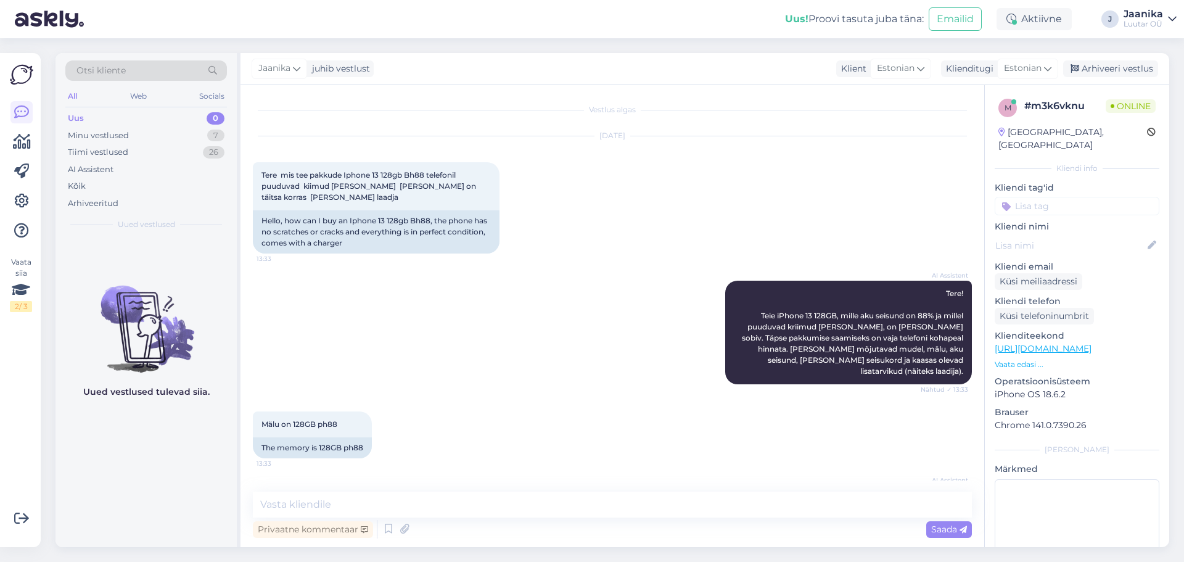
scroll to position [0, 0]
drag, startPoint x: 429, startPoint y: 175, endPoint x: 345, endPoint y: 172, distance: 83.9
click at [345, 172] on span "Tere mis tee pakkude Iphone 13 128gb Bh88 telefonil puuduvad kiimud [PERSON_NAM…" at bounding box center [370, 186] width 216 height 31
copy span "Iphone 13 128gb Bh88"
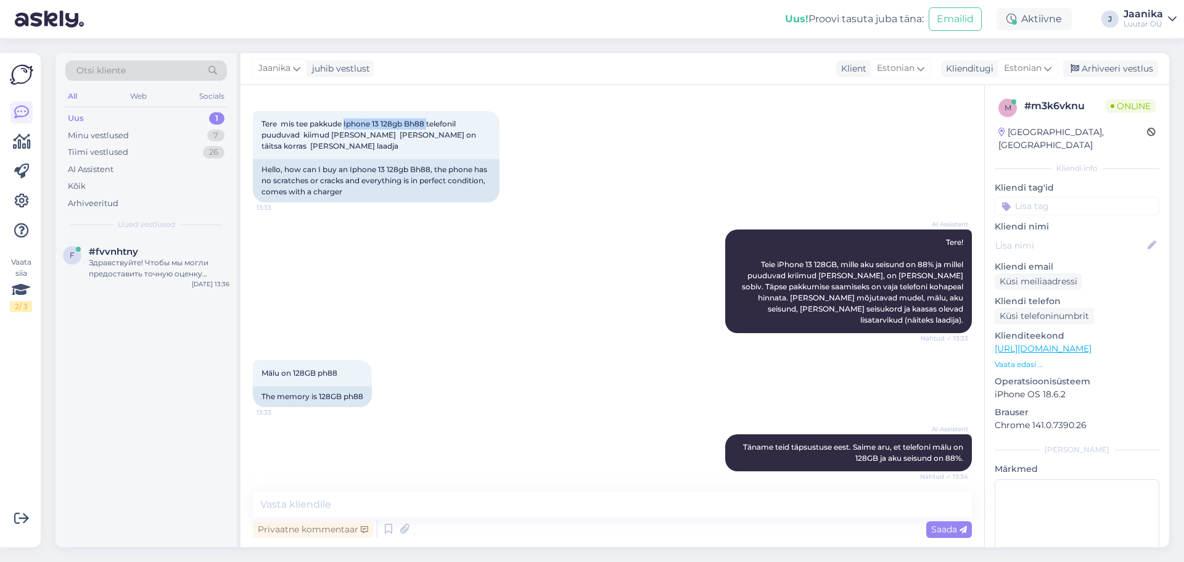
scroll to position [119, 0]
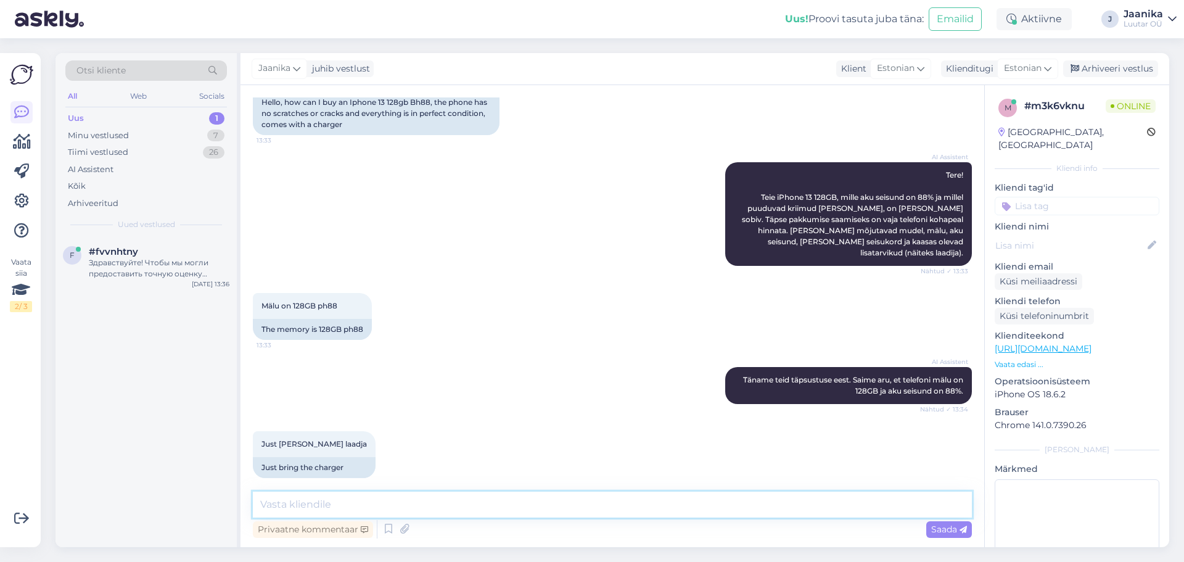
click at [444, 496] on textarea at bounding box center [612, 505] width 719 height 26
type textarea "kuni 150€"
